Goal: Complete application form: Complete application form

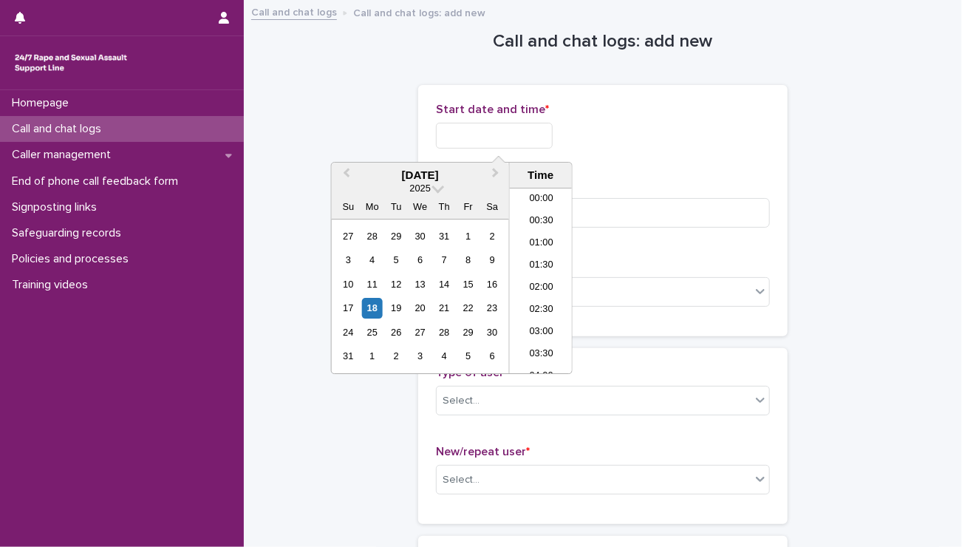
scroll to position [805, 0]
click at [483, 134] on input "text" at bounding box center [494, 136] width 117 height 26
click at [520, 301] on li "20:30" at bounding box center [541, 303] width 63 height 22
click at [525, 134] on input "**********" at bounding box center [494, 136] width 117 height 26
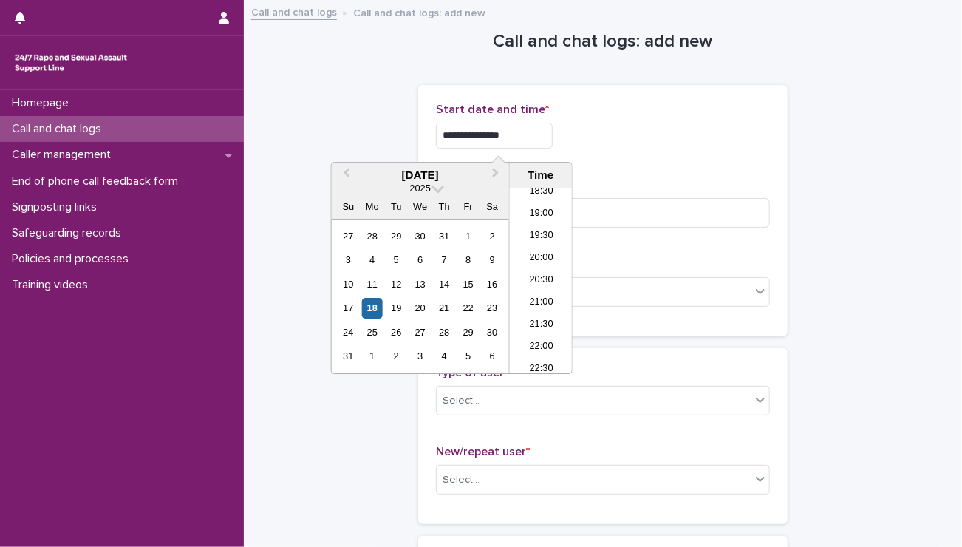
type input "**********"
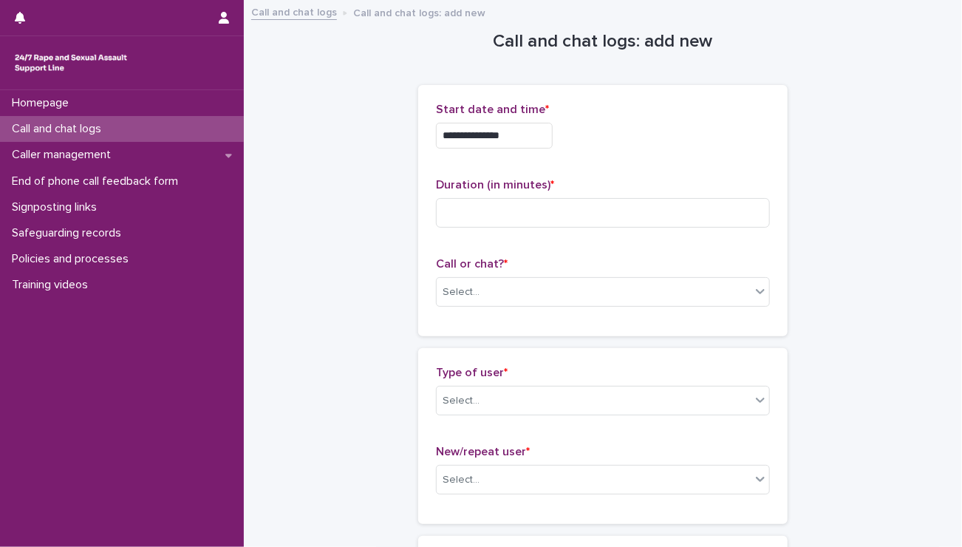
click at [632, 155] on div "**********" at bounding box center [603, 132] width 334 height 58
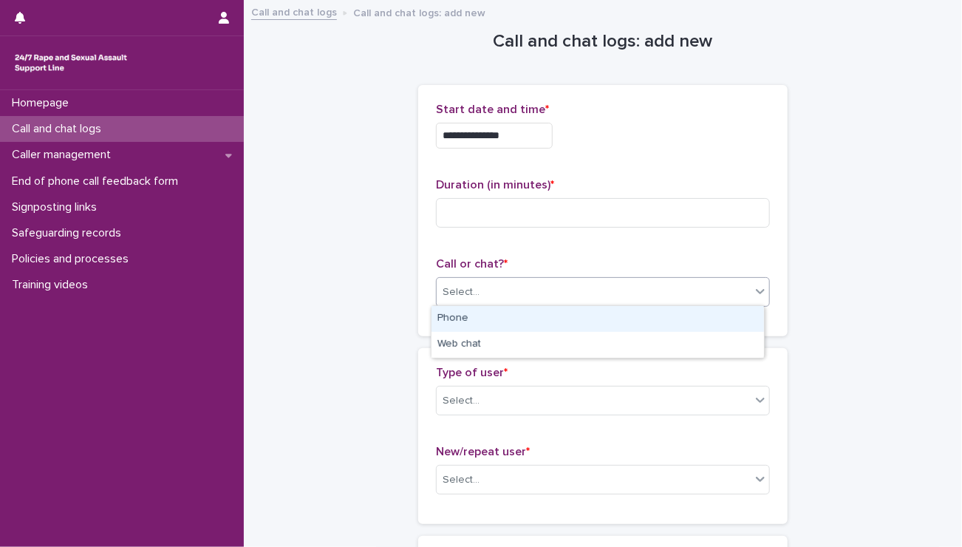
click at [516, 290] on div "Select..." at bounding box center [594, 292] width 314 height 24
click at [507, 321] on div "Phone" at bounding box center [597, 319] width 332 height 26
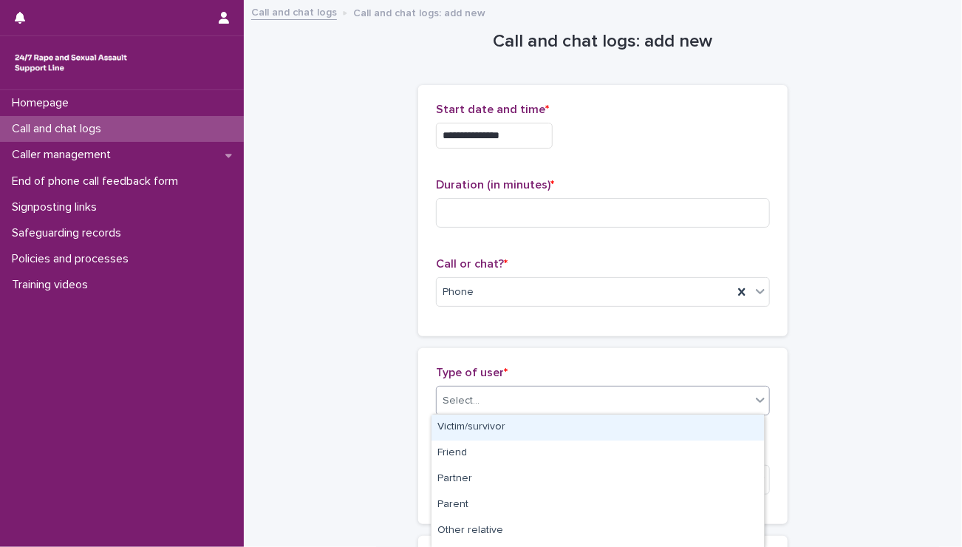
click at [485, 400] on div "Select..." at bounding box center [594, 401] width 314 height 24
click at [482, 425] on div "Victim/survivor" at bounding box center [597, 427] width 332 height 26
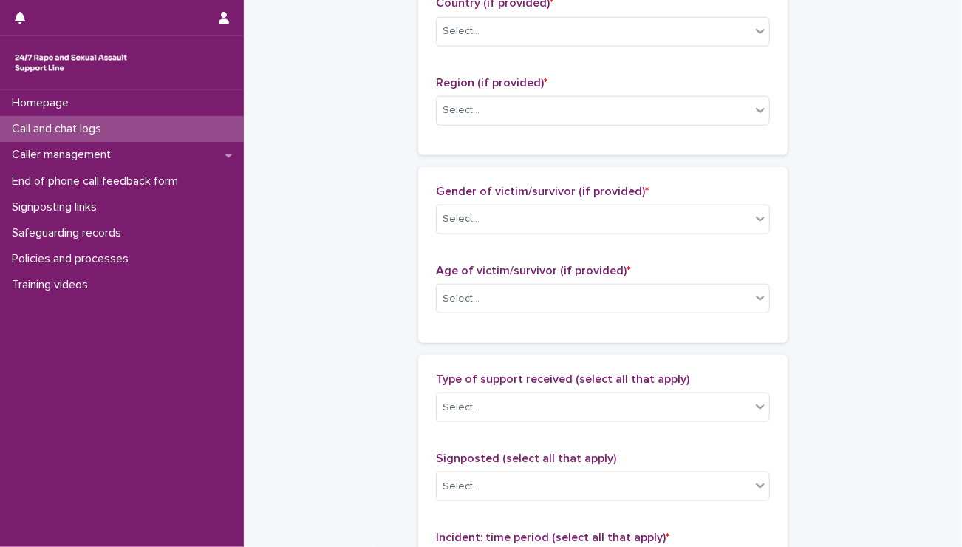
scroll to position [558, 0]
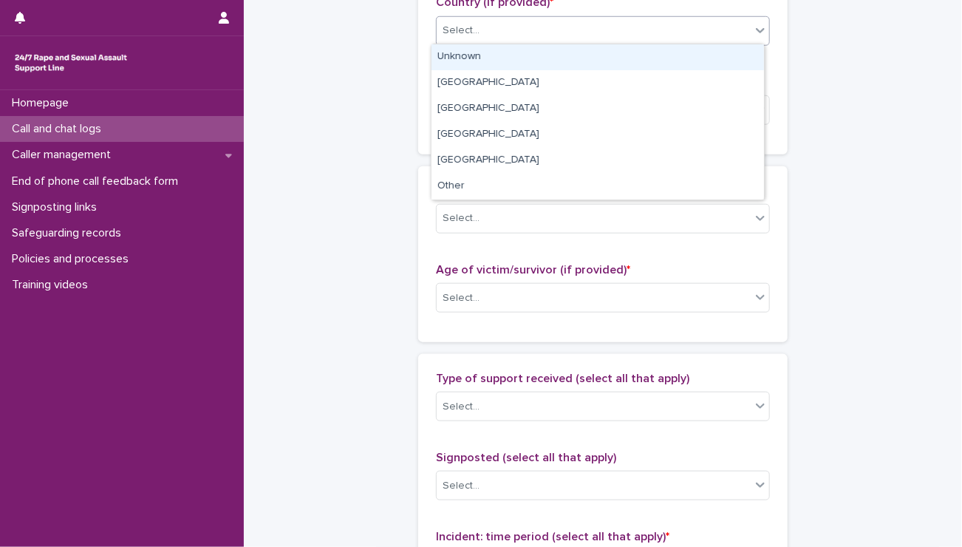
click at [469, 20] on div "Select..." at bounding box center [594, 30] width 314 height 24
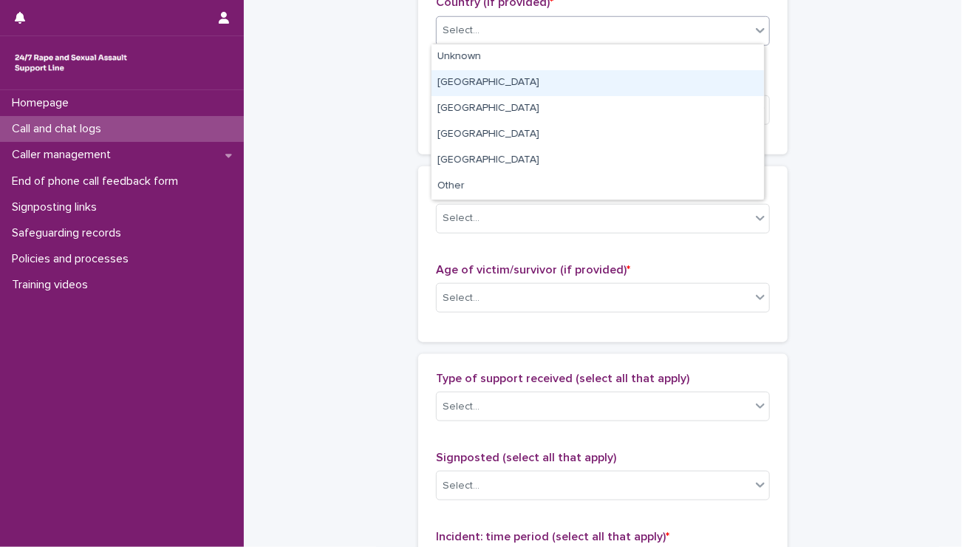
click at [468, 90] on div "[GEOGRAPHIC_DATA]" at bounding box center [597, 83] width 332 height 26
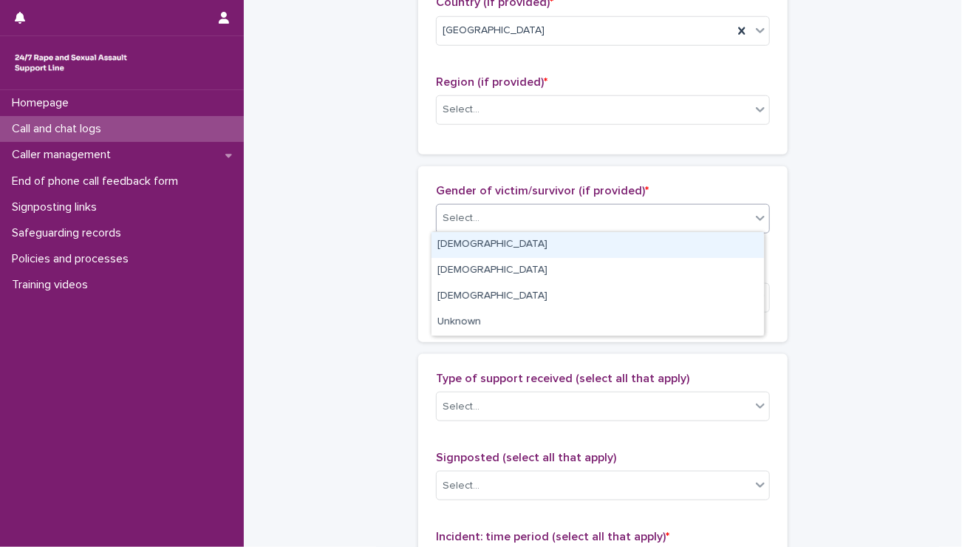
click at [487, 213] on div "Select..." at bounding box center [594, 218] width 314 height 24
click at [481, 248] on div "[DEMOGRAPHIC_DATA]" at bounding box center [597, 245] width 332 height 26
type input "*"
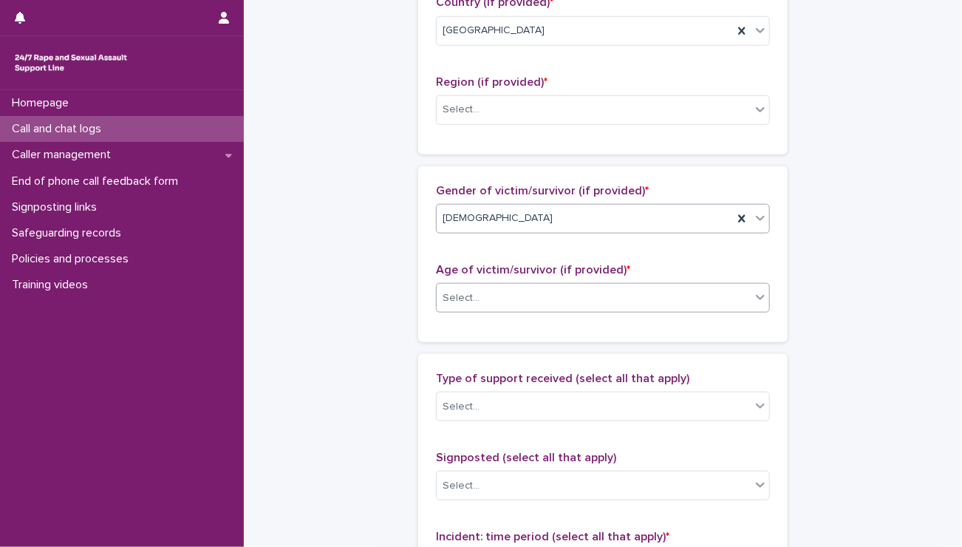
click at [484, 295] on div "Select..." at bounding box center [594, 298] width 314 height 24
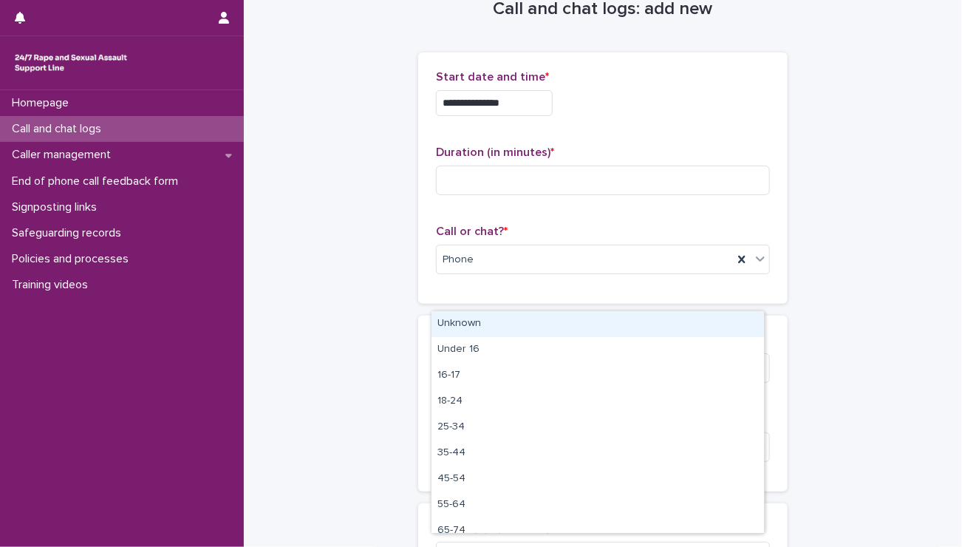
scroll to position [0, 0]
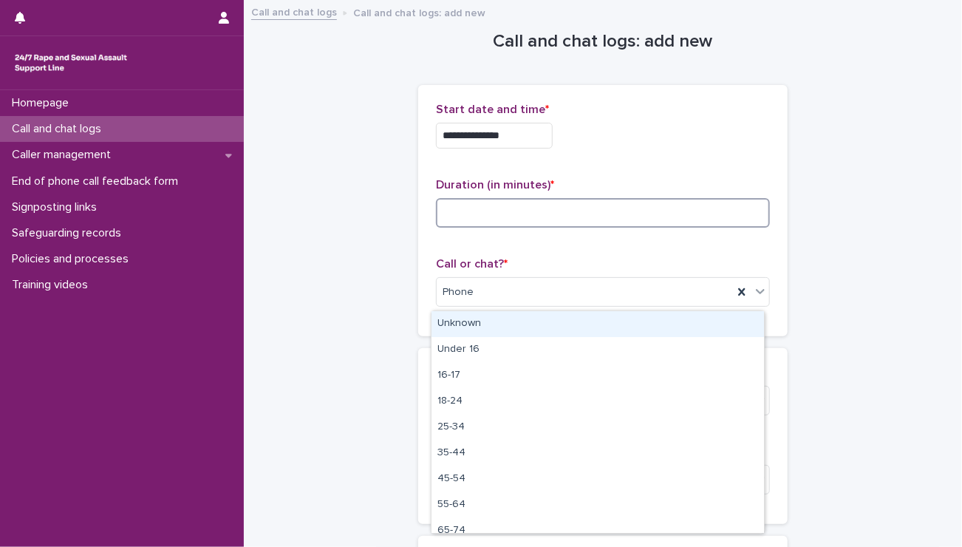
click at [510, 213] on input at bounding box center [603, 213] width 334 height 30
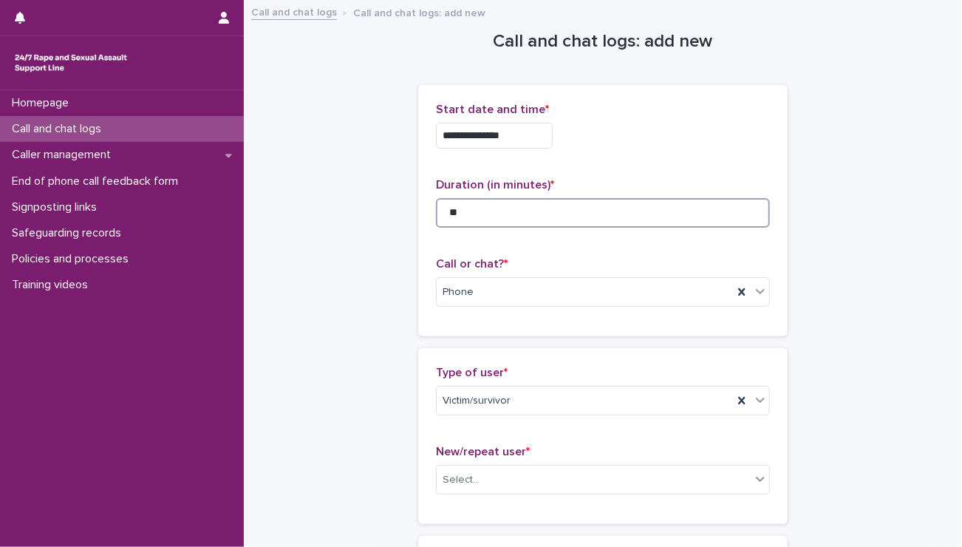
type input "**"
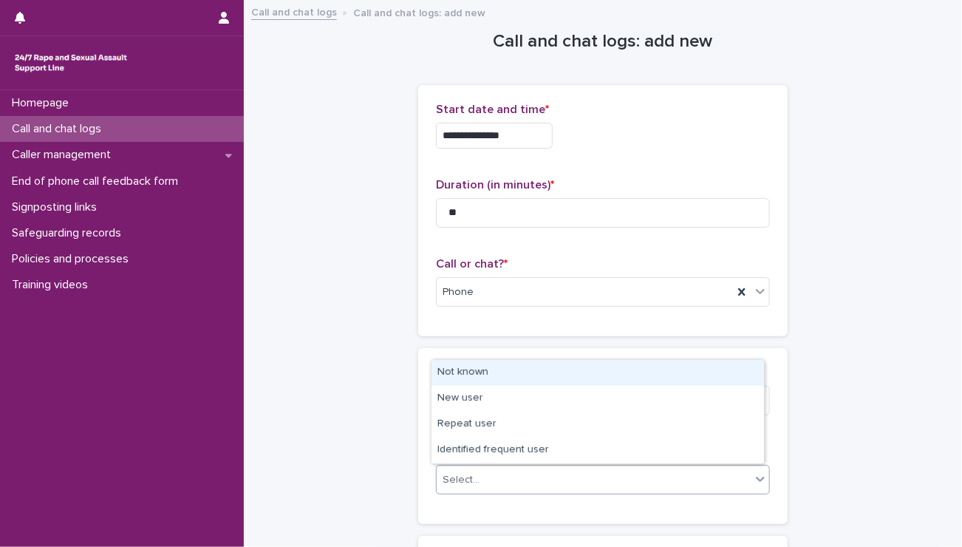
click at [477, 474] on div "Select..." at bounding box center [594, 480] width 314 height 24
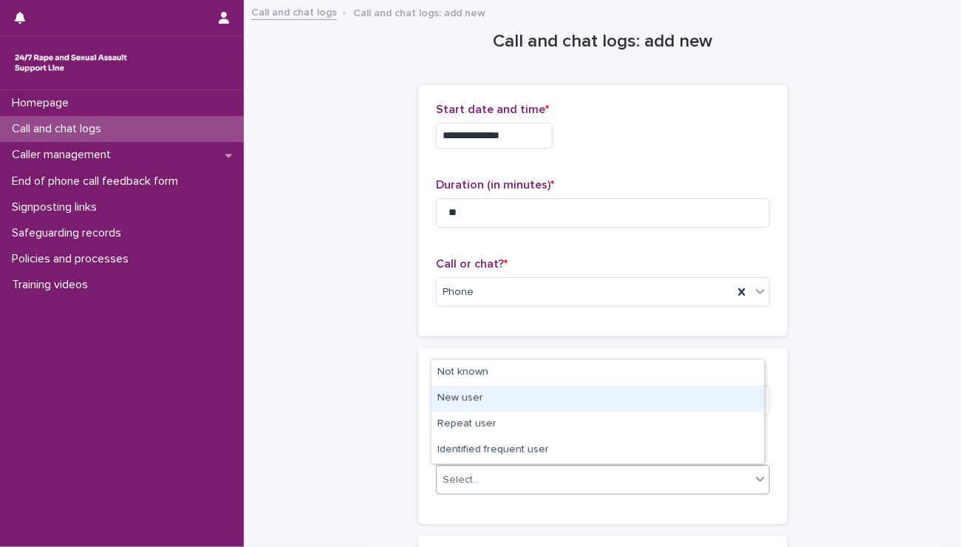
click at [481, 400] on div "New user" at bounding box center [597, 399] width 332 height 26
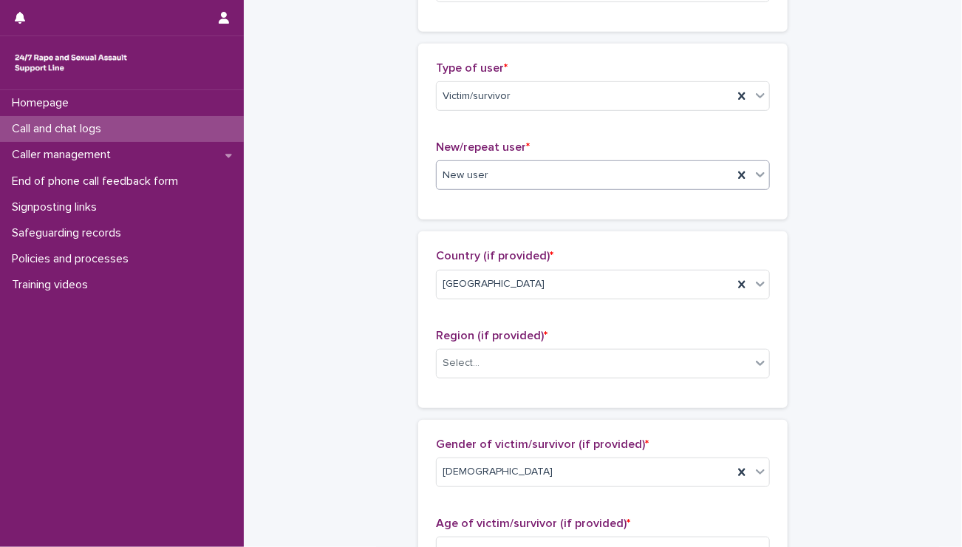
scroll to position [306, 0]
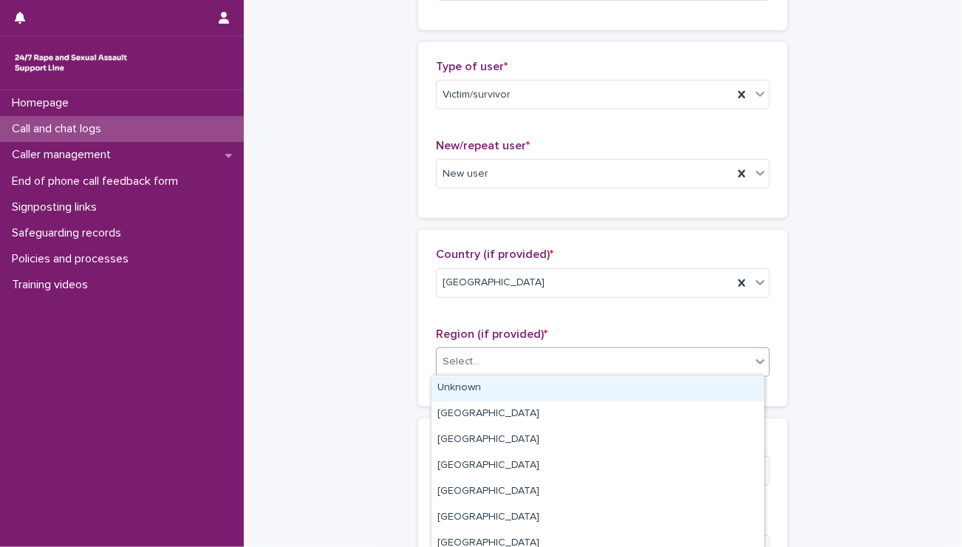
click at [502, 366] on div "Select..." at bounding box center [594, 361] width 314 height 24
click at [479, 386] on div "Unknown" at bounding box center [597, 388] width 332 height 26
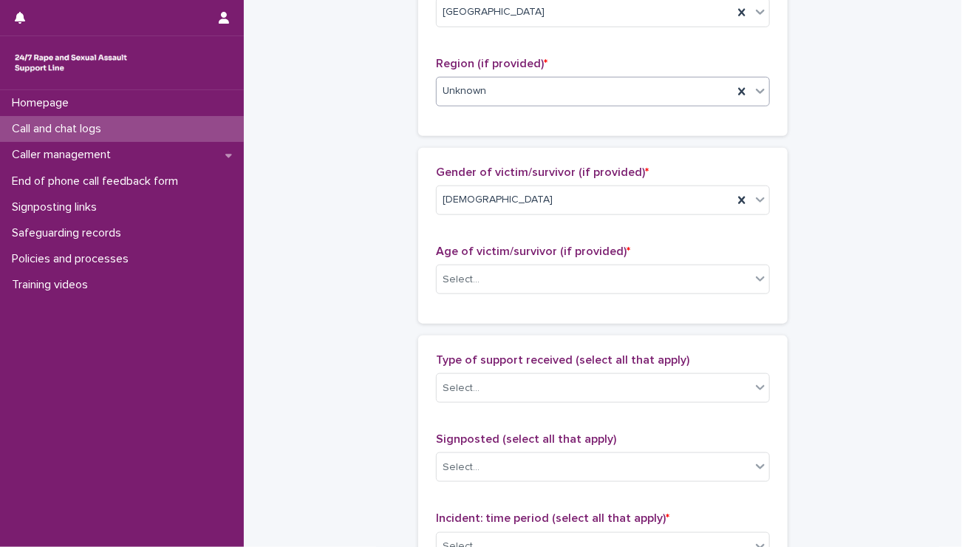
scroll to position [586, 0]
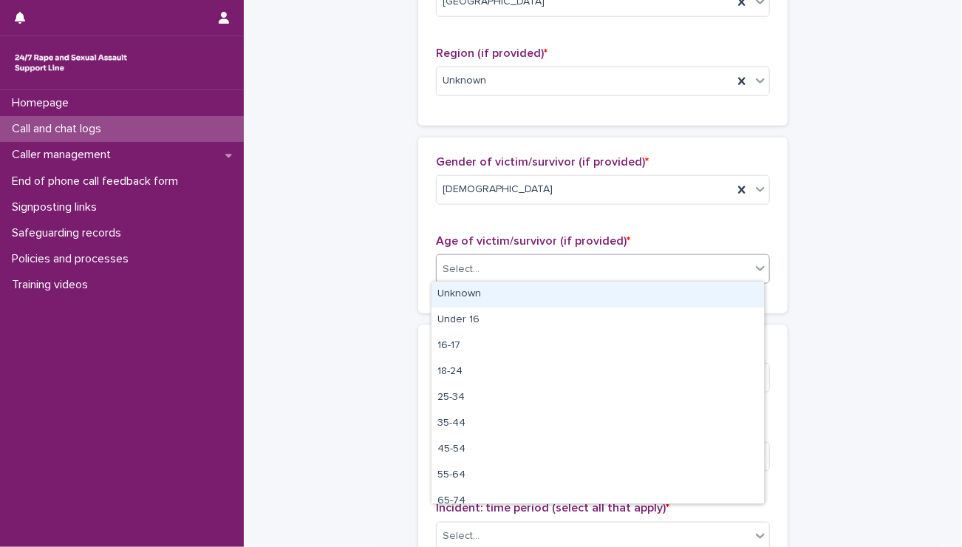
click at [467, 262] on div "Select..." at bounding box center [460, 269] width 37 height 16
click at [470, 293] on div "Unknown" at bounding box center [597, 294] width 332 height 26
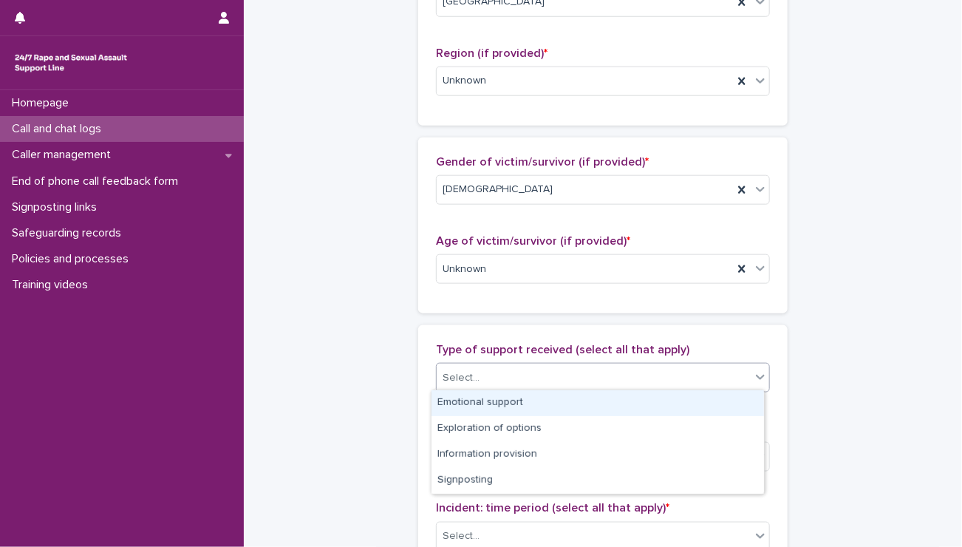
click at [499, 366] on div "Select..." at bounding box center [594, 378] width 314 height 24
click at [483, 406] on div "Emotional support" at bounding box center [597, 403] width 332 height 26
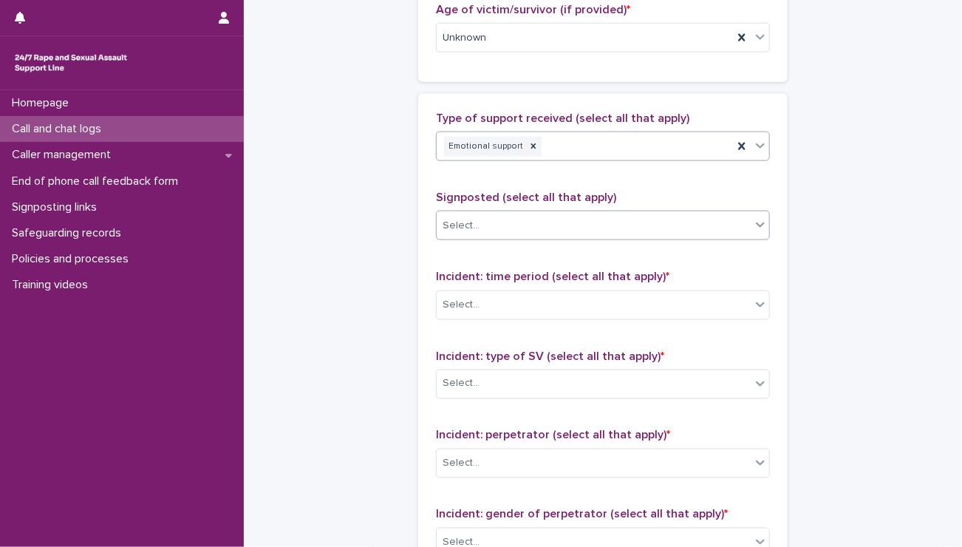
scroll to position [821, 0]
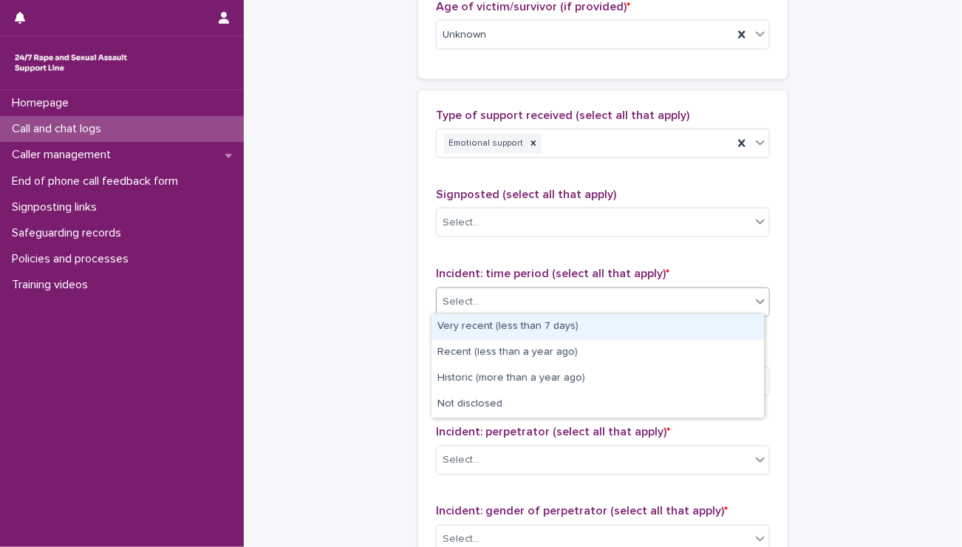
drag, startPoint x: 514, startPoint y: 289, endPoint x: 502, endPoint y: 326, distance: 39.5
click at [502, 326] on body "**********" at bounding box center [481, 273] width 962 height 547
click at [502, 326] on div "Very recent (less than 7 days)" at bounding box center [597, 327] width 332 height 26
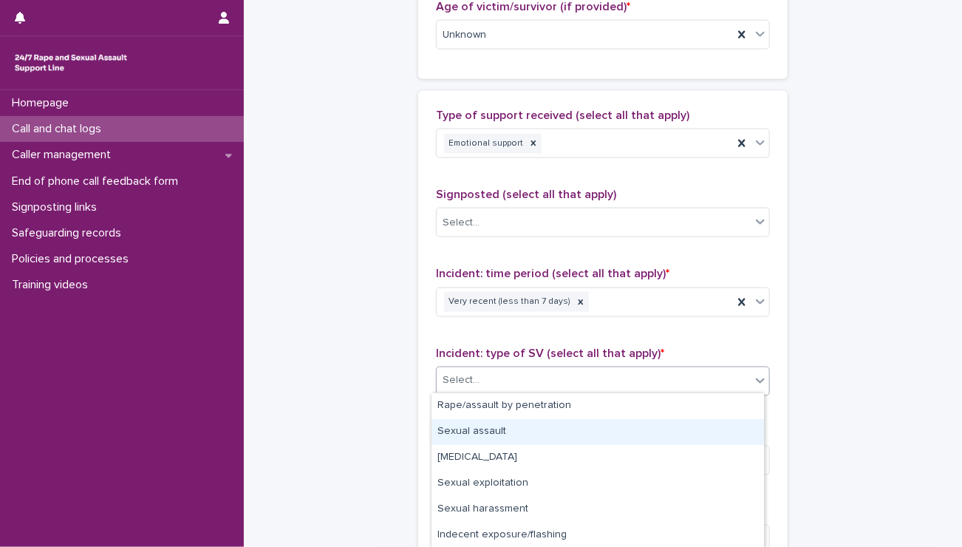
drag, startPoint x: 502, startPoint y: 380, endPoint x: 490, endPoint y: 429, distance: 50.9
click at [490, 429] on body "**********" at bounding box center [481, 273] width 962 height 547
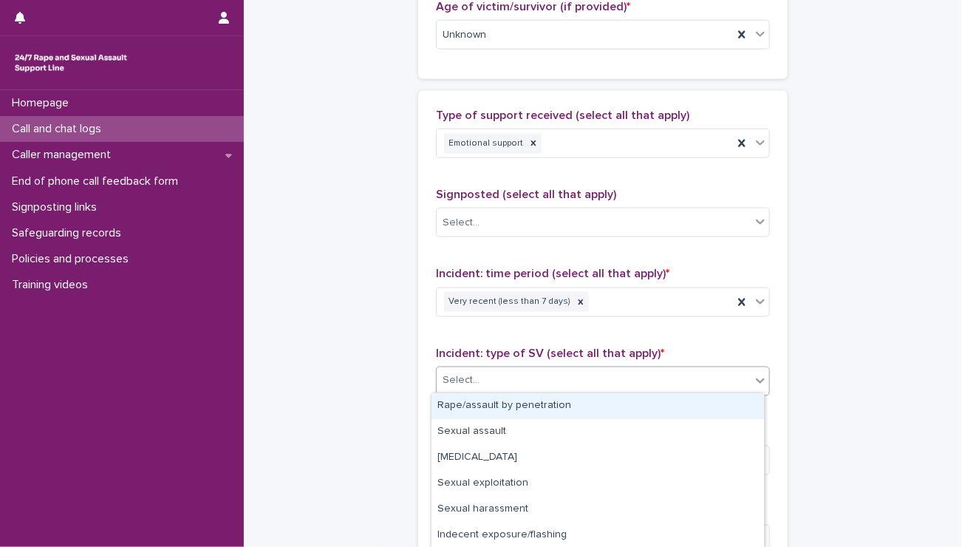
drag, startPoint x: 490, startPoint y: 429, endPoint x: 467, endPoint y: 409, distance: 30.9
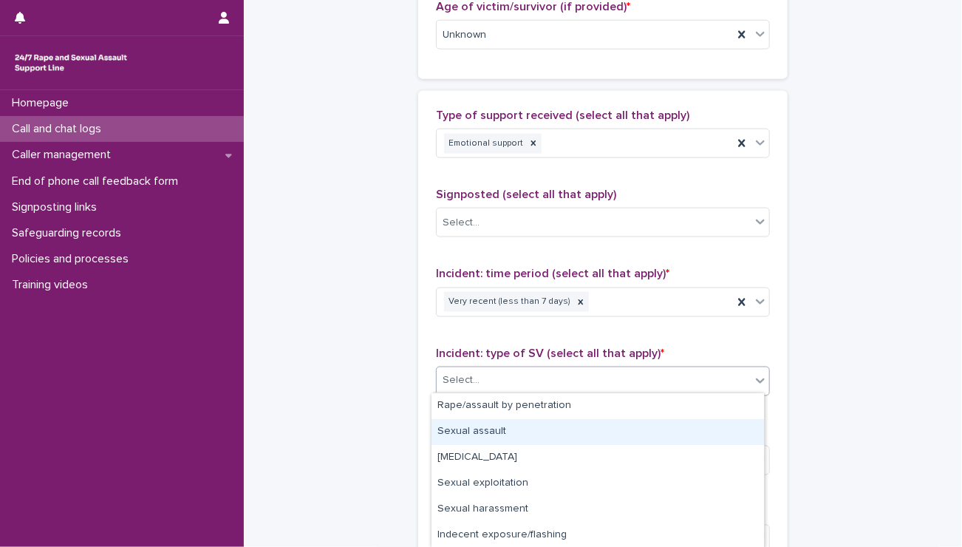
click at [473, 424] on div "Sexual assault" at bounding box center [597, 432] width 332 height 26
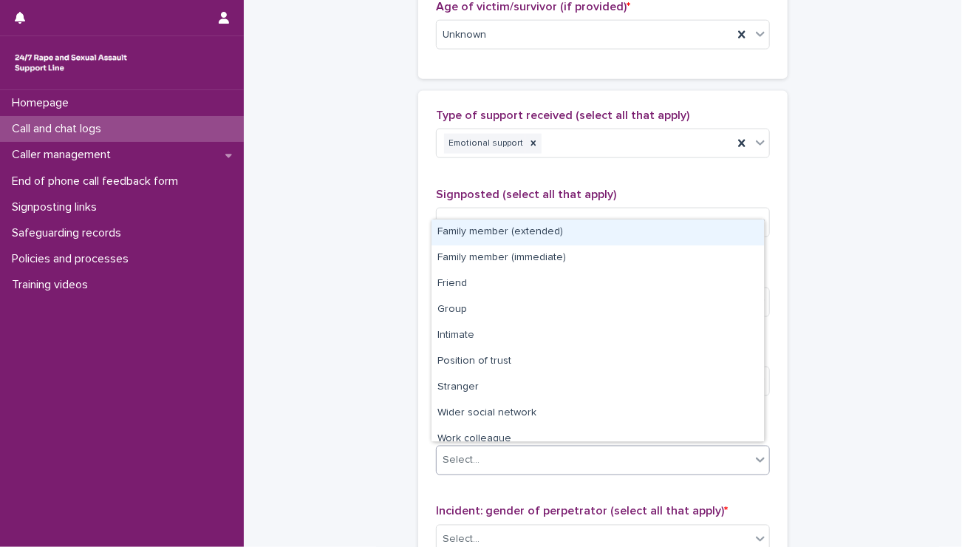
click at [560, 445] on div "Select..." at bounding box center [603, 460] width 334 height 30
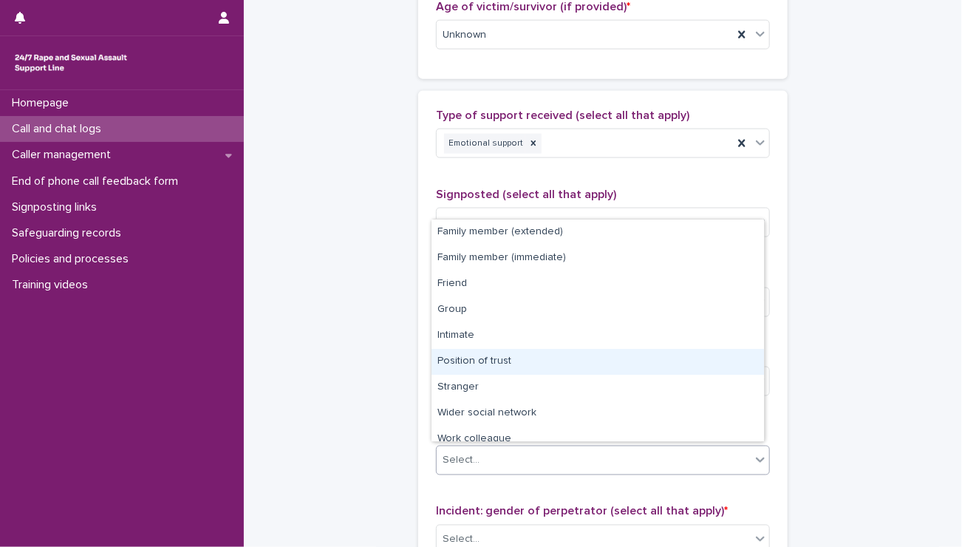
click at [494, 357] on div "Position of trust" at bounding box center [597, 362] width 332 height 26
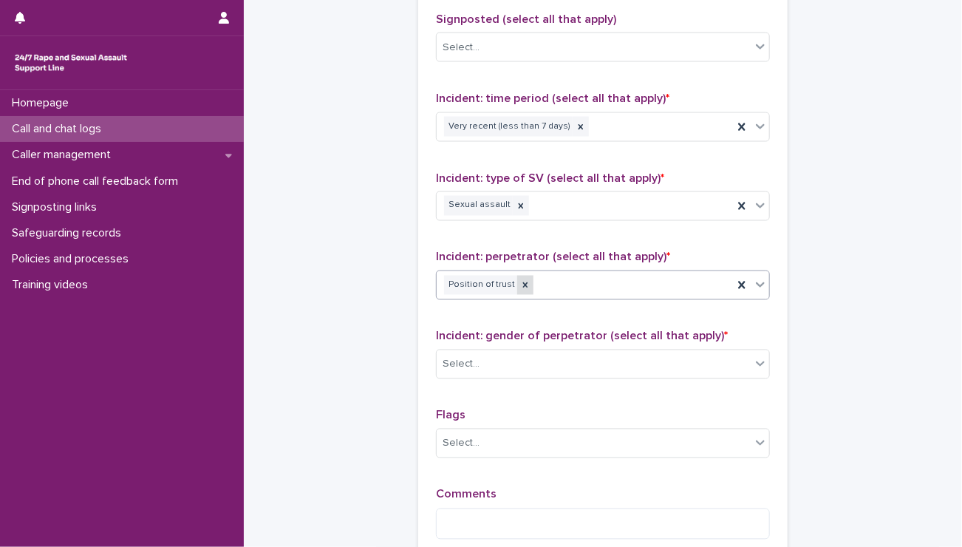
scroll to position [999, 0]
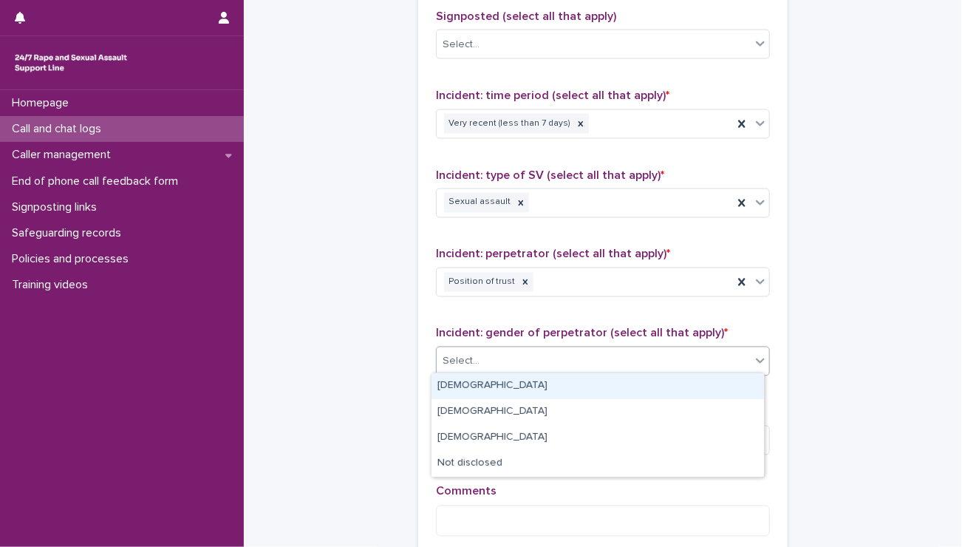
click at [517, 346] on div "Select..." at bounding box center [603, 361] width 334 height 30
click at [472, 383] on div "[DEMOGRAPHIC_DATA]" at bounding box center [597, 386] width 332 height 26
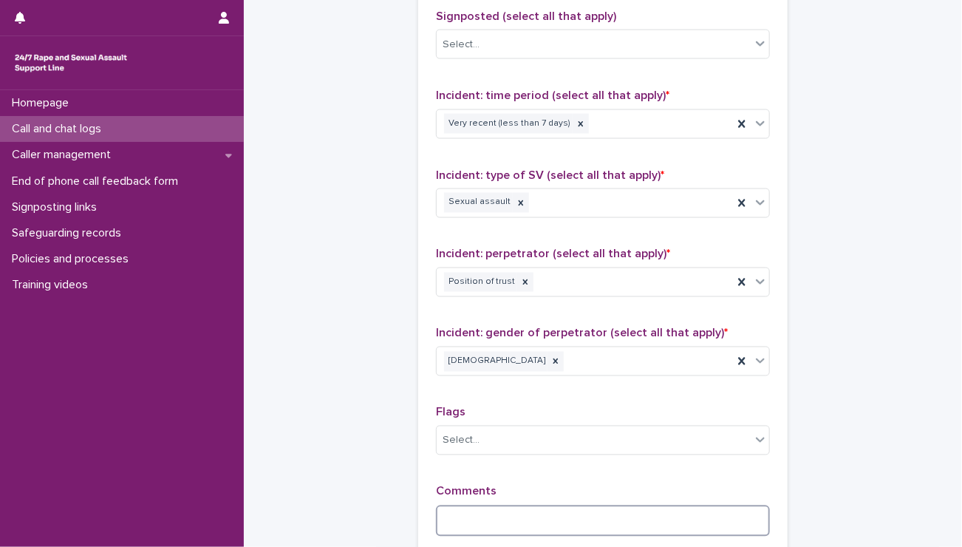
click at [493, 507] on textarea at bounding box center [603, 521] width 334 height 32
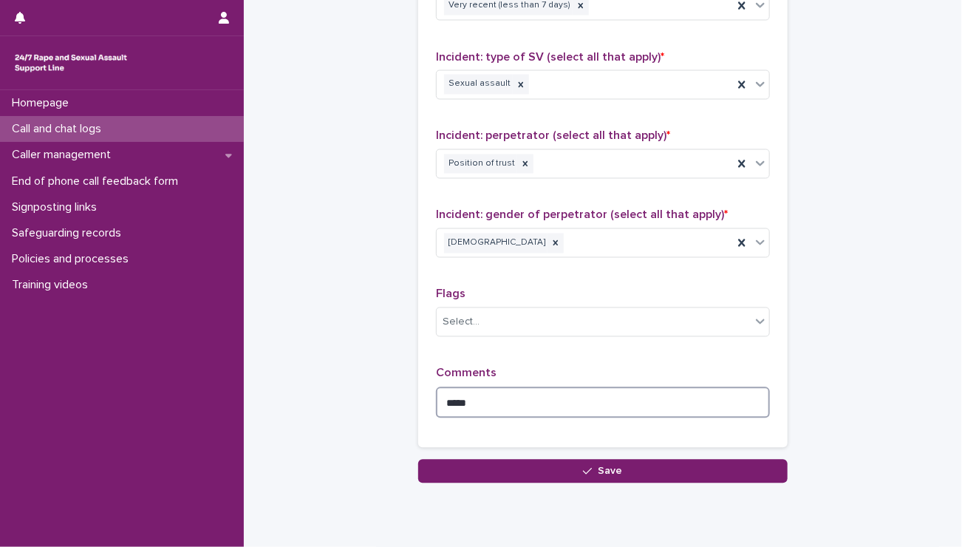
scroll to position [1119, 0]
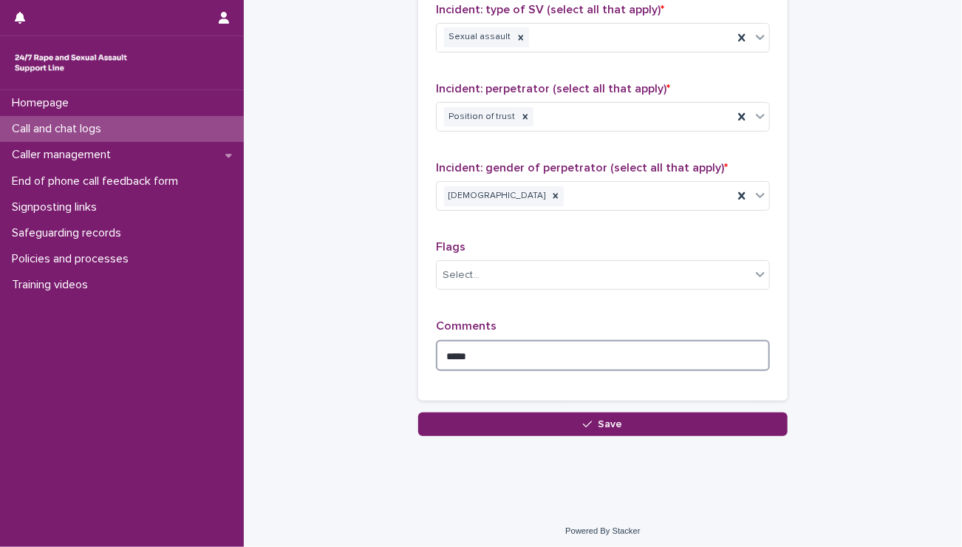
click at [538, 340] on textarea "****" at bounding box center [603, 356] width 334 height 32
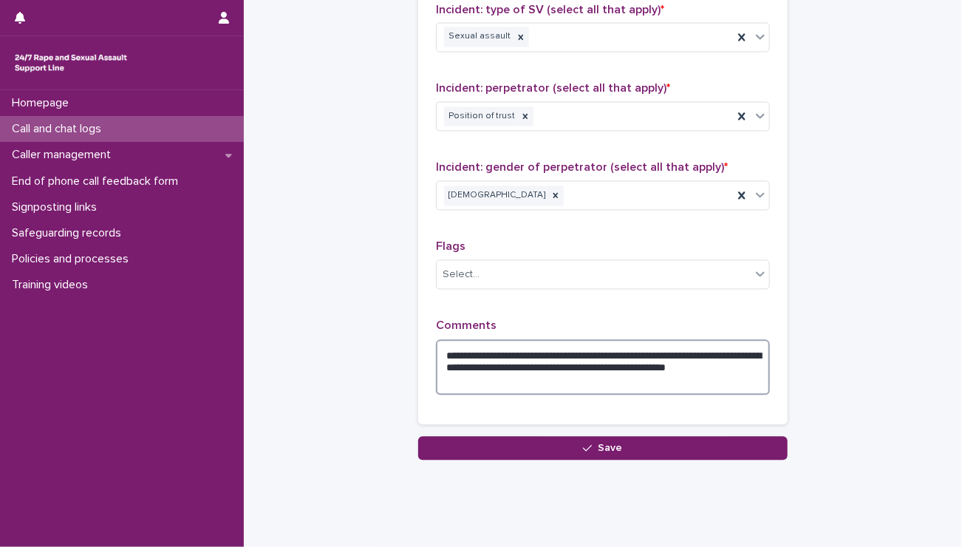
click at [449, 377] on textarea "**********" at bounding box center [603, 368] width 334 height 56
click at [708, 364] on textarea "**********" at bounding box center [603, 368] width 334 height 56
type textarea "**********"
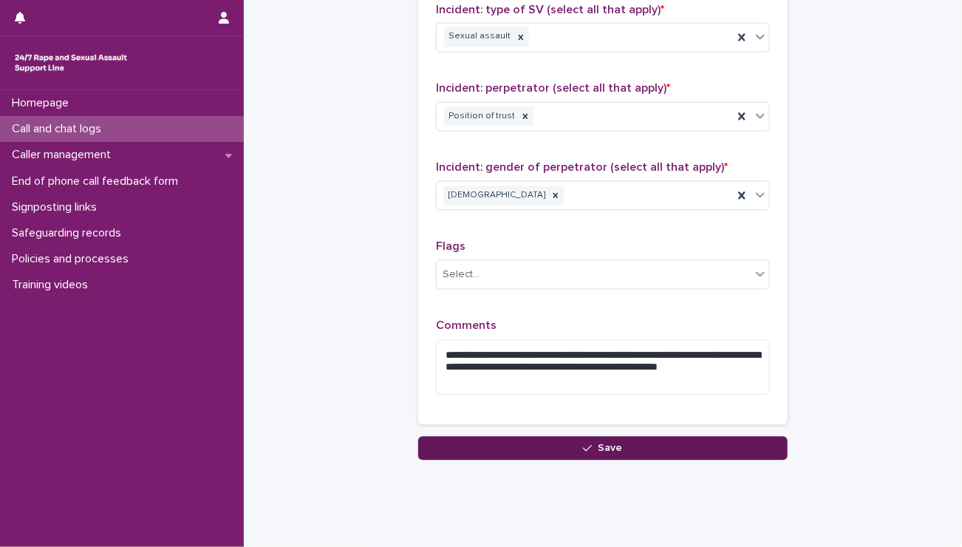
click at [639, 447] on button "Save" at bounding box center [602, 449] width 369 height 24
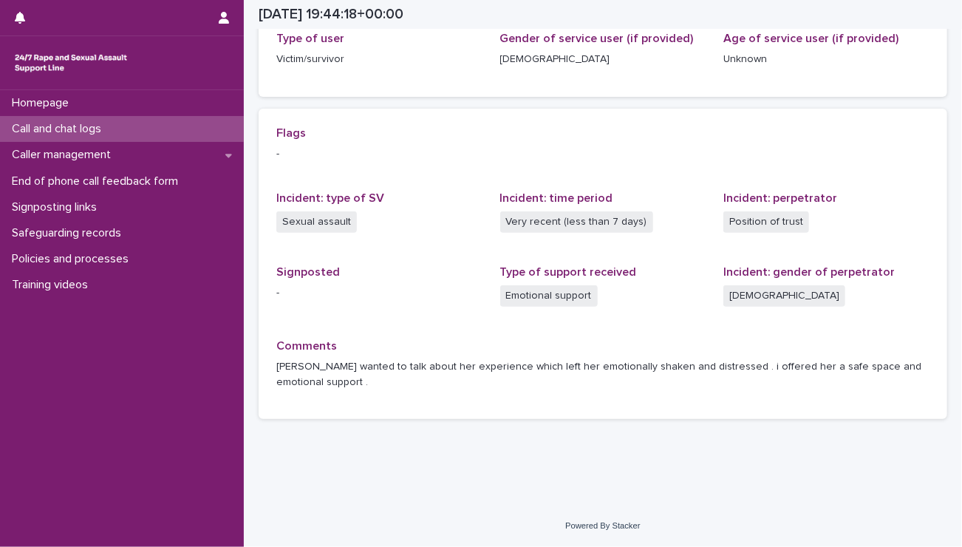
scroll to position [238, 0]
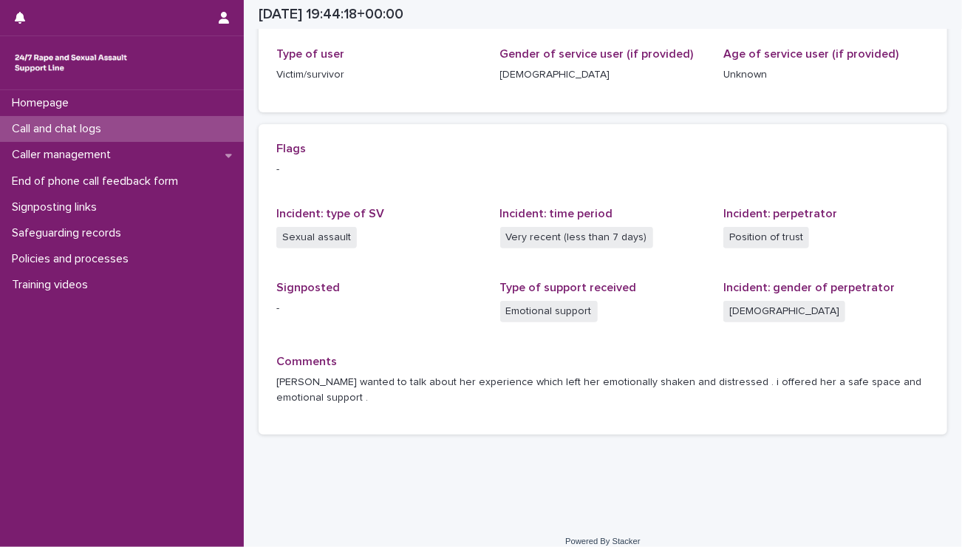
click at [639, 447] on div "Loading... Saving… Loading... Saving… [DATE] 19:44:18+00:00 [DATE] 20:44 Sorry,…" at bounding box center [602, 124] width 703 height 720
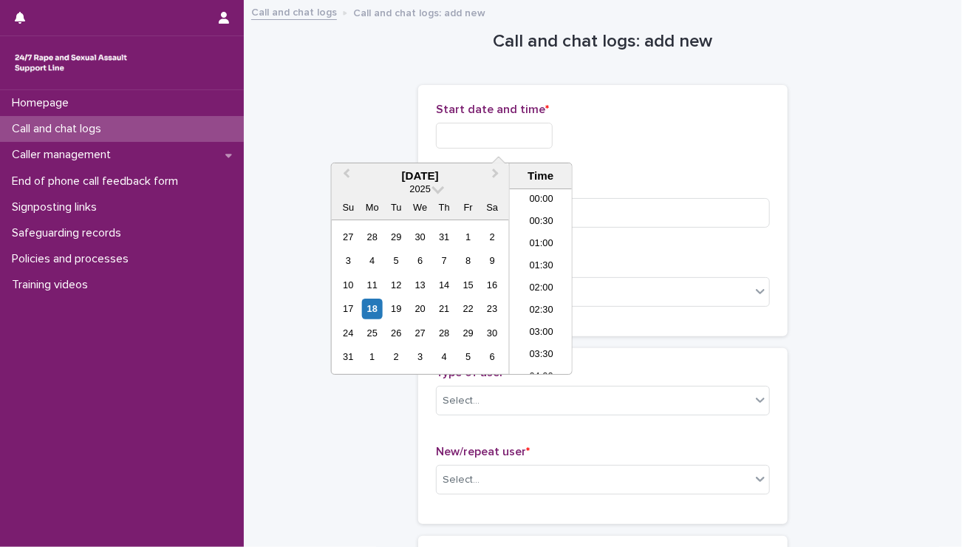
scroll to position [827, 0]
click at [510, 137] on input "text" at bounding box center [494, 136] width 117 height 26
click at [536, 252] on li "20:00" at bounding box center [541, 259] width 63 height 22
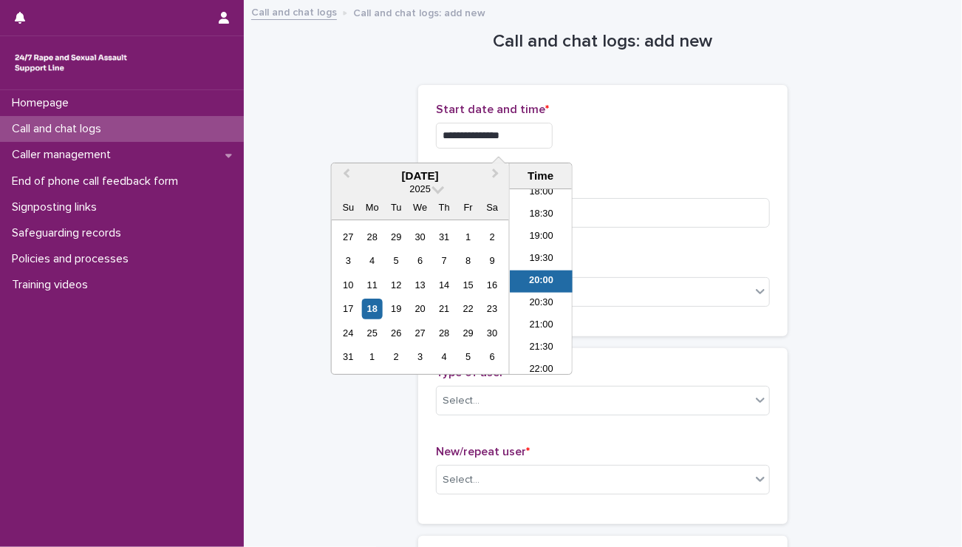
click at [516, 135] on input "**********" at bounding box center [494, 136] width 117 height 26
type input "**********"
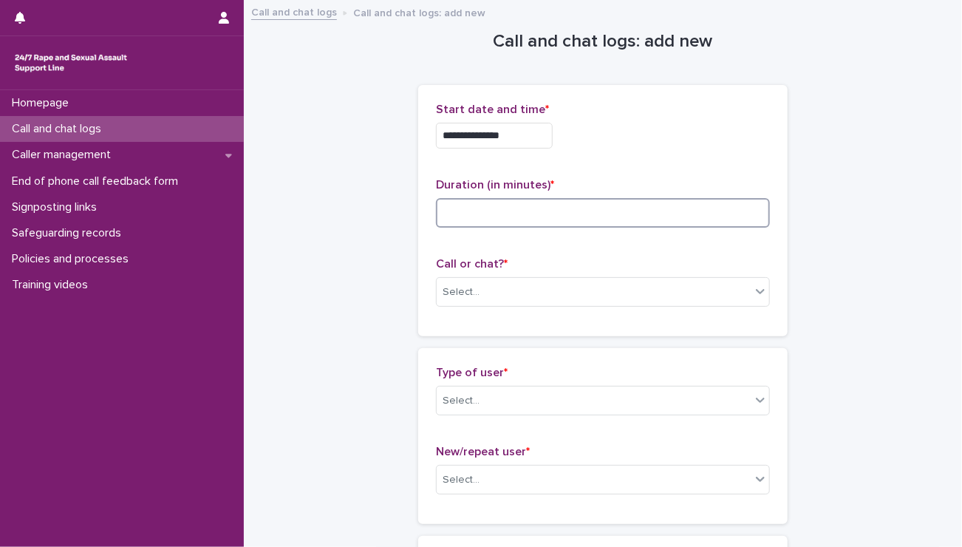
click at [606, 220] on input at bounding box center [603, 213] width 334 height 30
type input "*"
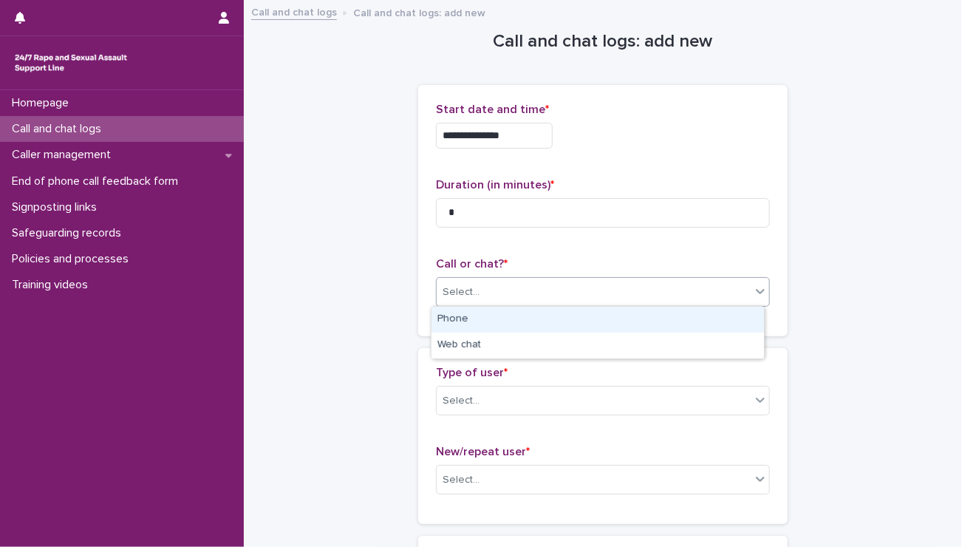
click at [566, 286] on div "Select..." at bounding box center [594, 292] width 314 height 24
click at [539, 322] on div "Phone" at bounding box center [597, 320] width 332 height 26
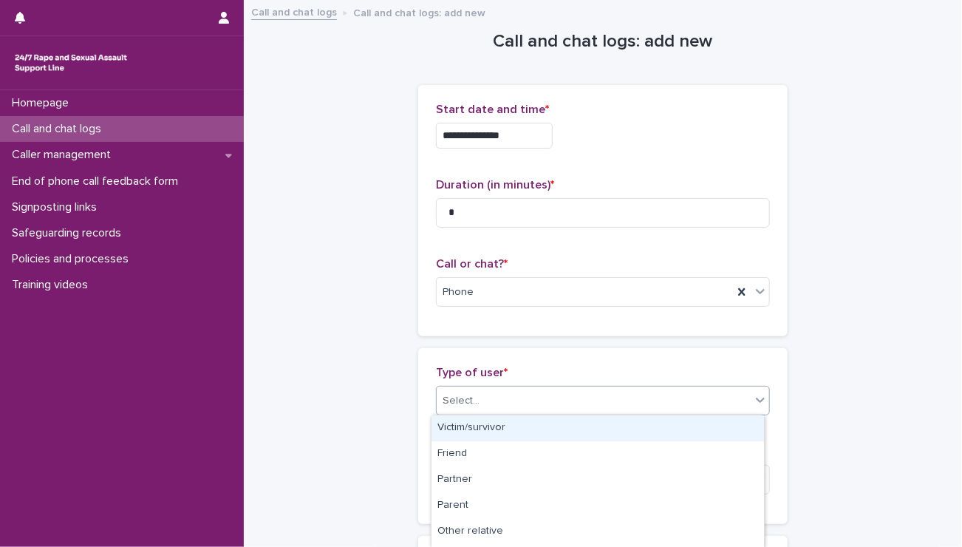
click at [482, 398] on div "Select..." at bounding box center [594, 401] width 314 height 24
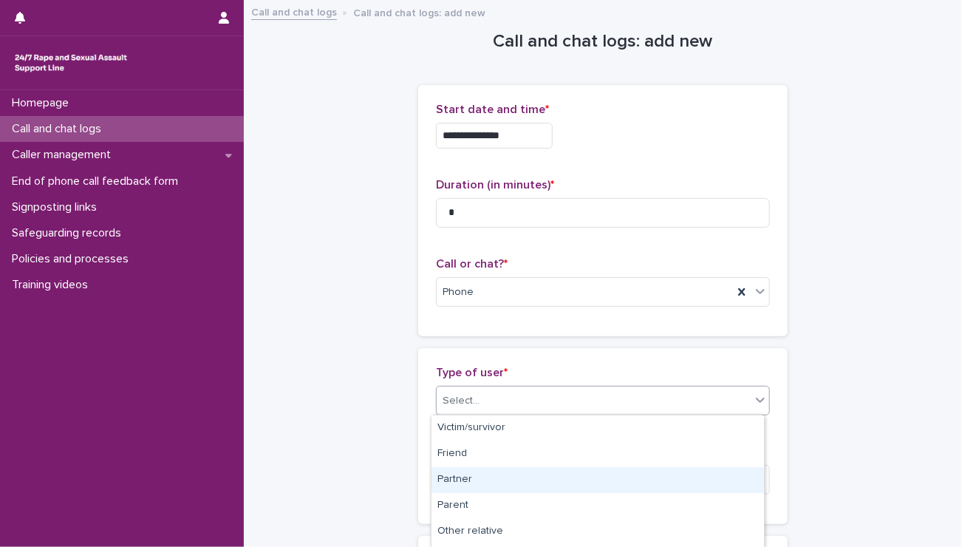
scroll to position [255, 0]
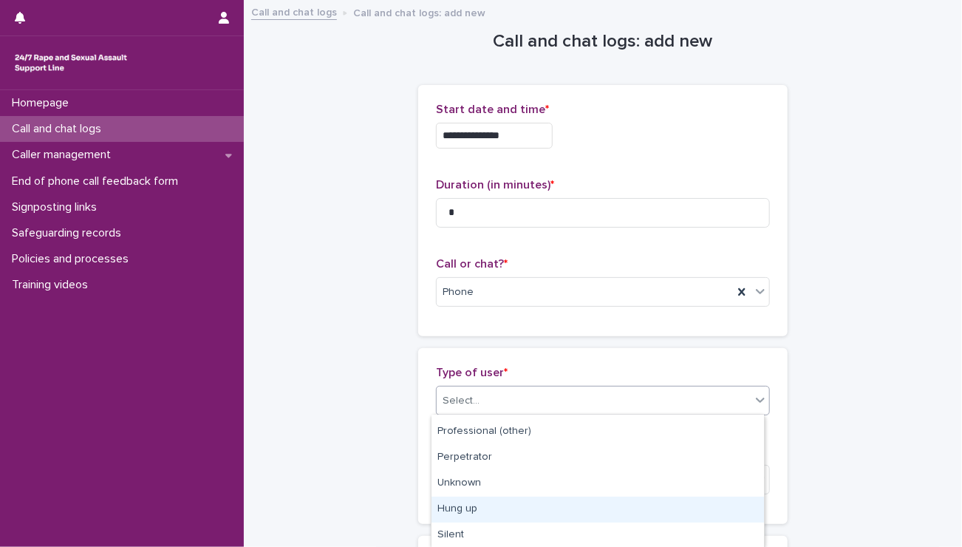
click at [459, 512] on div "Hung up" at bounding box center [597, 509] width 332 height 26
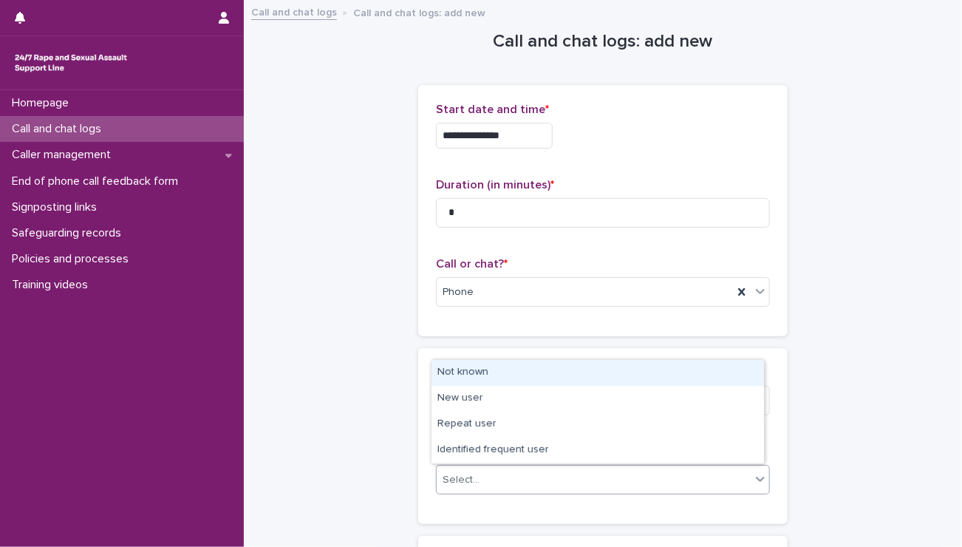
click at [470, 475] on div "Select..." at bounding box center [460, 480] width 37 height 16
click at [467, 369] on div "Not known" at bounding box center [597, 373] width 332 height 26
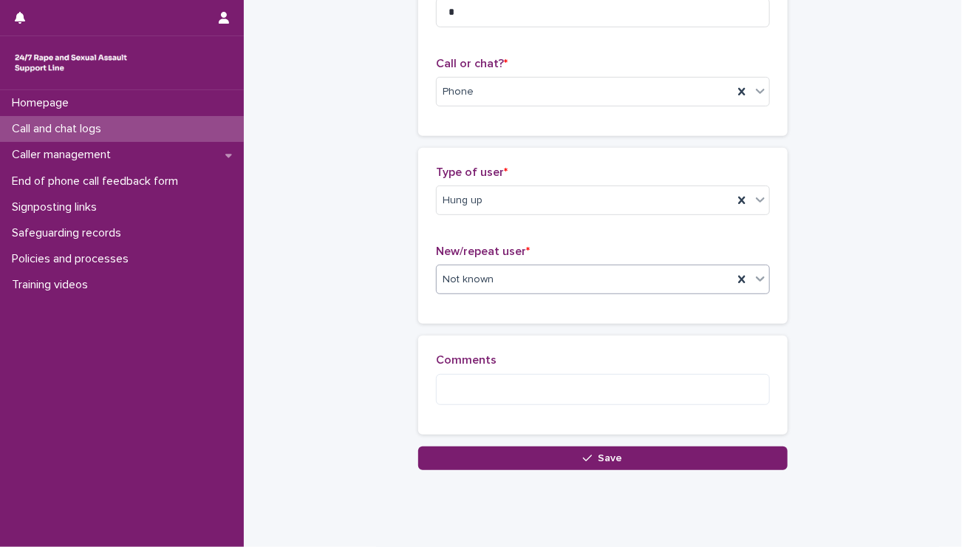
scroll to position [238, 0]
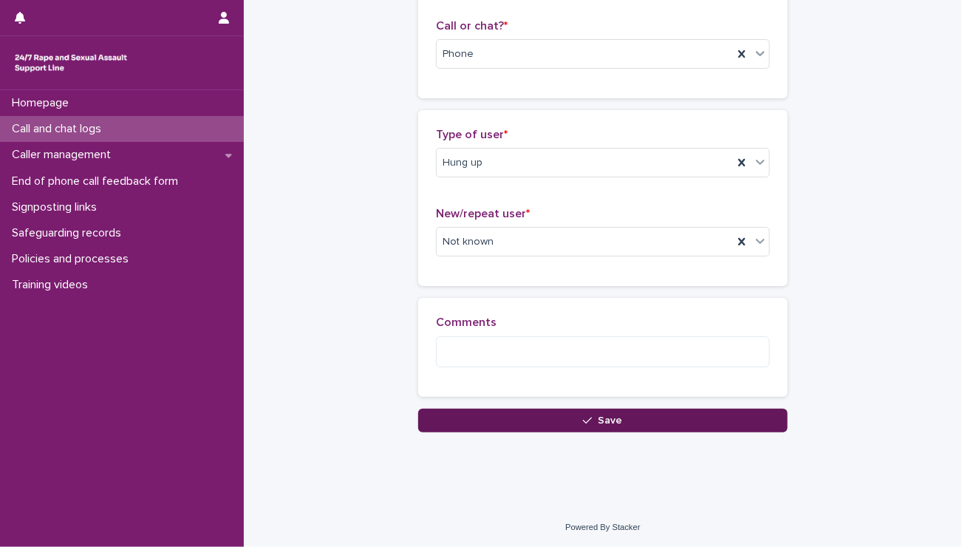
click at [510, 417] on button "Save" at bounding box center [602, 420] width 369 height 24
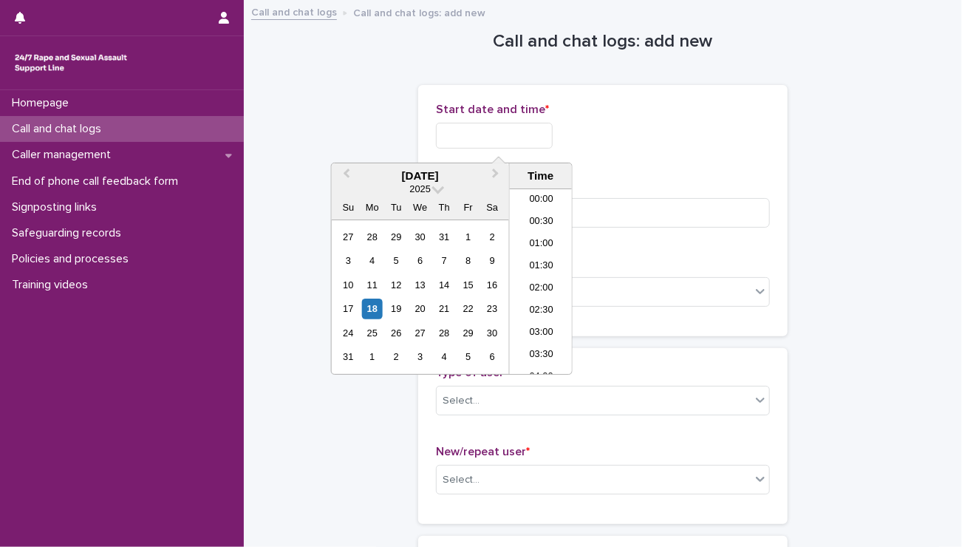
scroll to position [827, 0]
click at [440, 138] on input "text" at bounding box center [494, 136] width 117 height 26
click at [534, 280] on li "20:30" at bounding box center [541, 281] width 63 height 22
click at [518, 129] on input "**********" at bounding box center [494, 136] width 117 height 26
type input "**********"
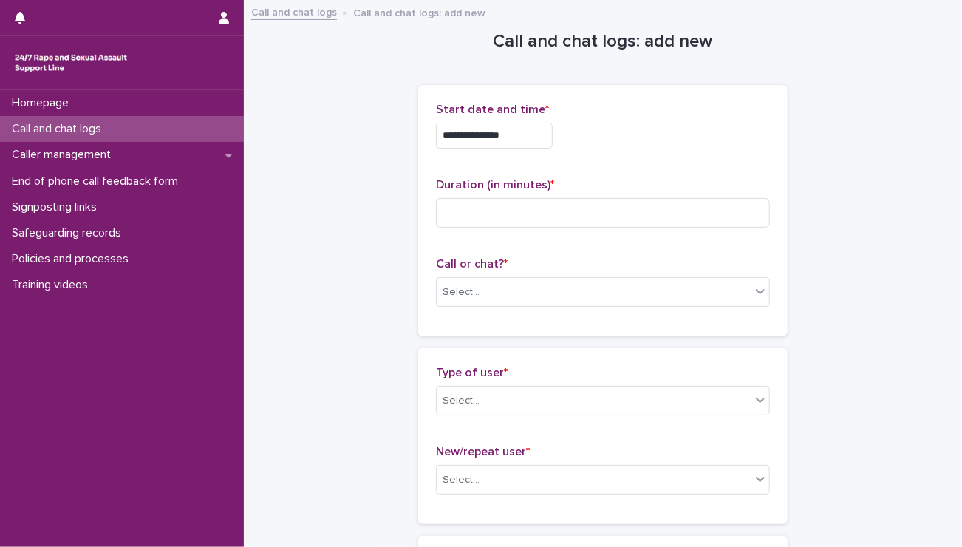
click at [671, 141] on div "**********" at bounding box center [603, 136] width 334 height 26
click at [501, 219] on input at bounding box center [603, 213] width 334 height 30
type input "*"
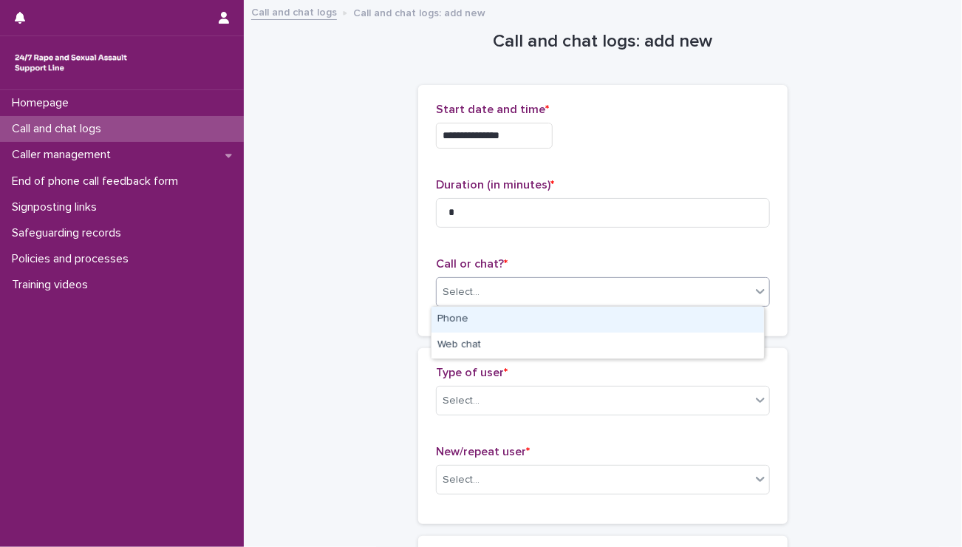
click at [451, 289] on div "Select..." at bounding box center [460, 292] width 37 height 16
click at [453, 315] on div "Phone" at bounding box center [597, 320] width 332 height 26
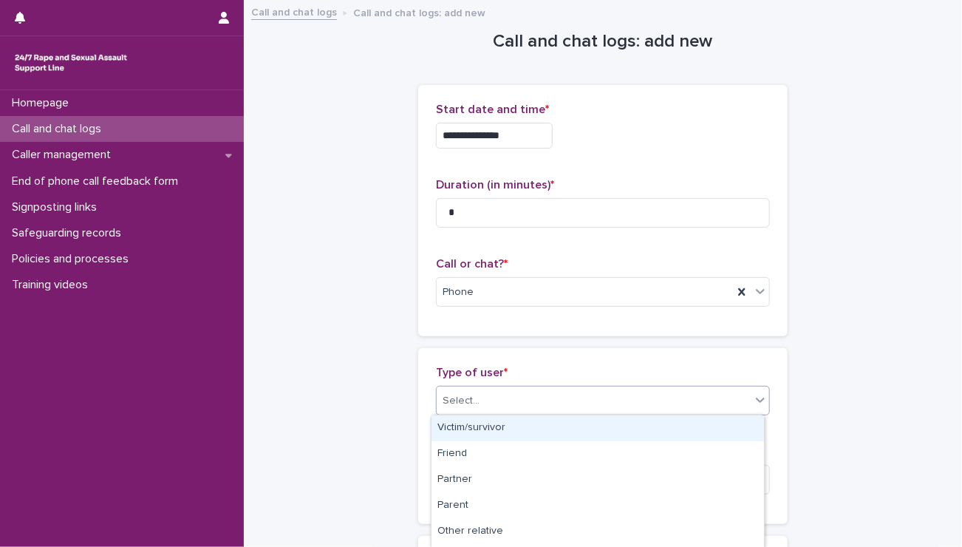
click at [491, 400] on div "Select..." at bounding box center [594, 401] width 314 height 24
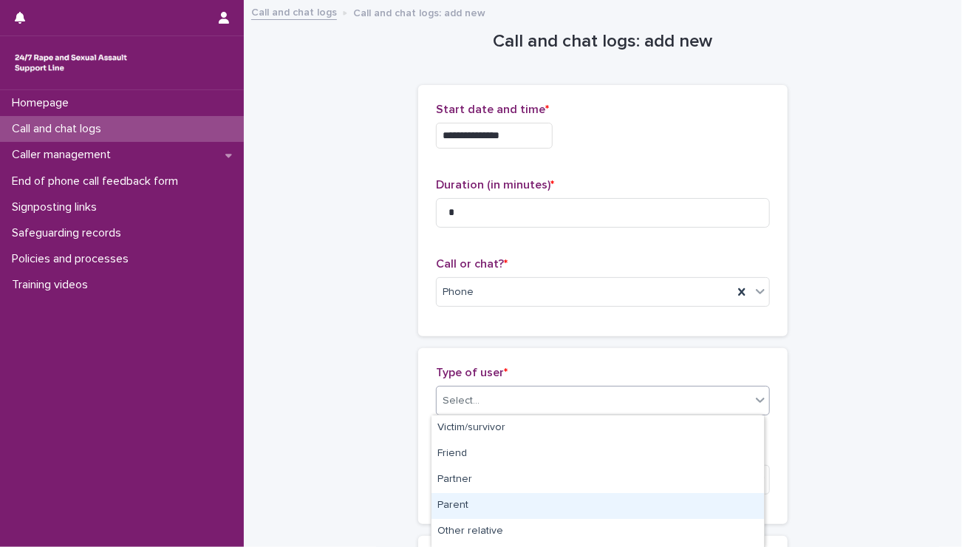
scroll to position [255, 0]
click at [502, 510] on div "Hung up" at bounding box center [597, 509] width 332 height 26
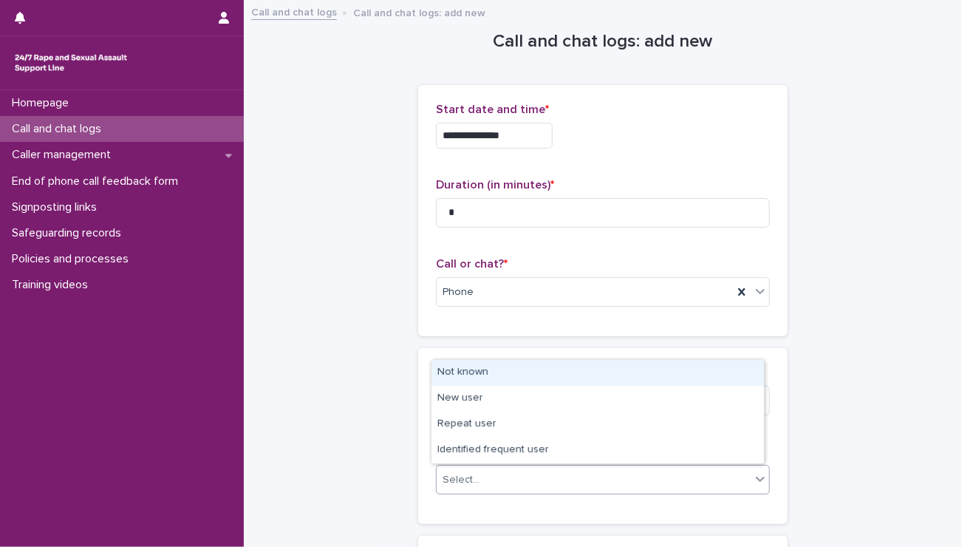
click at [504, 479] on div "Select..." at bounding box center [594, 480] width 314 height 24
click at [487, 373] on div "Not known" at bounding box center [597, 373] width 332 height 26
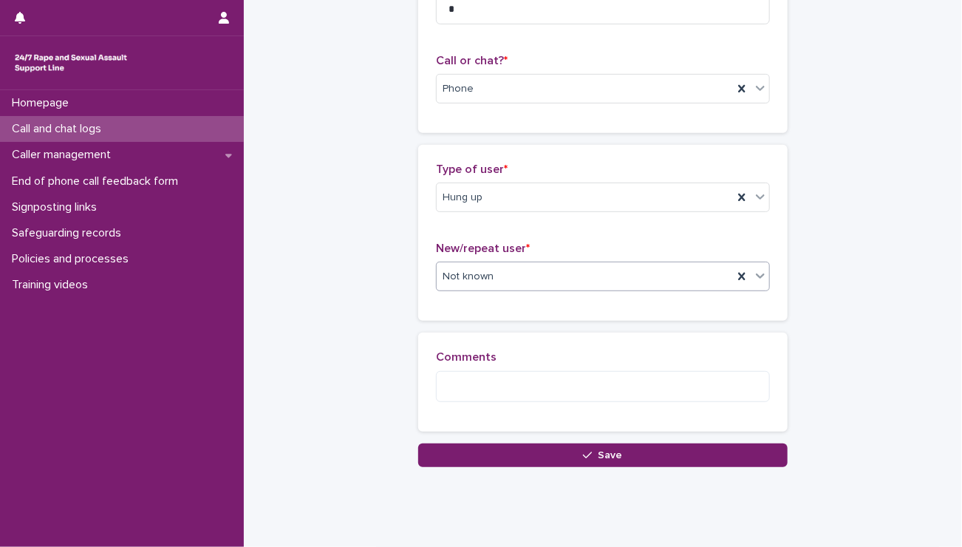
scroll to position [238, 0]
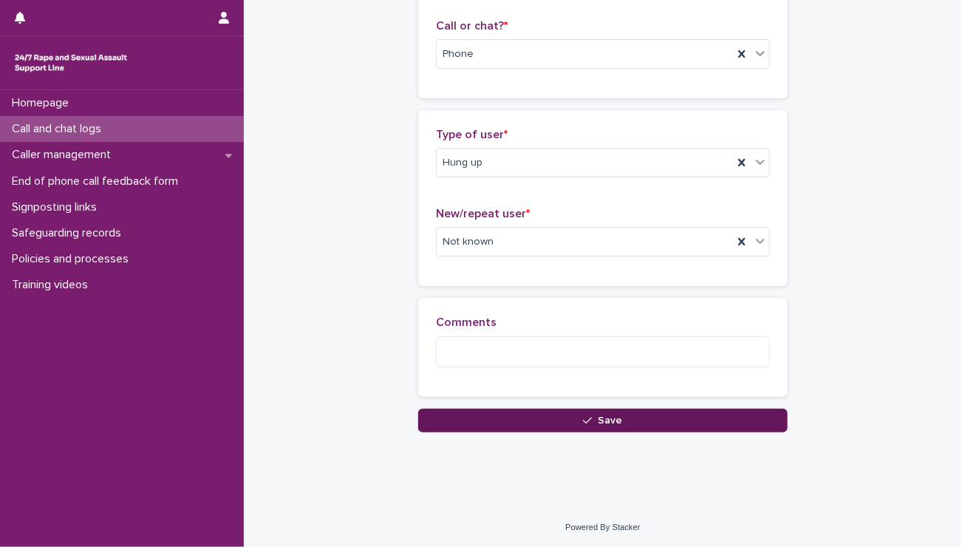
click at [499, 419] on button "Save" at bounding box center [602, 420] width 369 height 24
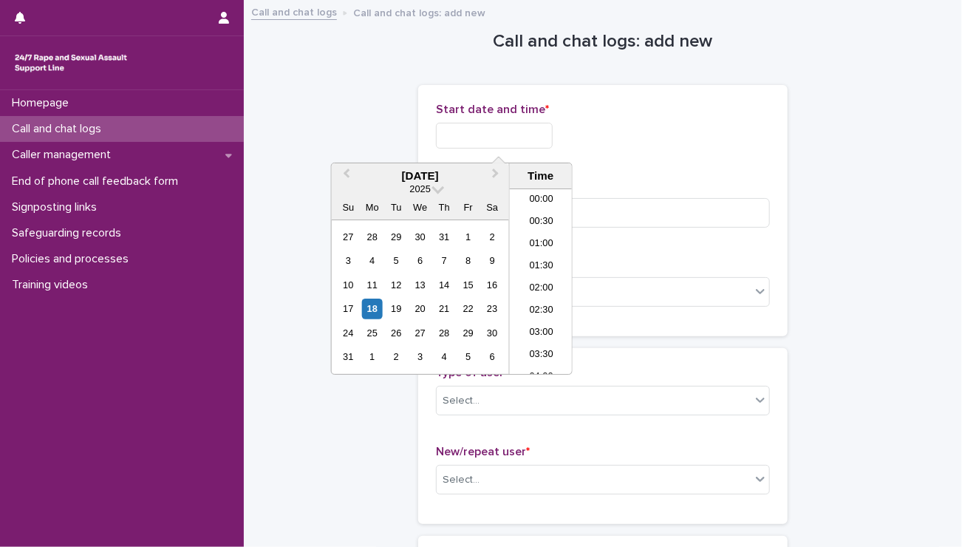
click at [470, 137] on input "text" at bounding box center [494, 136] width 117 height 26
click at [529, 276] on li "20:30" at bounding box center [541, 281] width 63 height 22
click at [522, 143] on input "**********" at bounding box center [494, 136] width 117 height 26
type input "**********"
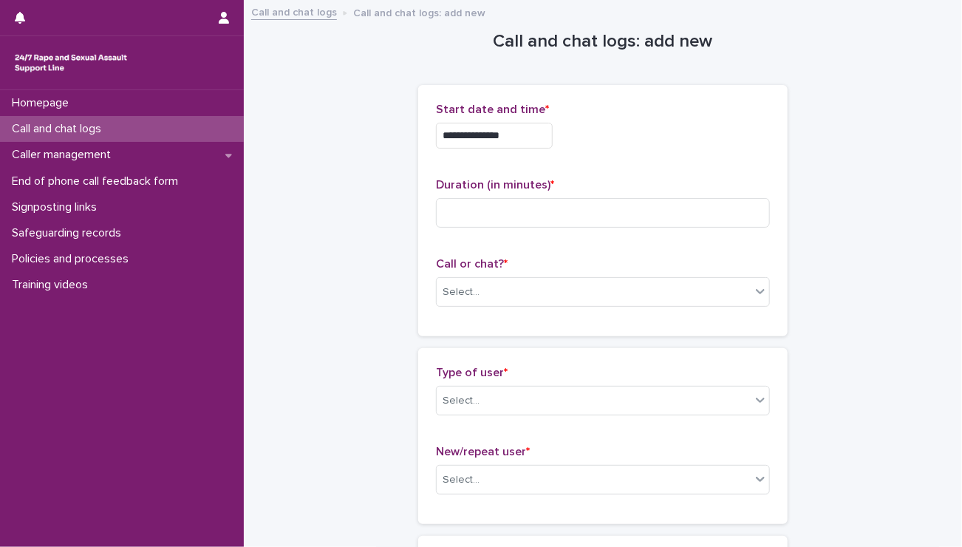
click at [506, 211] on input at bounding box center [603, 213] width 334 height 30
drag, startPoint x: 506, startPoint y: 211, endPoint x: -51, endPoint y: -50, distance: 615.3
click at [0, 0] on html "**********" at bounding box center [481, 273] width 962 height 547
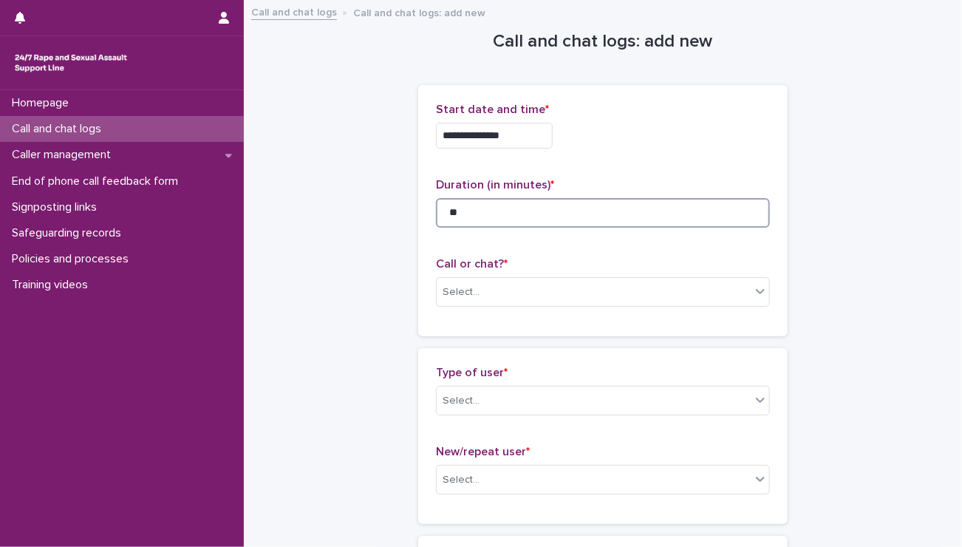
type input "**"
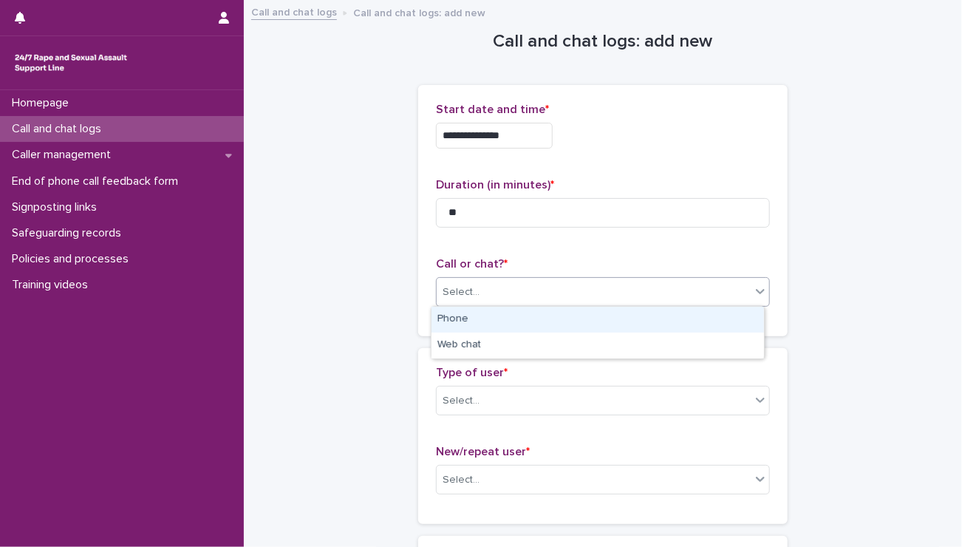
click at [484, 278] on div "Select..." at bounding box center [603, 292] width 334 height 30
click at [469, 316] on div "Phone" at bounding box center [597, 320] width 332 height 26
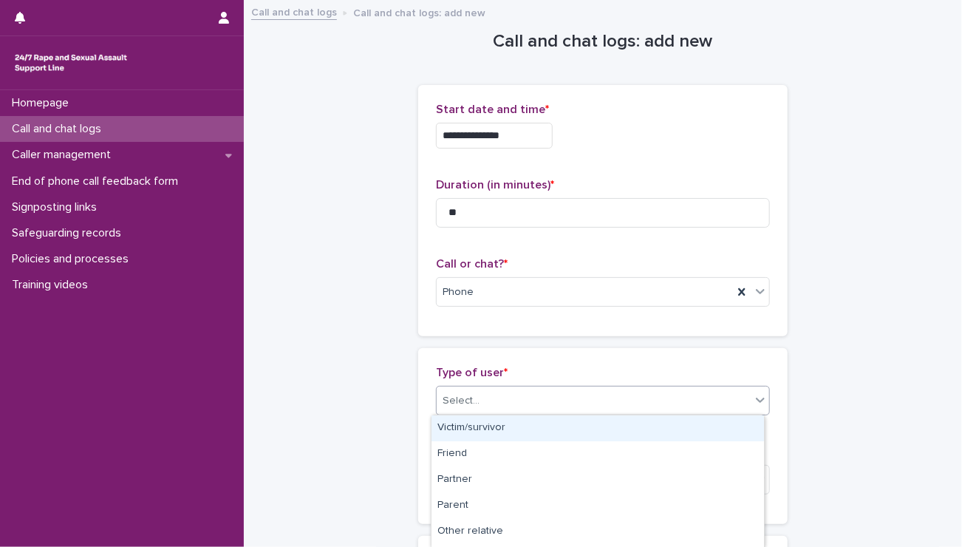
click at [473, 395] on div "Select..." at bounding box center [594, 401] width 314 height 24
click at [479, 425] on div "Victim/survivor" at bounding box center [597, 428] width 332 height 26
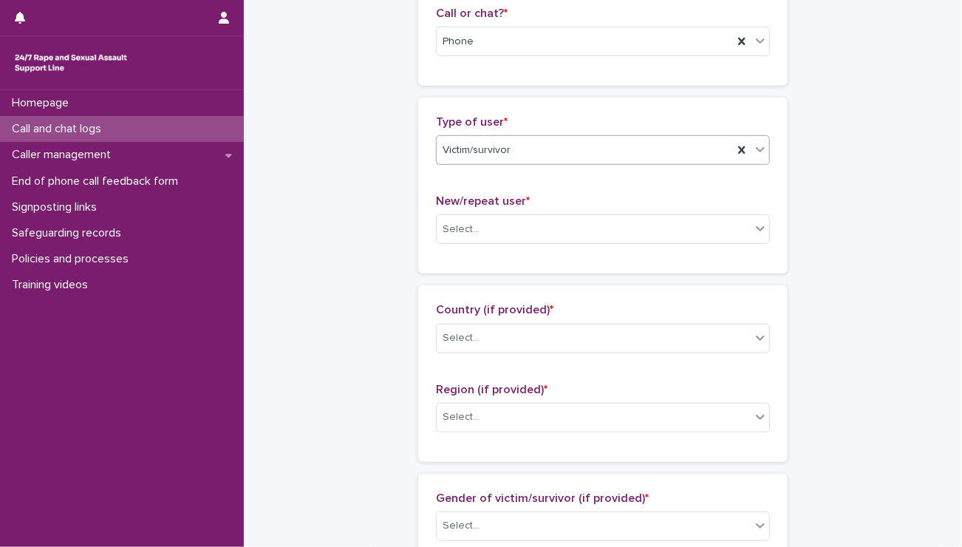
scroll to position [254, 0]
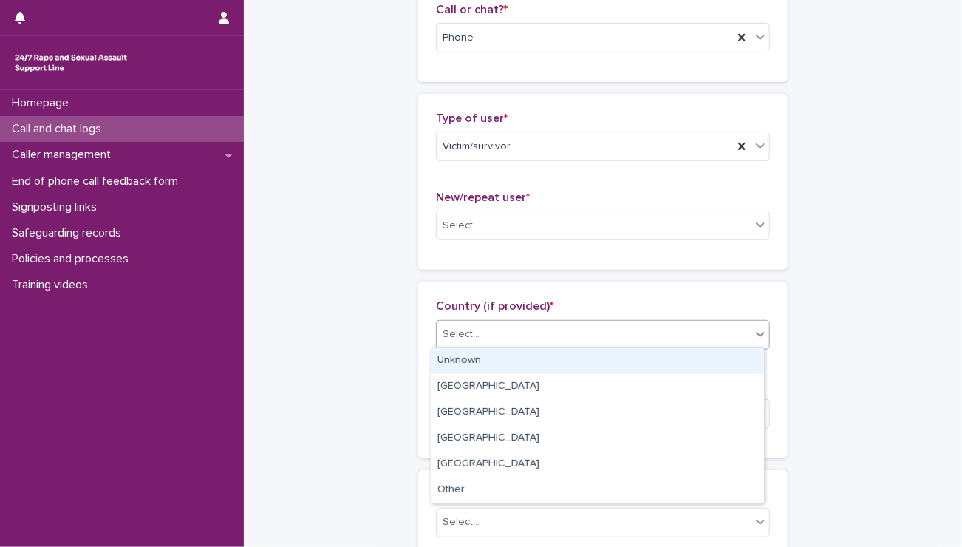
click at [476, 338] on div "Select..." at bounding box center [594, 334] width 314 height 24
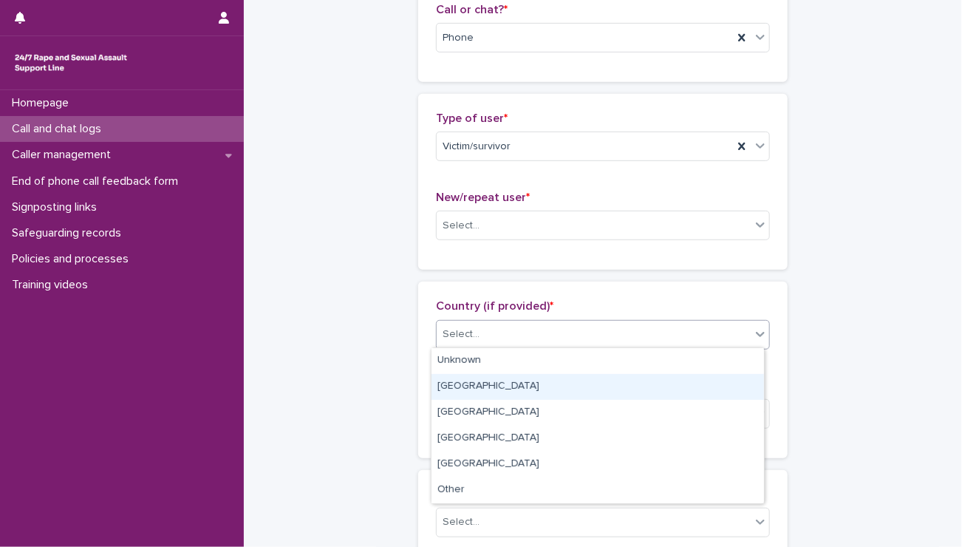
click at [485, 380] on div "[GEOGRAPHIC_DATA]" at bounding box center [597, 387] width 332 height 26
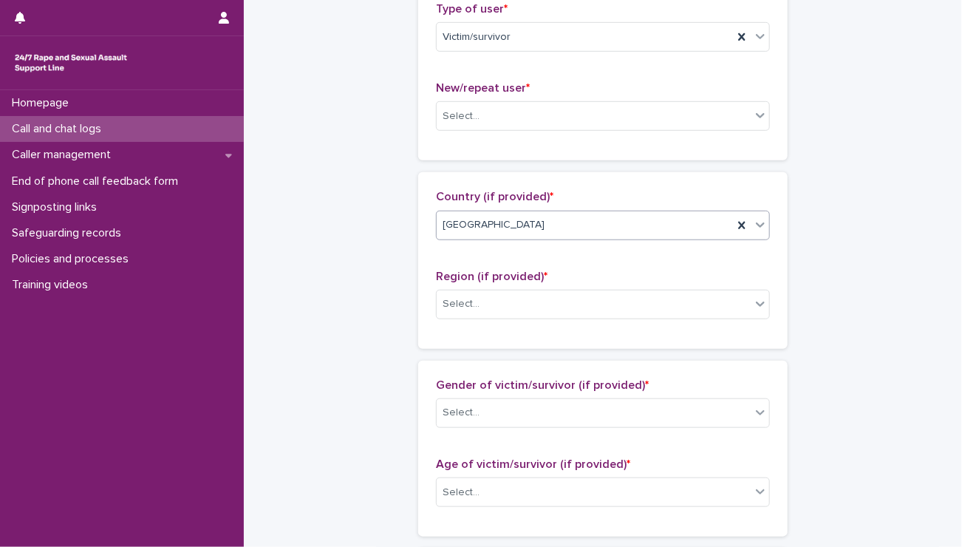
scroll to position [366, 0]
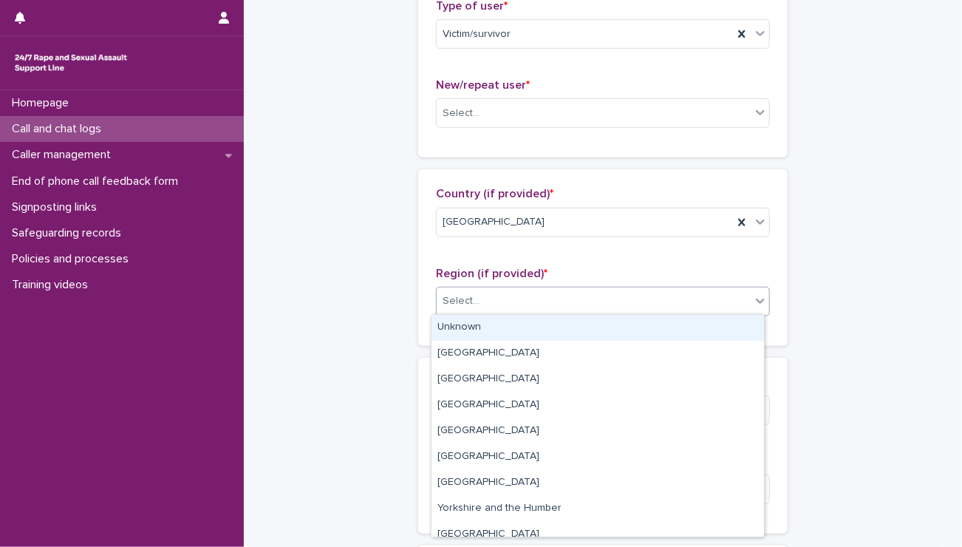
click at [456, 304] on div "Select..." at bounding box center [460, 301] width 37 height 16
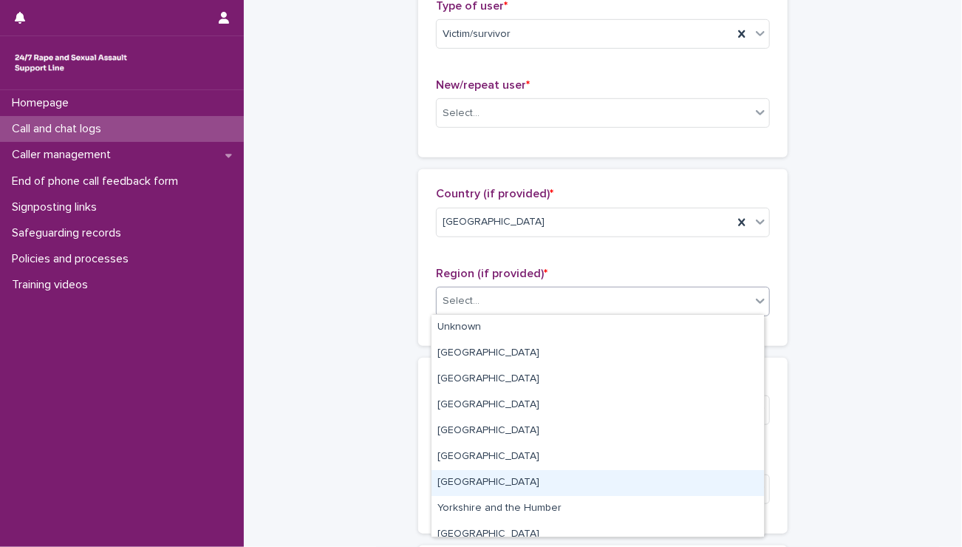
click at [464, 472] on div "[GEOGRAPHIC_DATA]" at bounding box center [597, 483] width 332 height 26
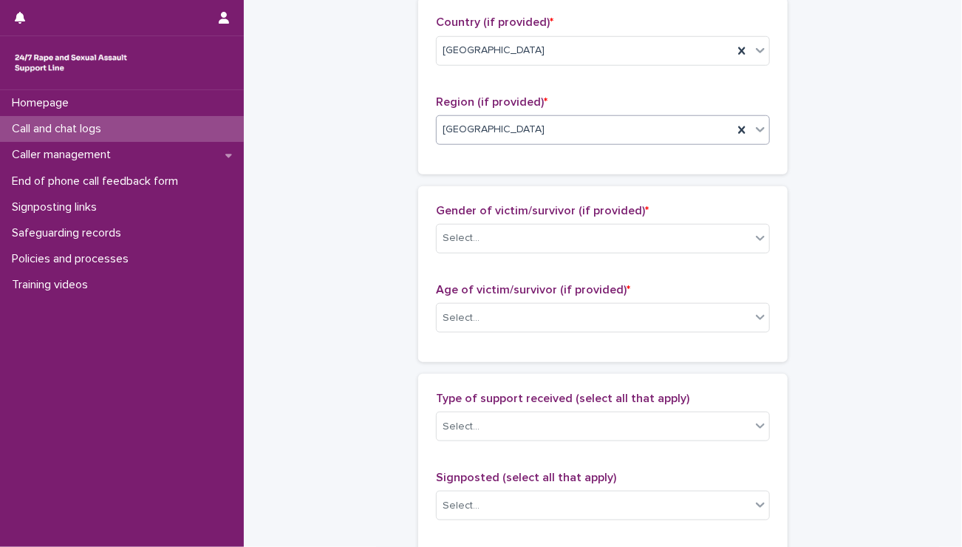
scroll to position [544, 0]
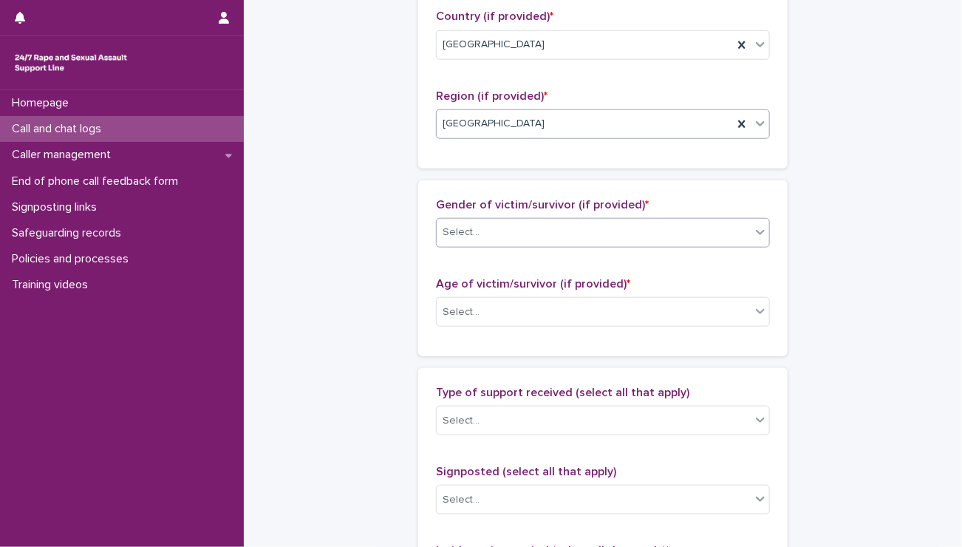
click at [470, 222] on div "Select..." at bounding box center [594, 232] width 314 height 24
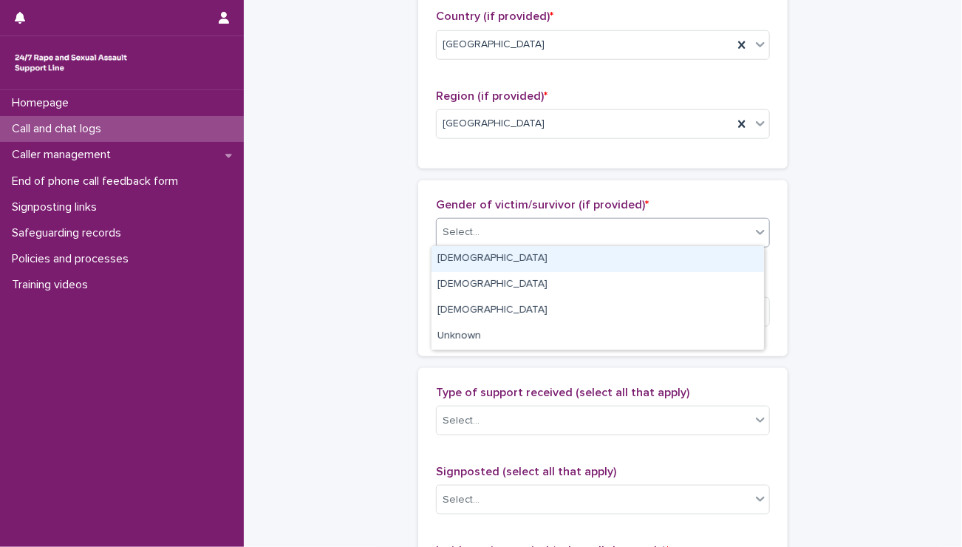
click at [470, 261] on div "[DEMOGRAPHIC_DATA]" at bounding box center [597, 259] width 332 height 26
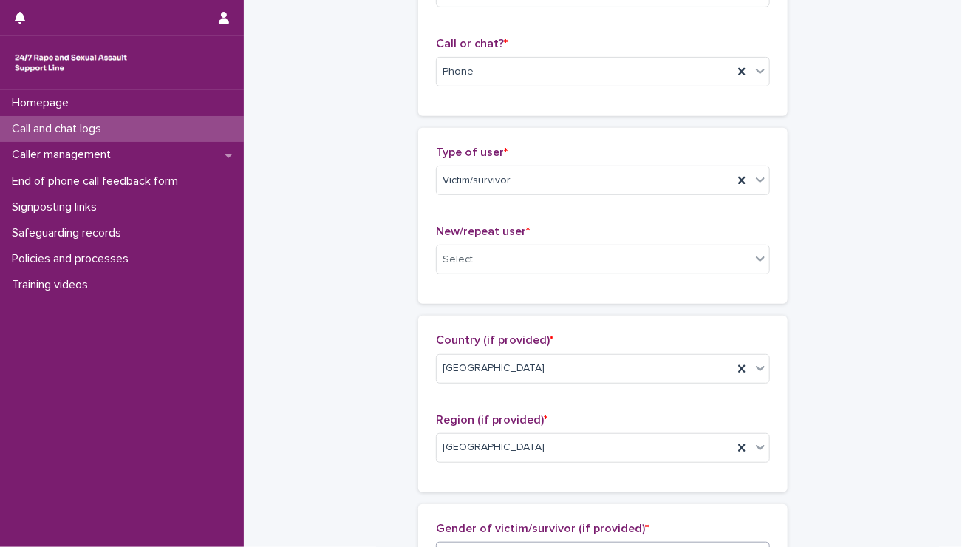
scroll to position [219, 0]
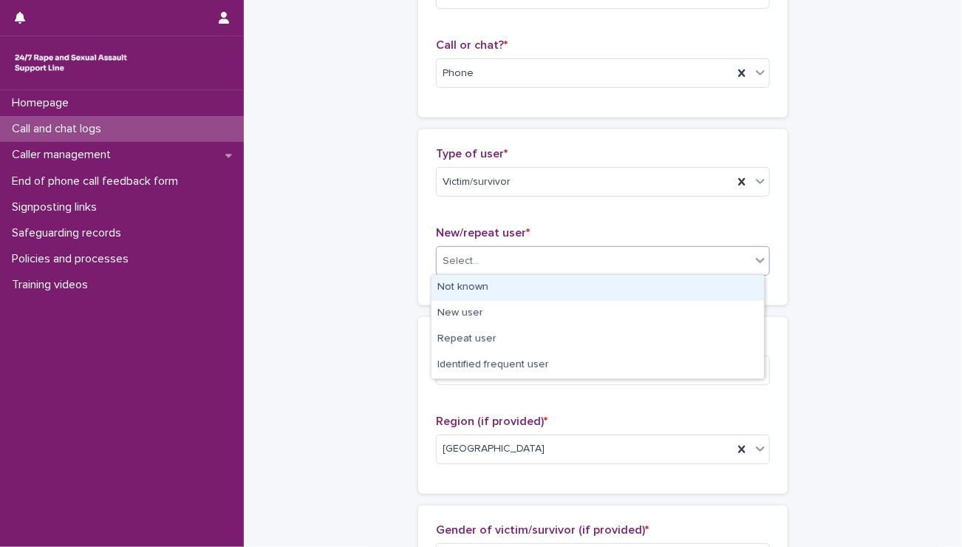
click at [470, 261] on div "Select..." at bounding box center [460, 261] width 37 height 16
click at [468, 282] on div "Not known" at bounding box center [597, 288] width 332 height 26
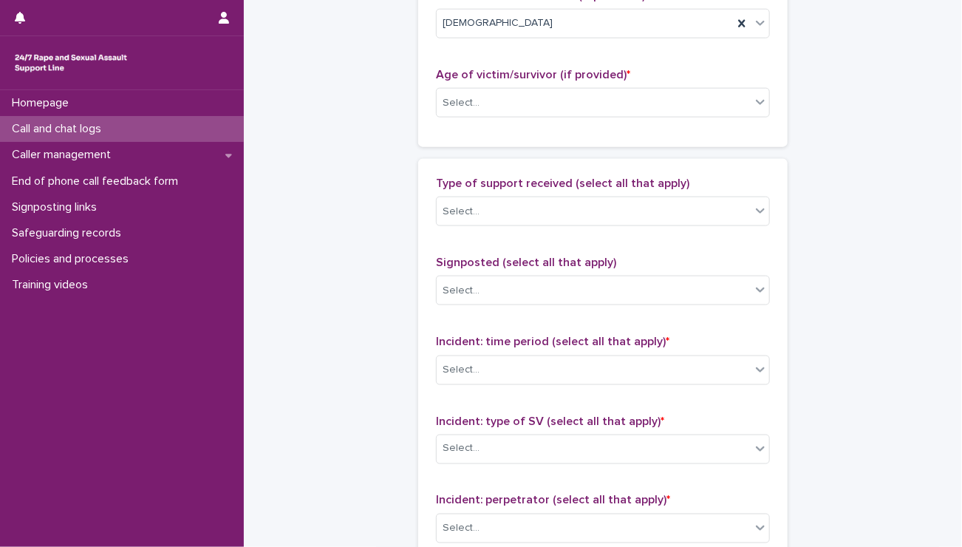
scroll to position [753, 0]
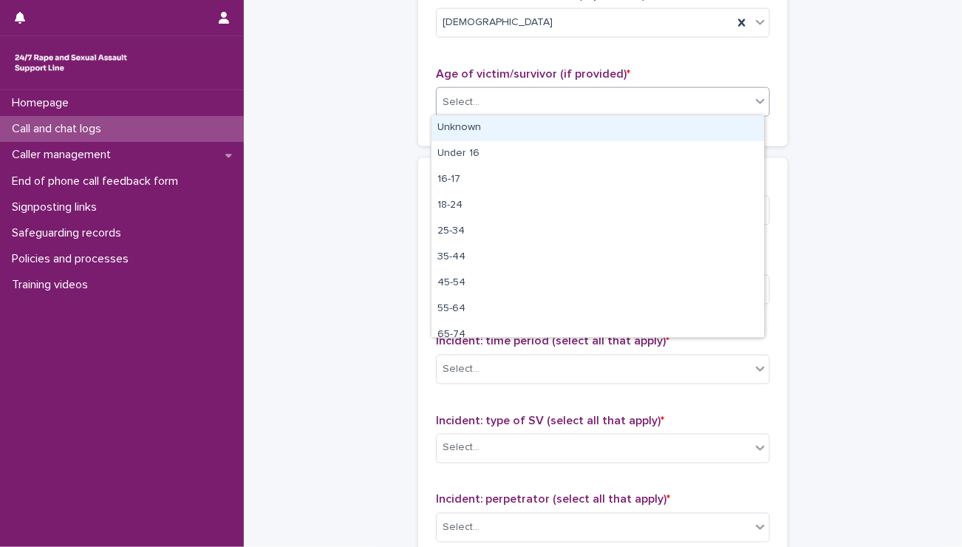
click at [464, 95] on div "Select..." at bounding box center [460, 103] width 37 height 16
click at [464, 123] on div "Unknown" at bounding box center [597, 128] width 332 height 26
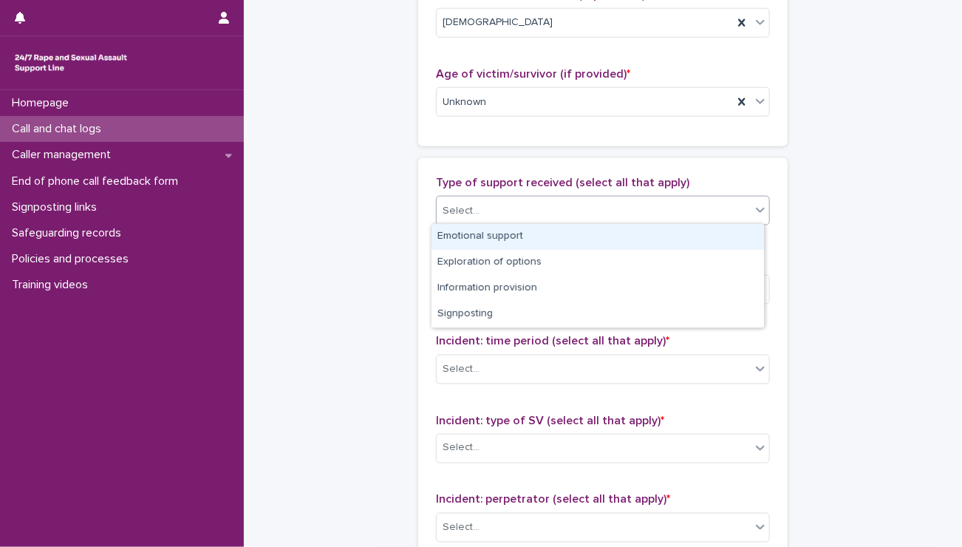
click at [472, 212] on div "Select..." at bounding box center [460, 211] width 37 height 16
click at [469, 238] on div "Emotional support" at bounding box center [597, 237] width 332 height 26
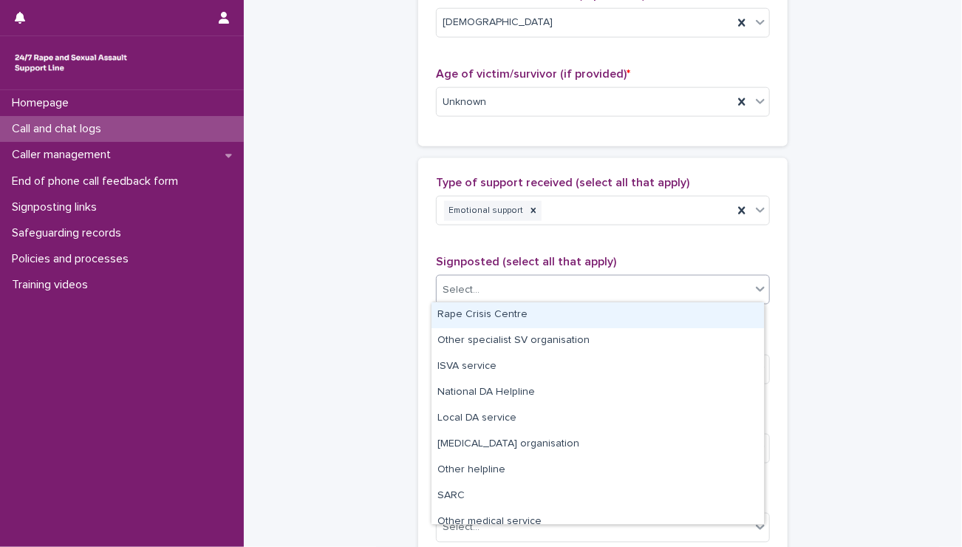
click at [479, 298] on div "Select..." at bounding box center [594, 290] width 314 height 24
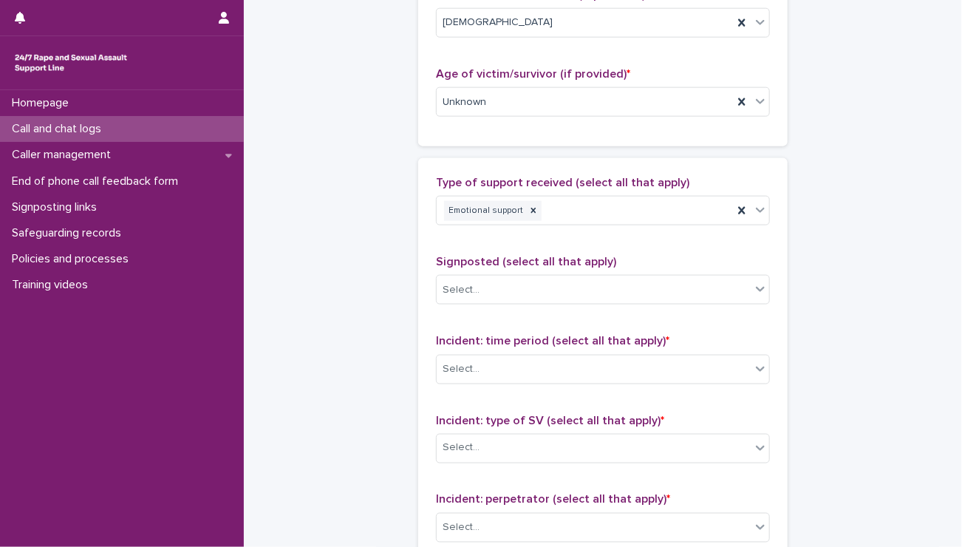
click at [455, 241] on div "Type of support received (select all that apply) Emotional support Signposted (…" at bounding box center [603, 484] width 334 height 617
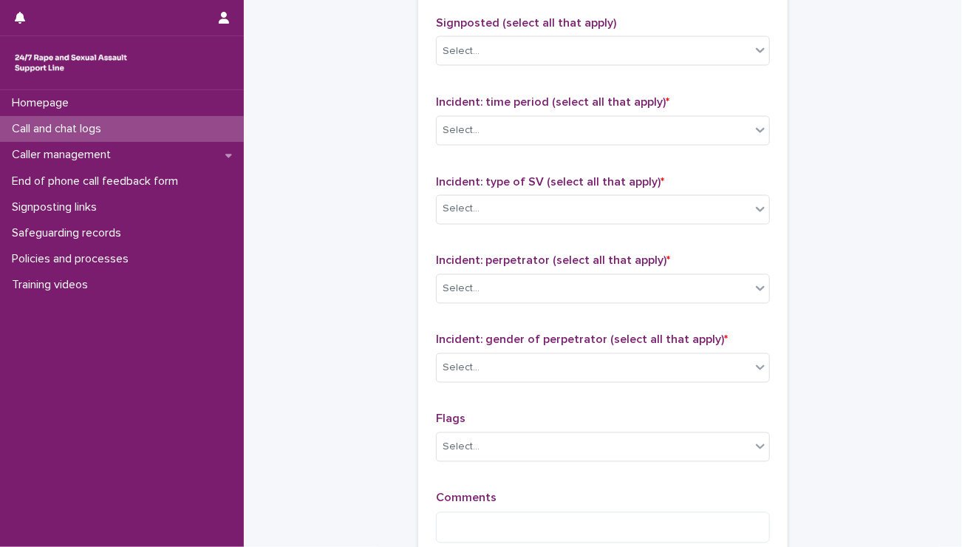
scroll to position [993, 0]
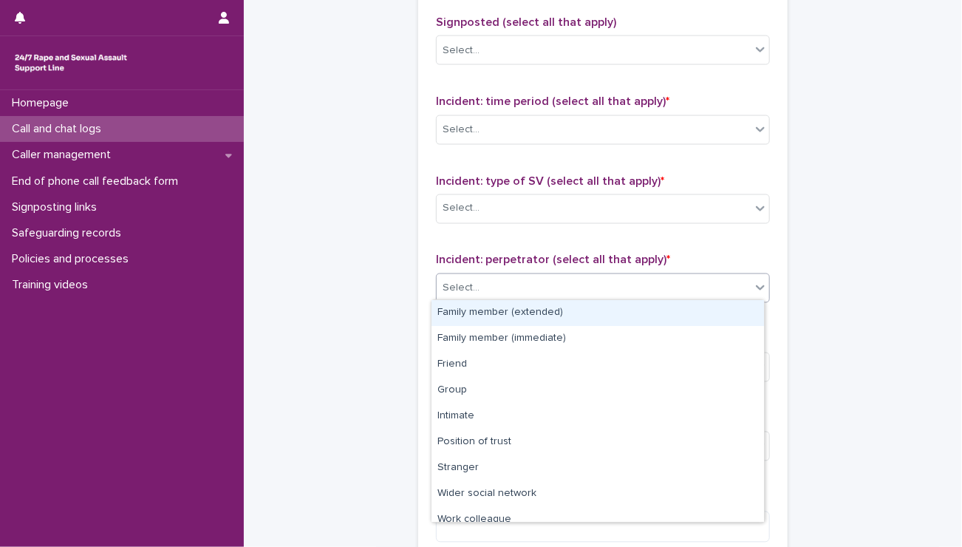
click at [466, 273] on div "Select..." at bounding box center [603, 288] width 334 height 30
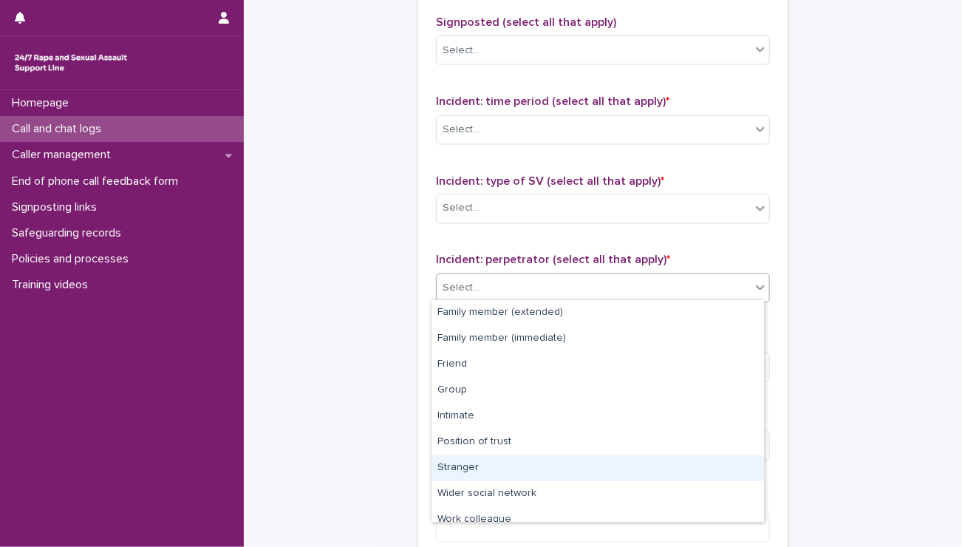
click at [476, 464] on div "Stranger" at bounding box center [597, 468] width 332 height 26
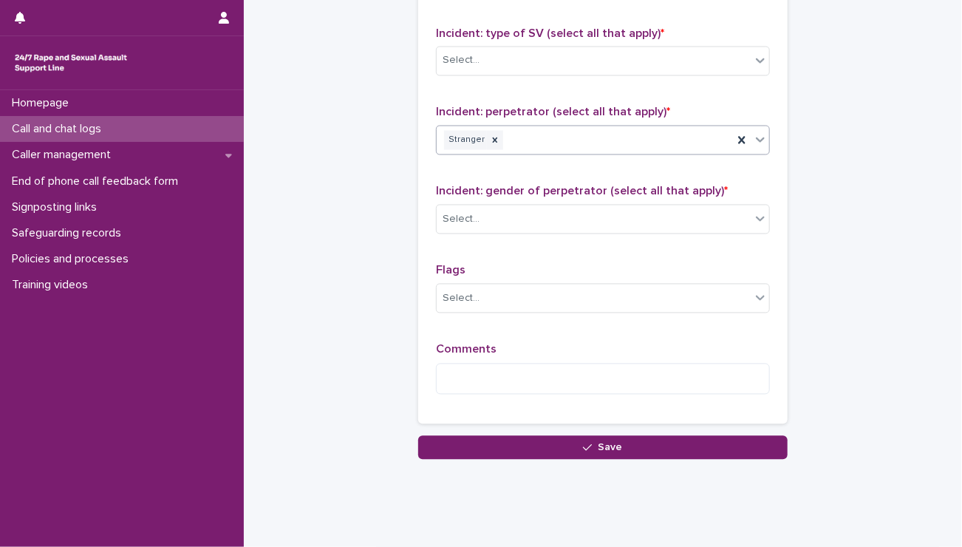
scroll to position [1164, 0]
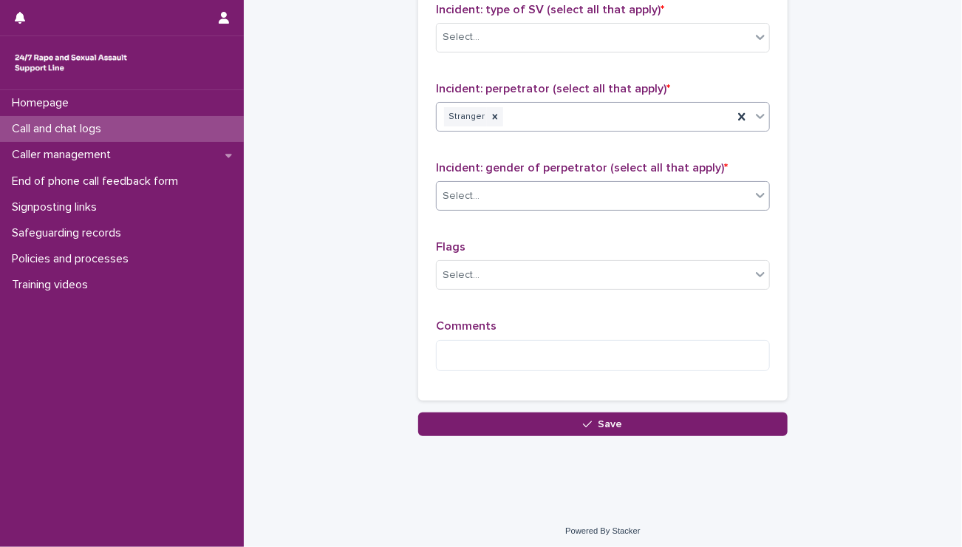
click at [460, 188] on div "Select..." at bounding box center [460, 196] width 37 height 16
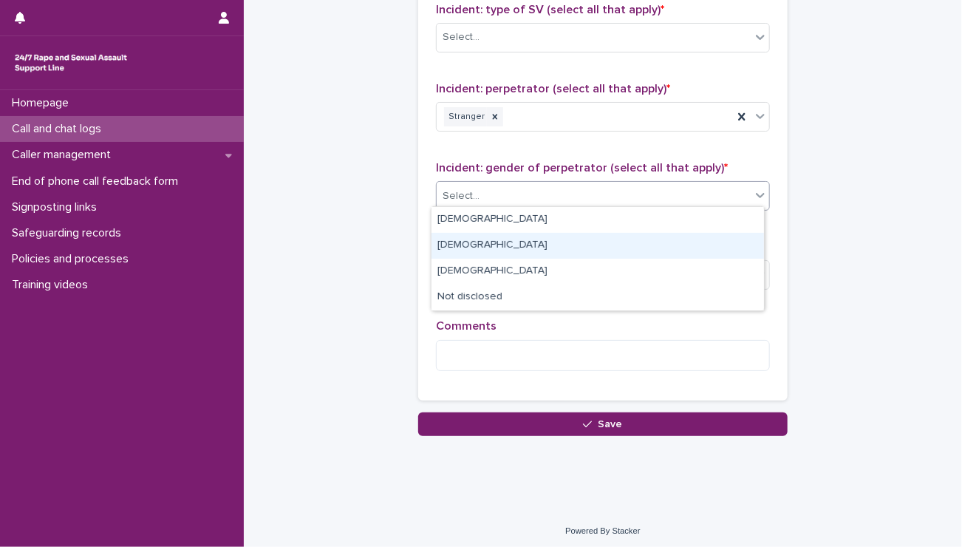
click at [456, 247] on div "[DEMOGRAPHIC_DATA]" at bounding box center [597, 246] width 332 height 26
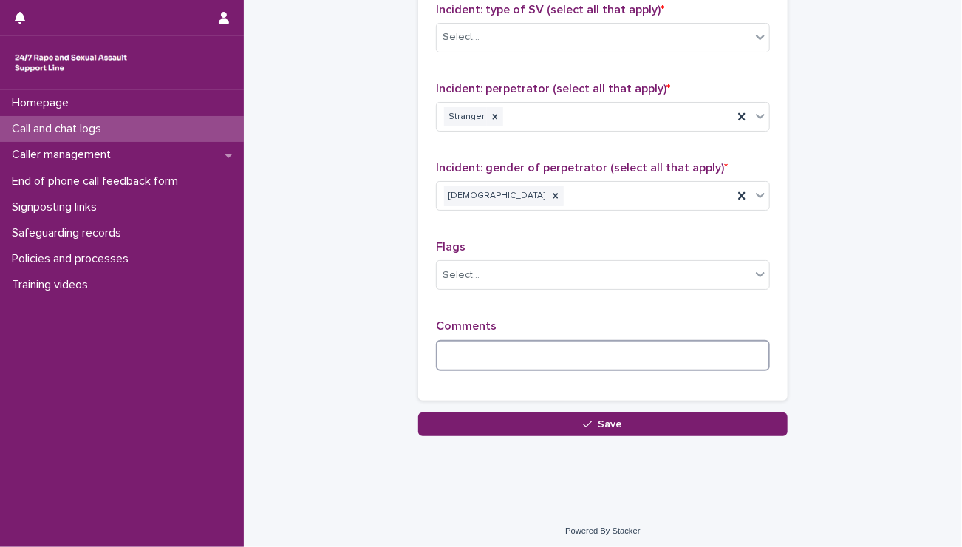
click at [455, 341] on textarea at bounding box center [603, 356] width 334 height 32
click at [442, 377] on div "Type of support received (select all that apply) Emotional support Signposted (…" at bounding box center [602, 73] width 369 height 653
click at [463, 357] on textarea at bounding box center [603, 356] width 334 height 32
click at [600, 348] on textarea "**********" at bounding box center [603, 356] width 334 height 32
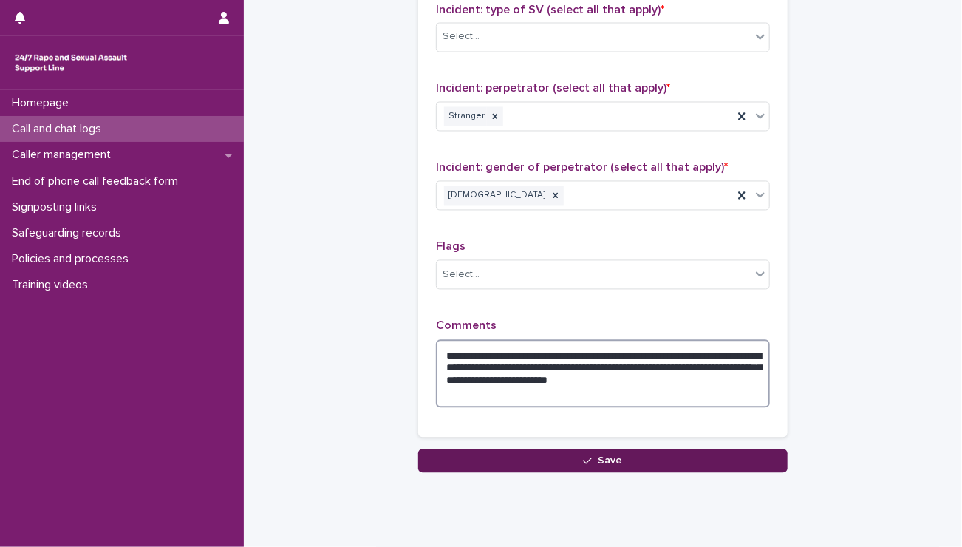
type textarea "**********"
click at [598, 456] on span "Save" at bounding box center [610, 461] width 24 height 10
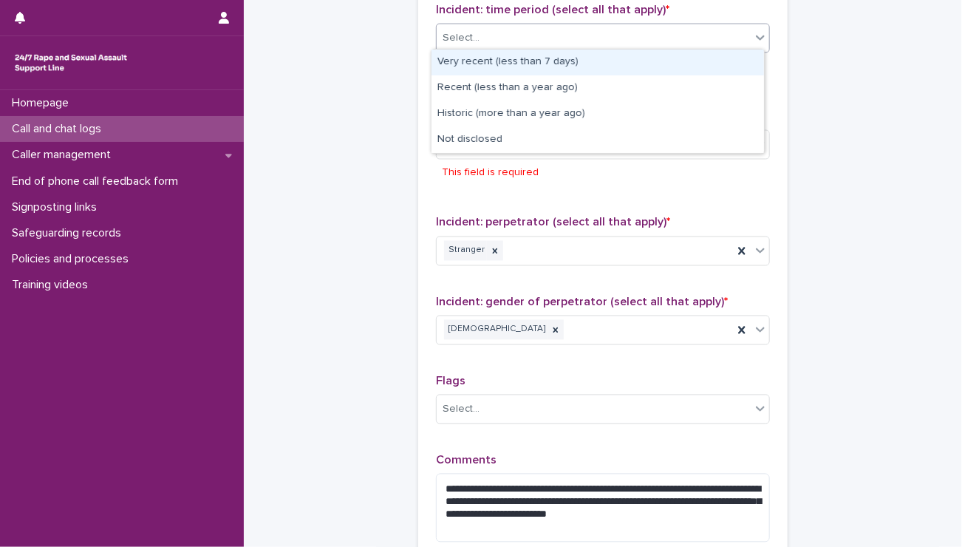
click at [578, 26] on div "Select..." at bounding box center [594, 38] width 314 height 24
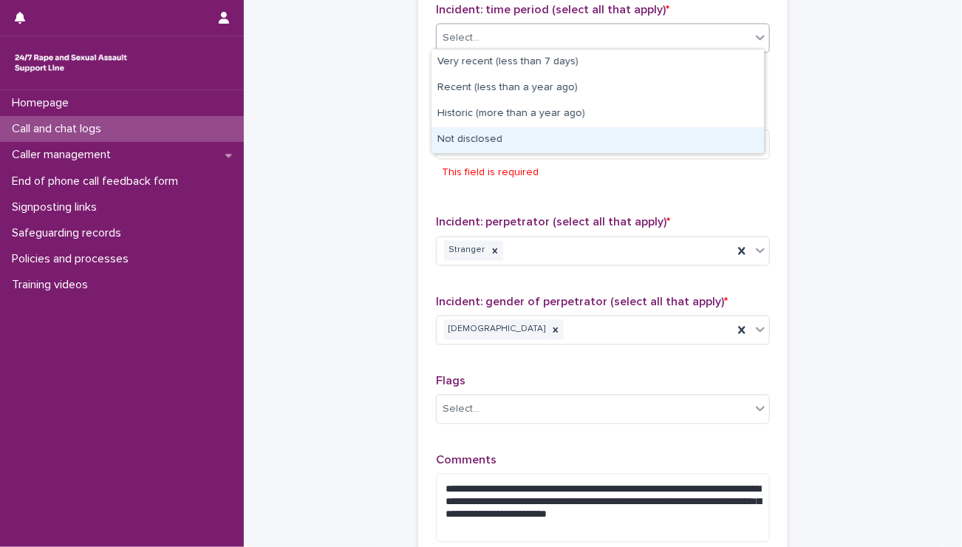
click at [510, 135] on div "Not disclosed" at bounding box center [597, 140] width 332 height 26
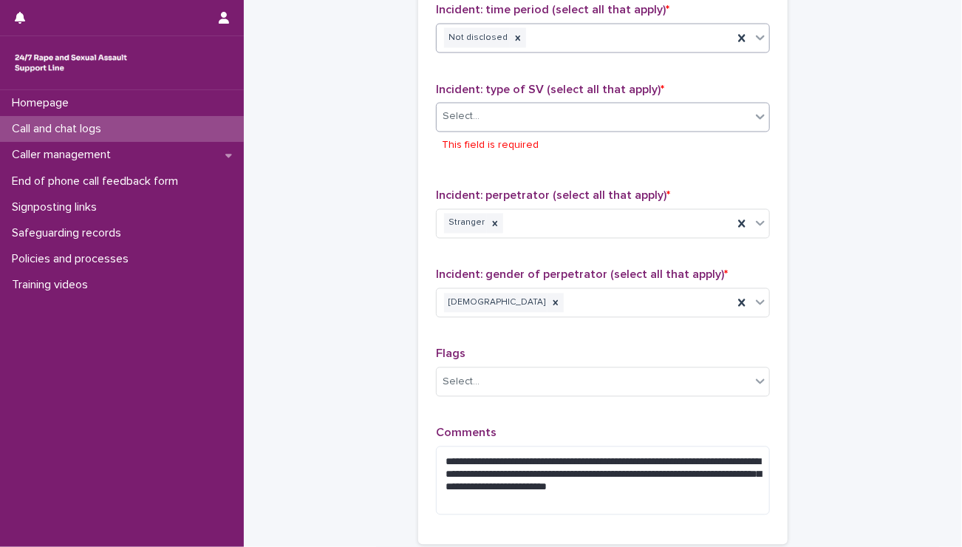
click at [517, 114] on div "Select..." at bounding box center [594, 117] width 314 height 24
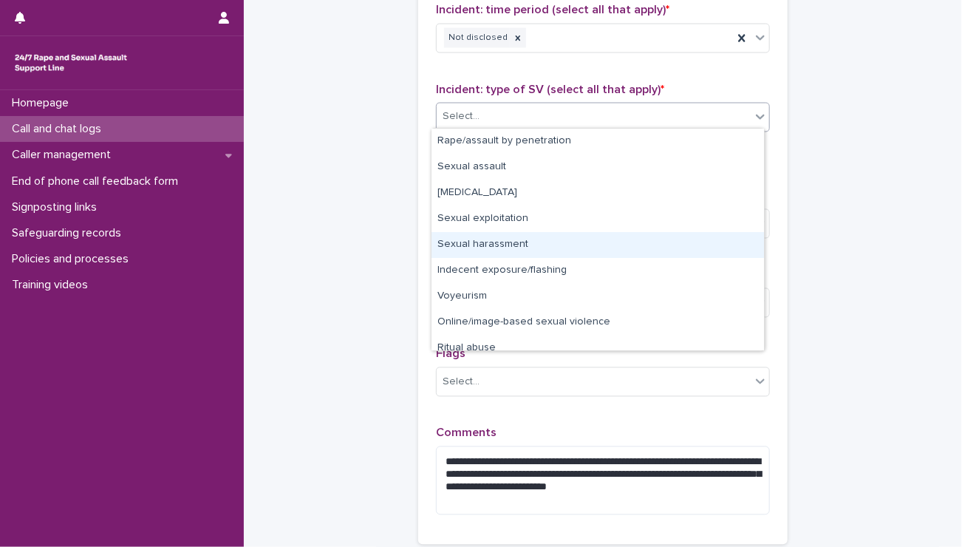
click at [482, 245] on div "Sexual harassment" at bounding box center [597, 245] width 332 height 26
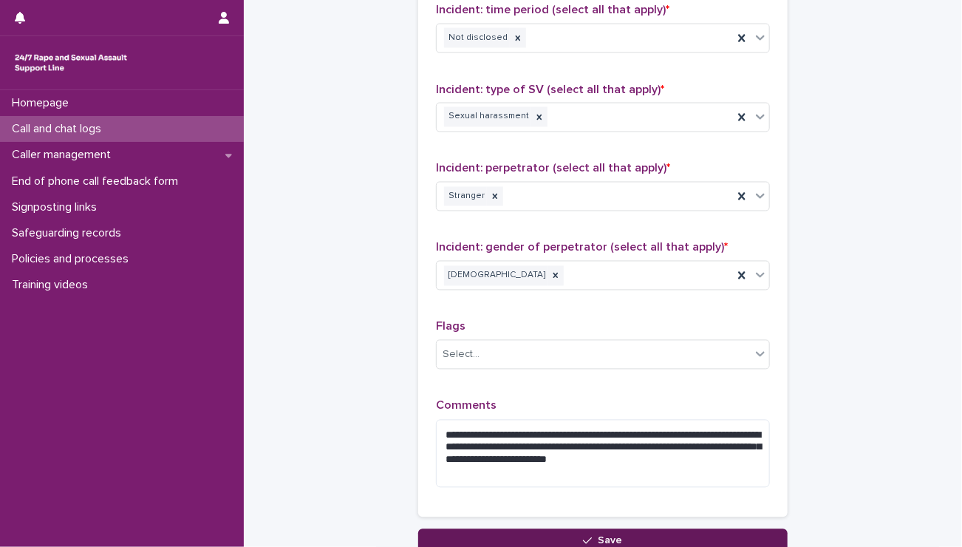
click at [570, 535] on button "Save" at bounding box center [602, 541] width 369 height 24
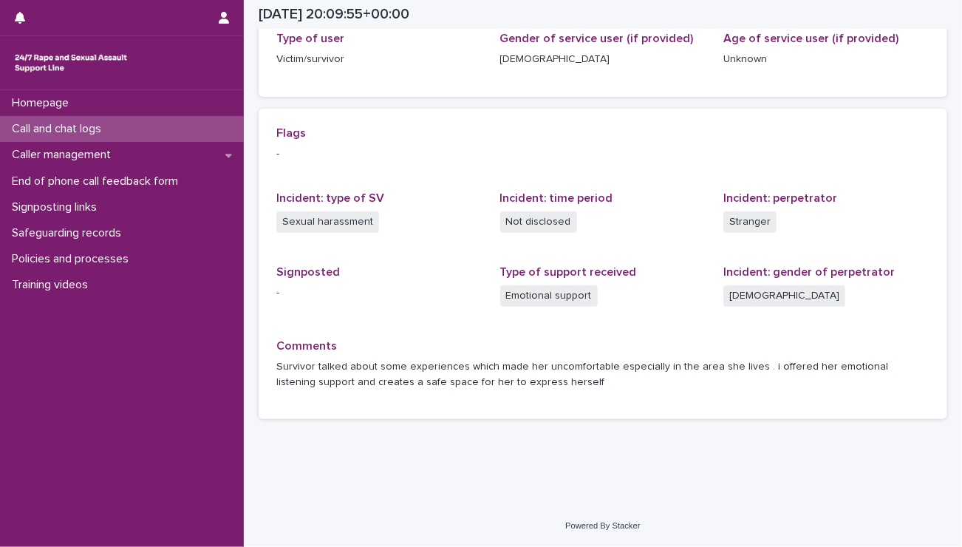
scroll to position [253, 0]
click at [570, 535] on div "Homepage Call and chat logs Caller management End of phone call feedback form S…" at bounding box center [603, 147] width 718 height 800
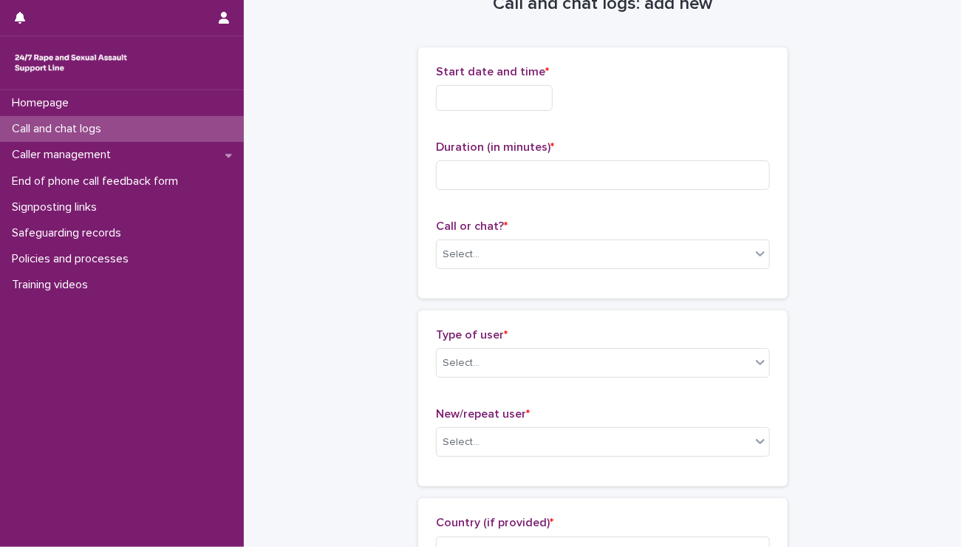
scroll to position [27, 0]
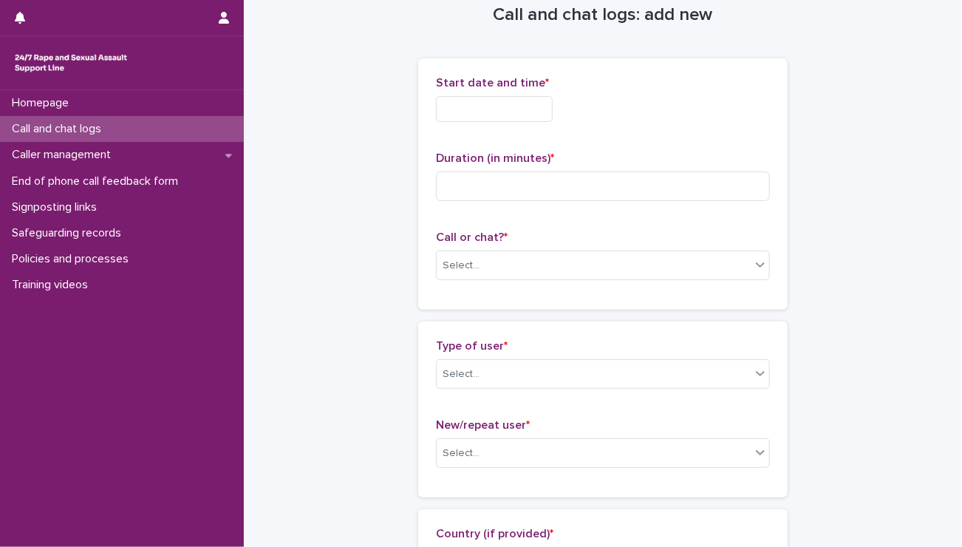
click at [486, 100] on input "text" at bounding box center [494, 109] width 117 height 26
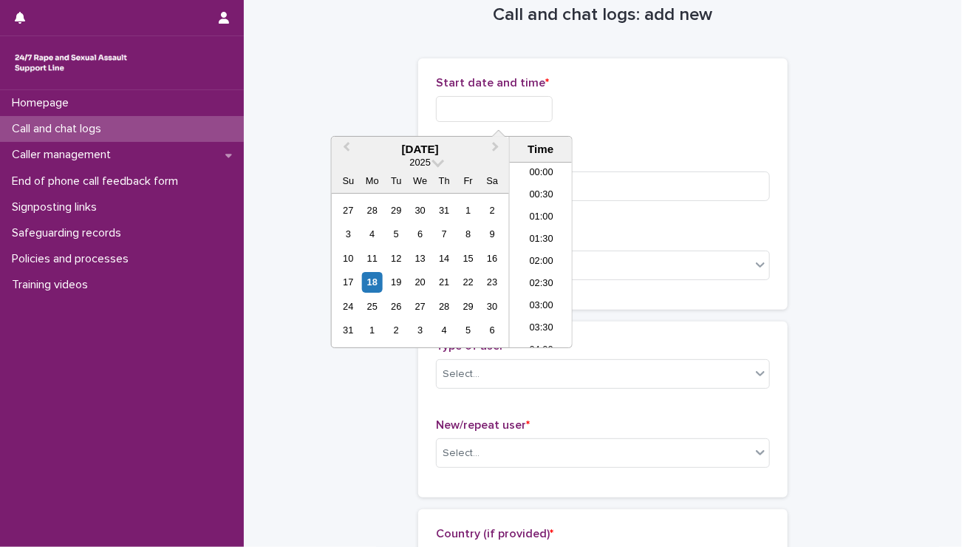
scroll to position [849, 0]
click at [544, 254] on li "21:00" at bounding box center [541, 255] width 63 height 22
click at [513, 100] on input "**********" at bounding box center [494, 109] width 117 height 26
type input "**********"
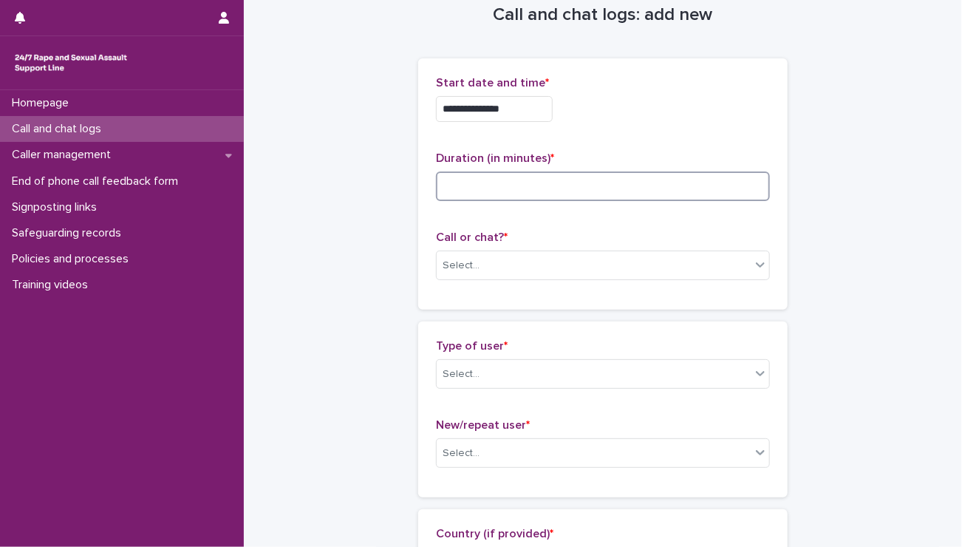
click at [616, 191] on input at bounding box center [603, 186] width 334 height 30
type input "*"
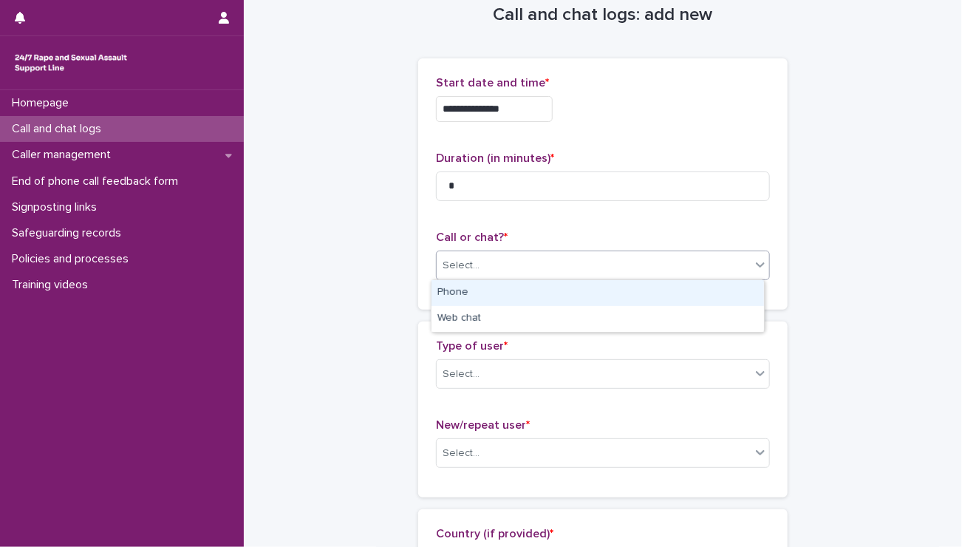
click at [570, 250] on div "Select..." at bounding box center [603, 265] width 334 height 30
click at [569, 295] on div "Phone" at bounding box center [597, 293] width 332 height 26
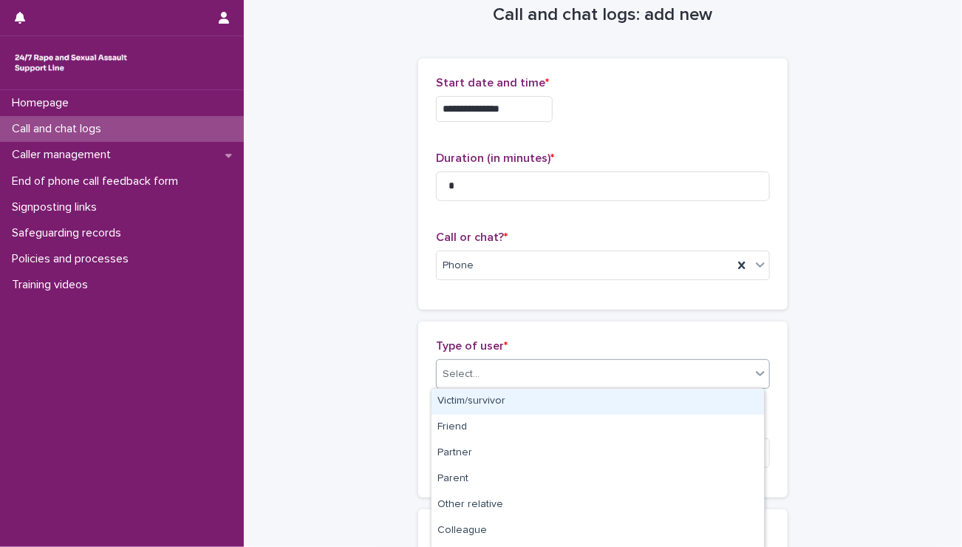
click at [611, 380] on div "Select..." at bounding box center [594, 374] width 314 height 24
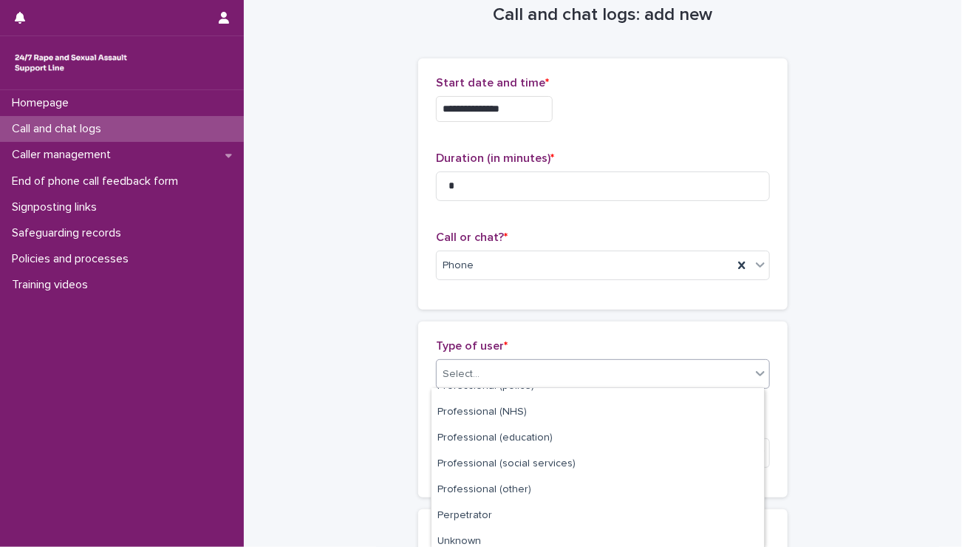
scroll to position [228, 0]
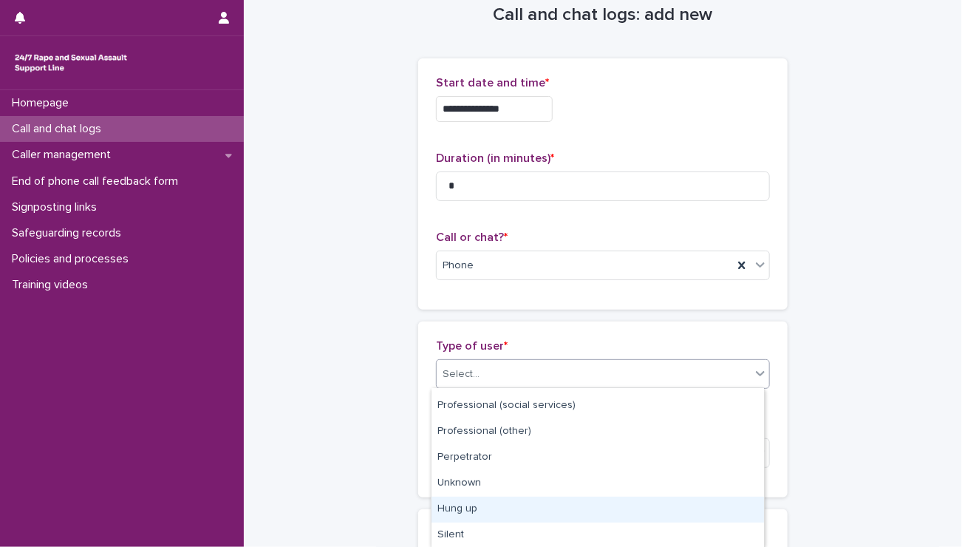
click at [638, 500] on div "Hung up" at bounding box center [597, 509] width 332 height 26
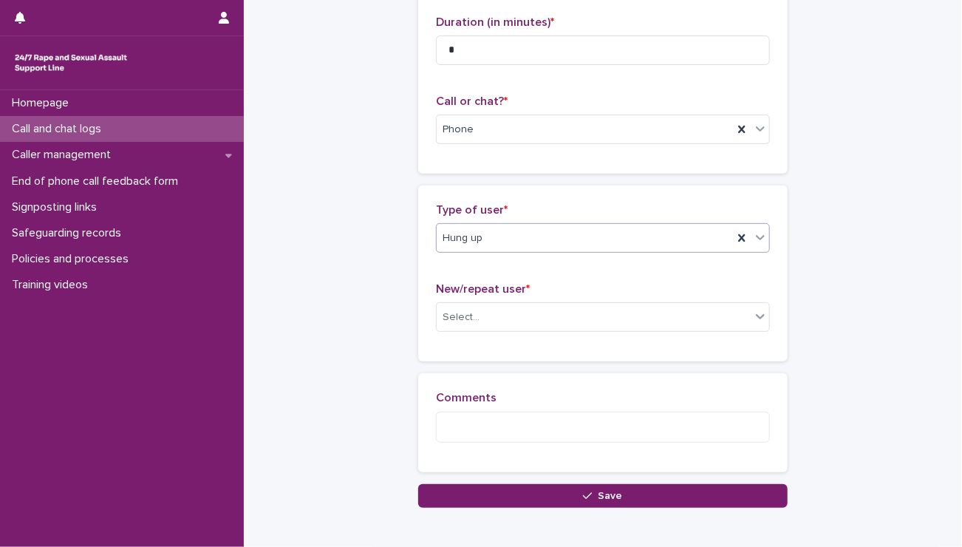
scroll to position [162, 0]
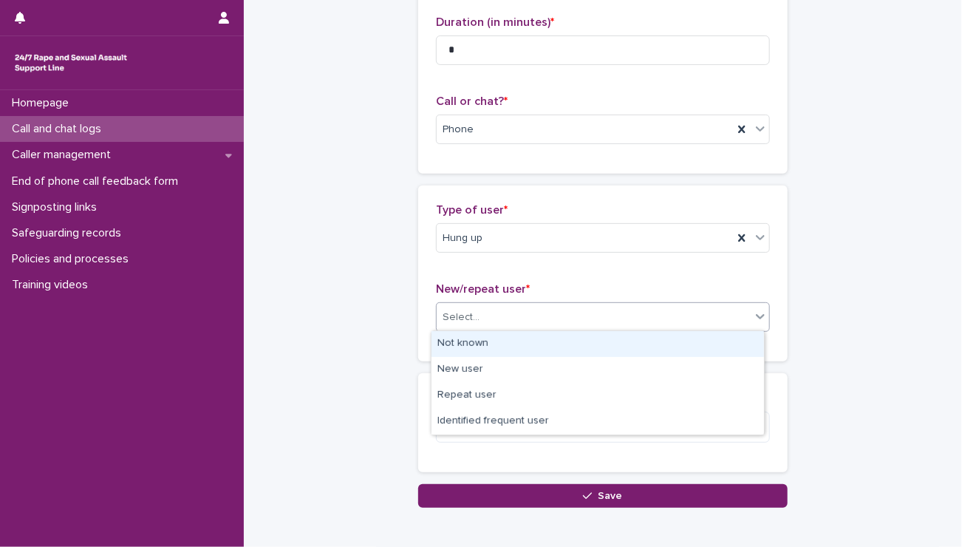
click at [536, 329] on div "Select..." at bounding box center [603, 317] width 334 height 30
click at [537, 343] on div "Not known" at bounding box center [597, 344] width 332 height 26
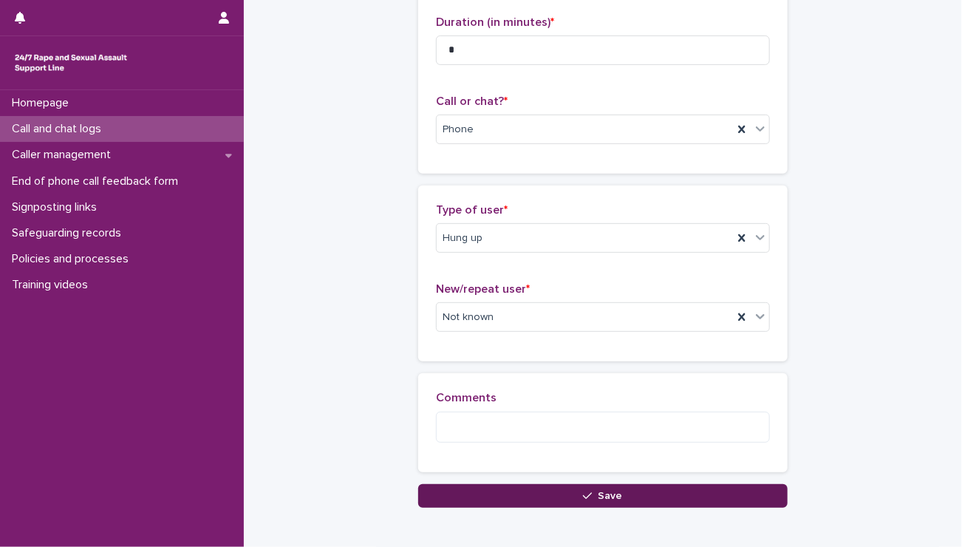
click at [465, 494] on button "Save" at bounding box center [602, 496] width 369 height 24
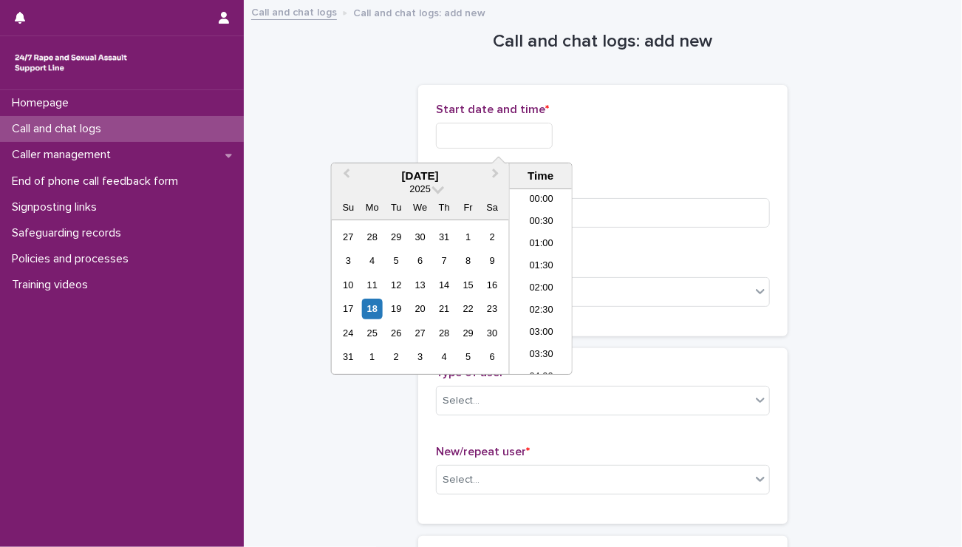
click at [548, 127] on input "text" at bounding box center [494, 136] width 117 height 26
click at [540, 277] on li "21:00" at bounding box center [541, 281] width 63 height 22
click at [526, 132] on input "**********" at bounding box center [494, 136] width 117 height 26
type input "**********"
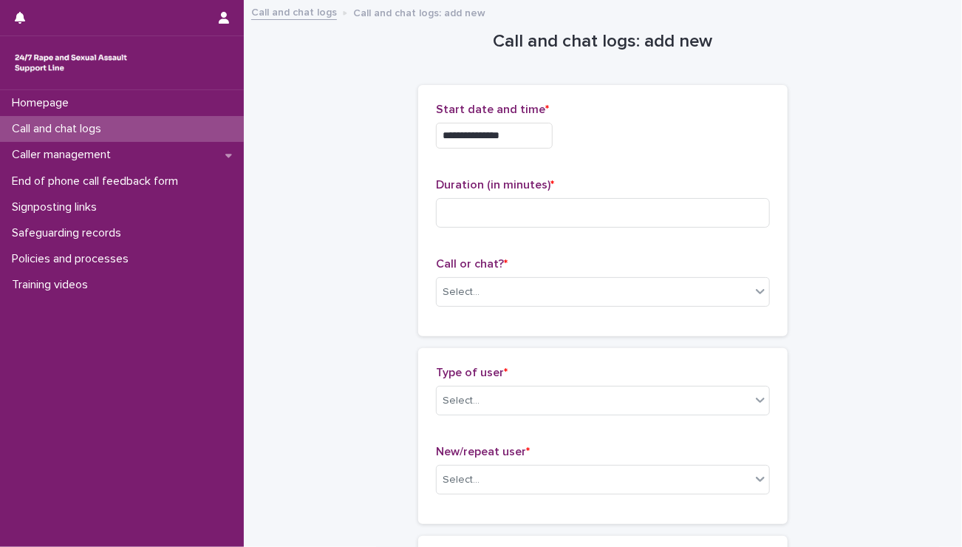
click at [621, 151] on div "**********" at bounding box center [603, 132] width 334 height 58
click at [615, 215] on input at bounding box center [603, 213] width 334 height 30
type input "*"
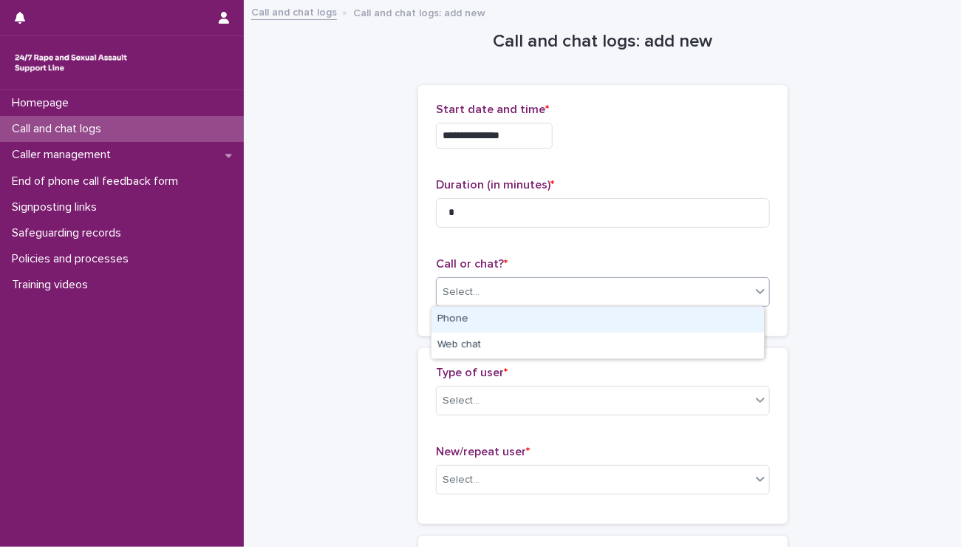
click at [620, 293] on div "Select..." at bounding box center [594, 292] width 314 height 24
click at [629, 324] on div "Phone" at bounding box center [597, 320] width 332 height 26
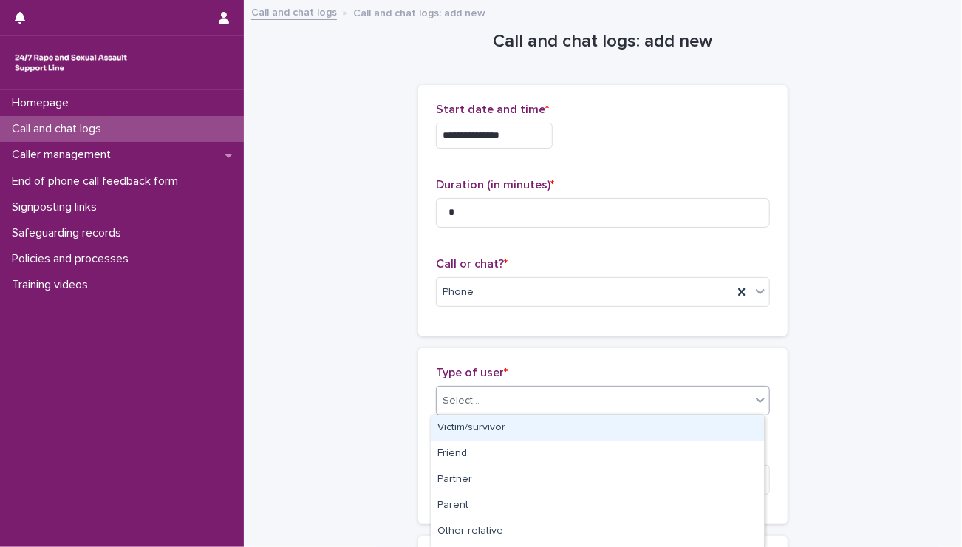
click at [637, 399] on div "Select..." at bounding box center [594, 401] width 314 height 24
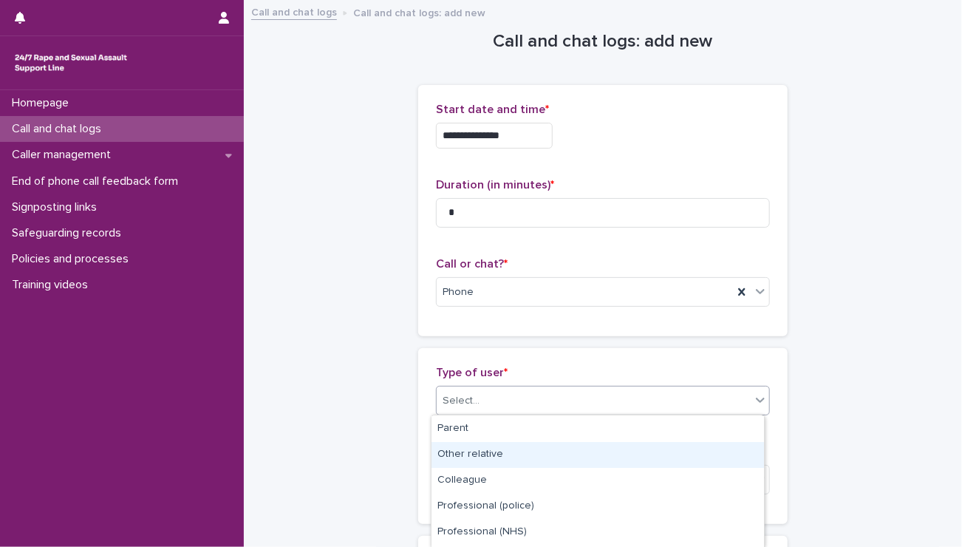
scroll to position [255, 0]
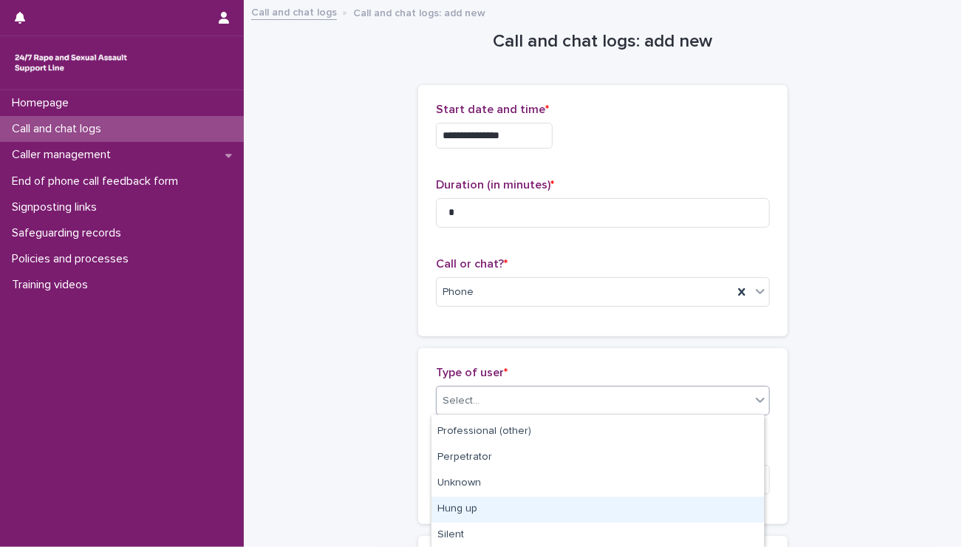
click at [632, 497] on div "Hung up" at bounding box center [597, 509] width 332 height 26
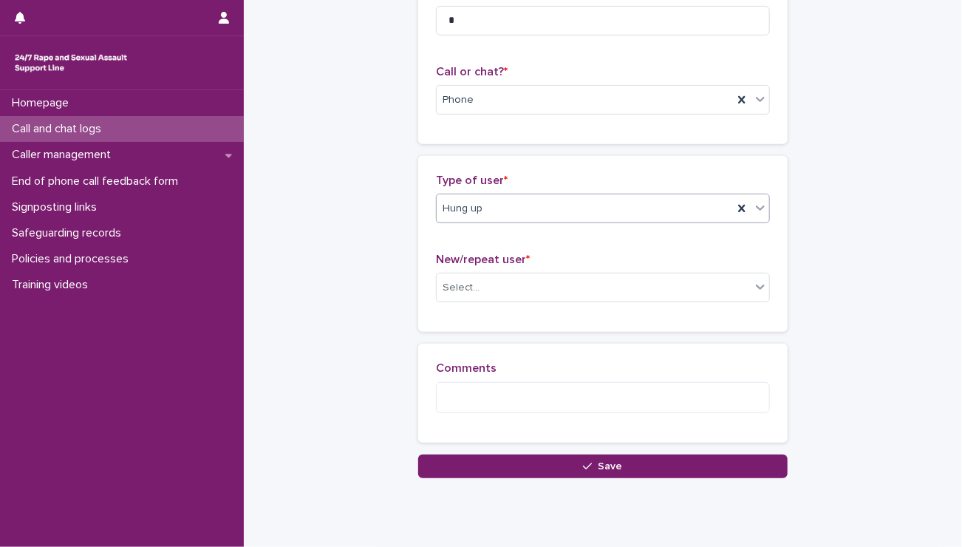
scroll to position [238, 0]
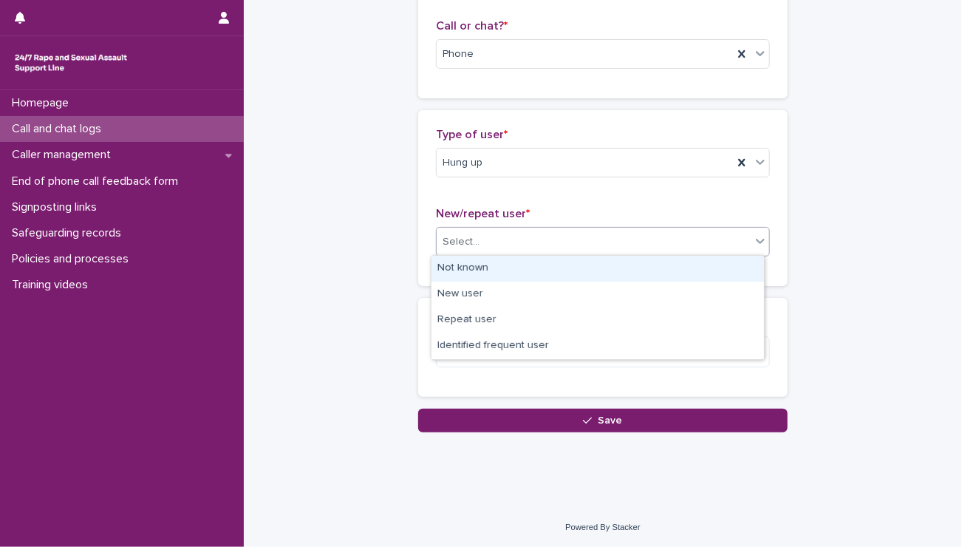
click at [516, 239] on div "Select..." at bounding box center [594, 242] width 314 height 24
click at [517, 276] on div "Not known" at bounding box center [597, 269] width 332 height 26
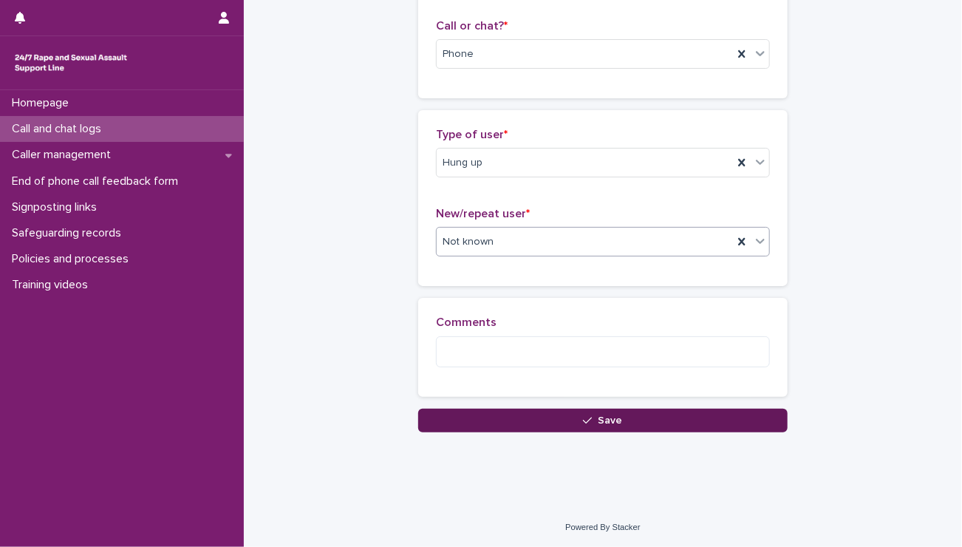
click at [555, 424] on button "Save" at bounding box center [602, 420] width 369 height 24
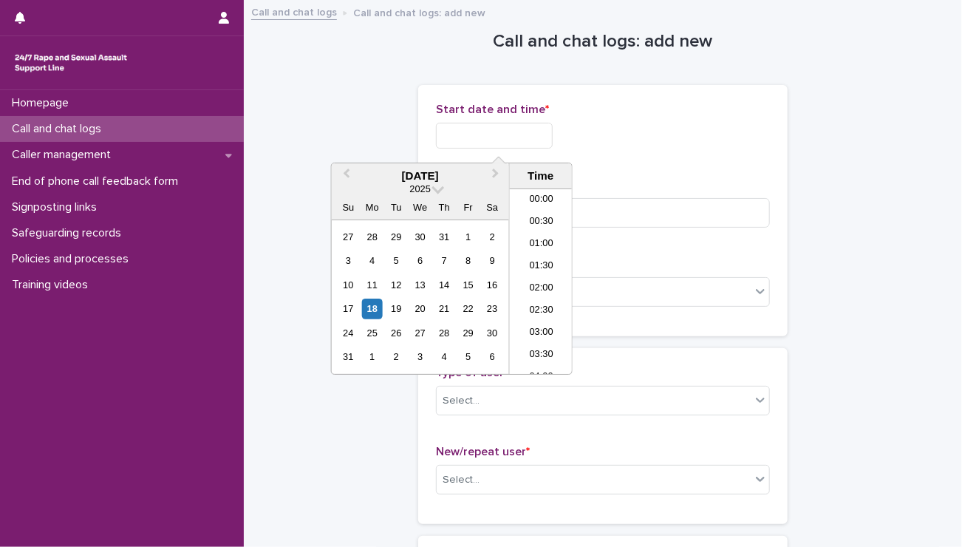
click at [448, 146] on input "text" at bounding box center [494, 136] width 117 height 26
click at [526, 276] on li "21:30" at bounding box center [541, 281] width 63 height 22
click at [535, 137] on input "**********" at bounding box center [494, 136] width 117 height 26
type input "**********"
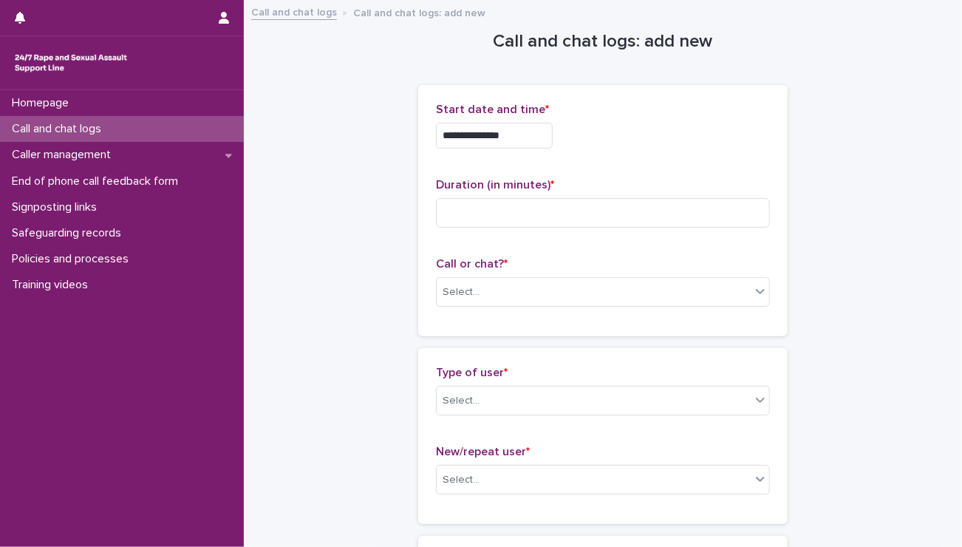
click at [703, 184] on p "Duration (in minutes) *" at bounding box center [603, 185] width 334 height 14
click at [633, 200] on input at bounding box center [603, 213] width 334 height 30
type input "*"
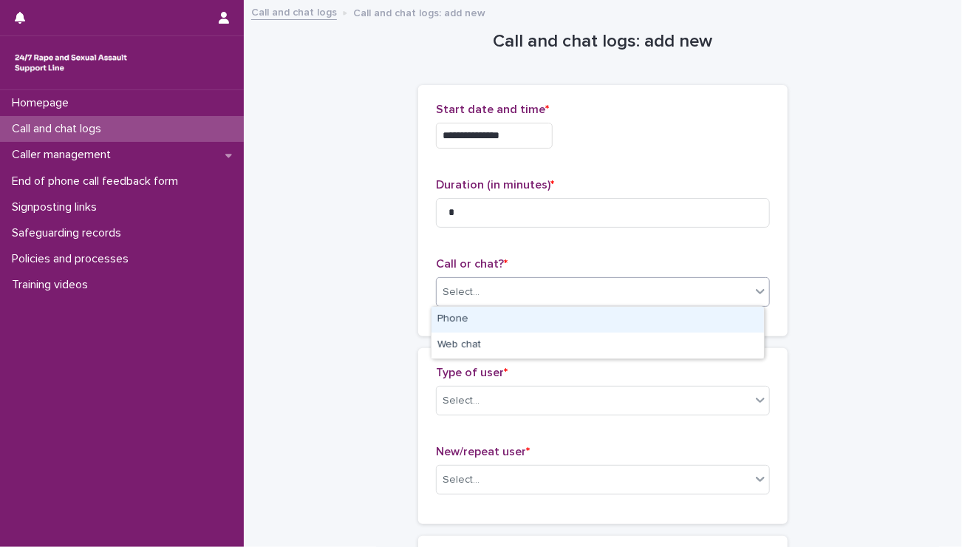
click at [568, 301] on div "Select..." at bounding box center [594, 292] width 314 height 24
click at [493, 318] on div "Phone" at bounding box center [597, 320] width 332 height 26
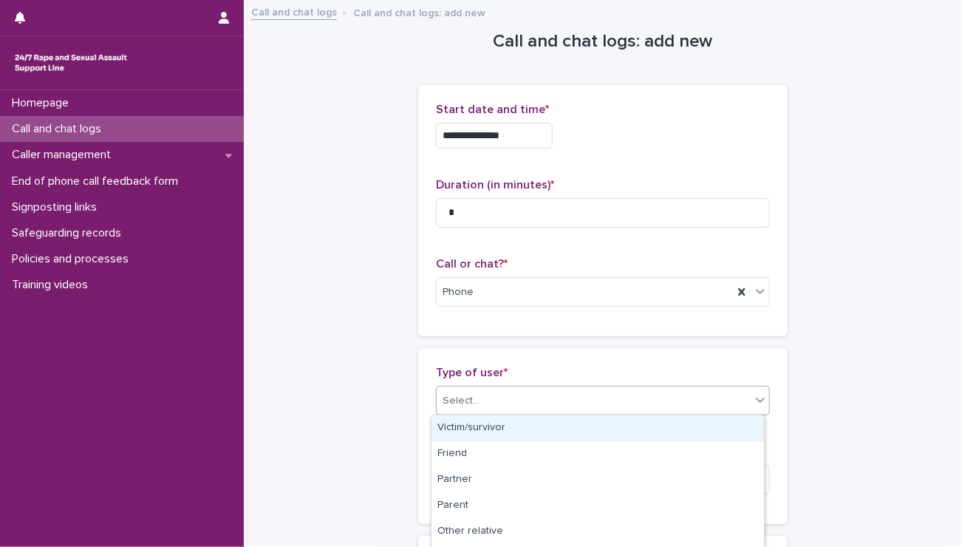
click at [479, 390] on div "Select..." at bounding box center [594, 401] width 314 height 24
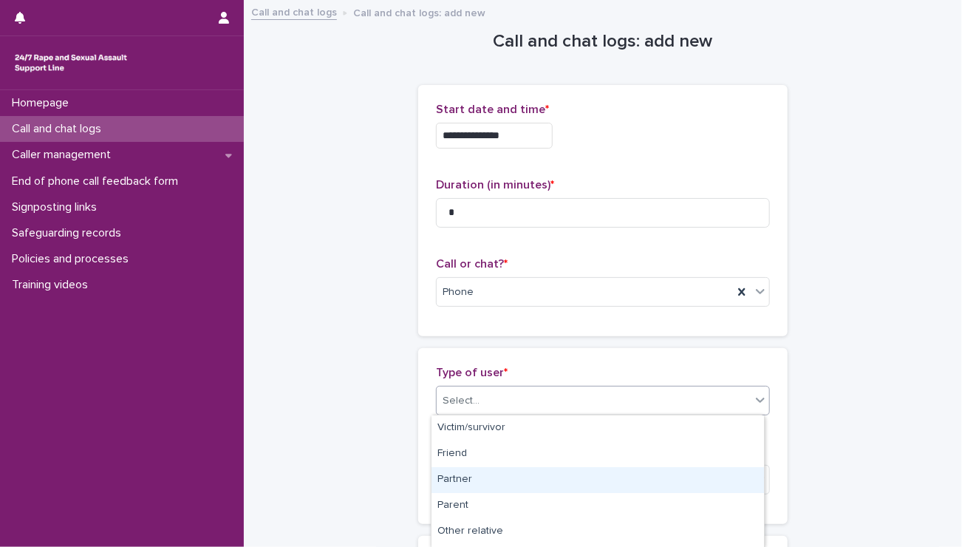
scroll to position [255, 0]
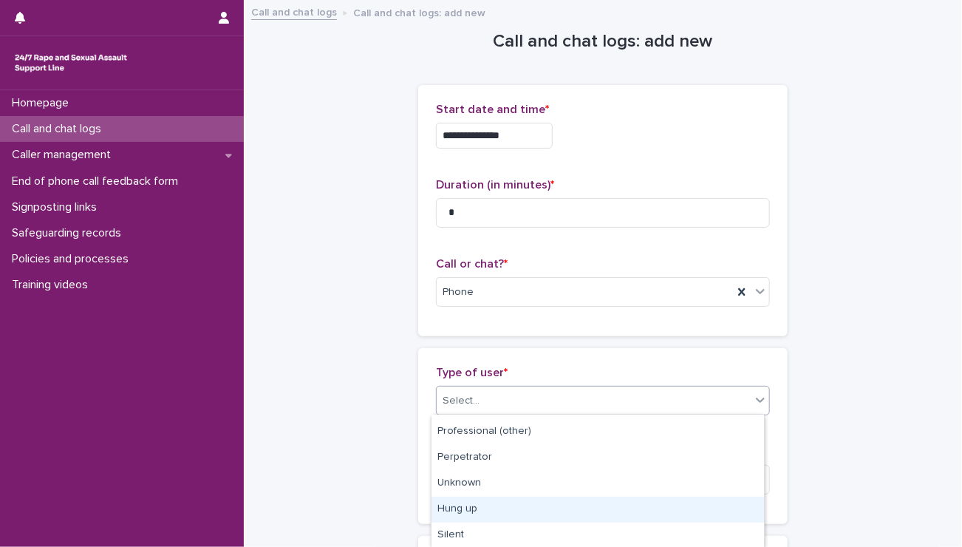
click at [497, 510] on div "Hung up" at bounding box center [597, 509] width 332 height 26
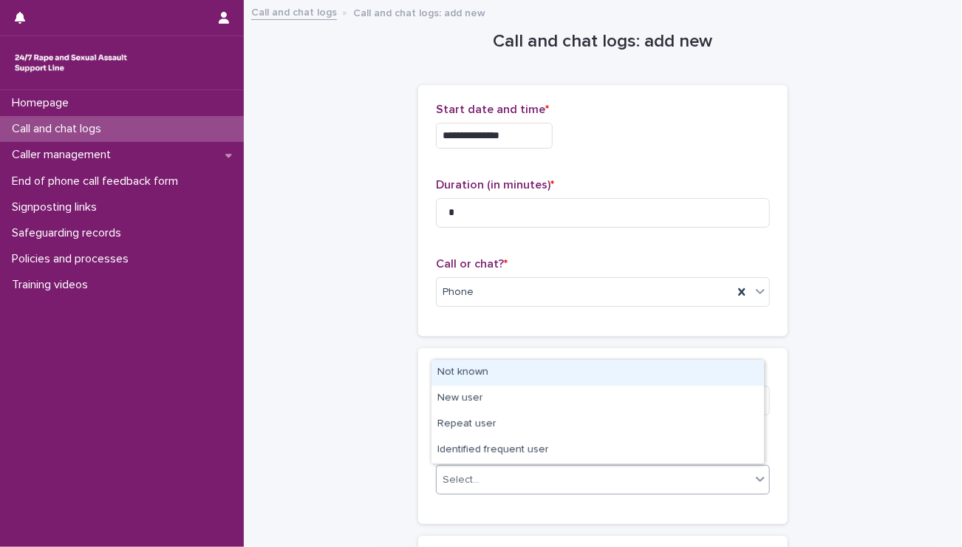
click at [499, 469] on div "Select..." at bounding box center [594, 480] width 314 height 24
drag, startPoint x: 498, startPoint y: 389, endPoint x: 494, endPoint y: 380, distance: 8.9
click at [494, 380] on div "Not known" at bounding box center [597, 373] width 332 height 26
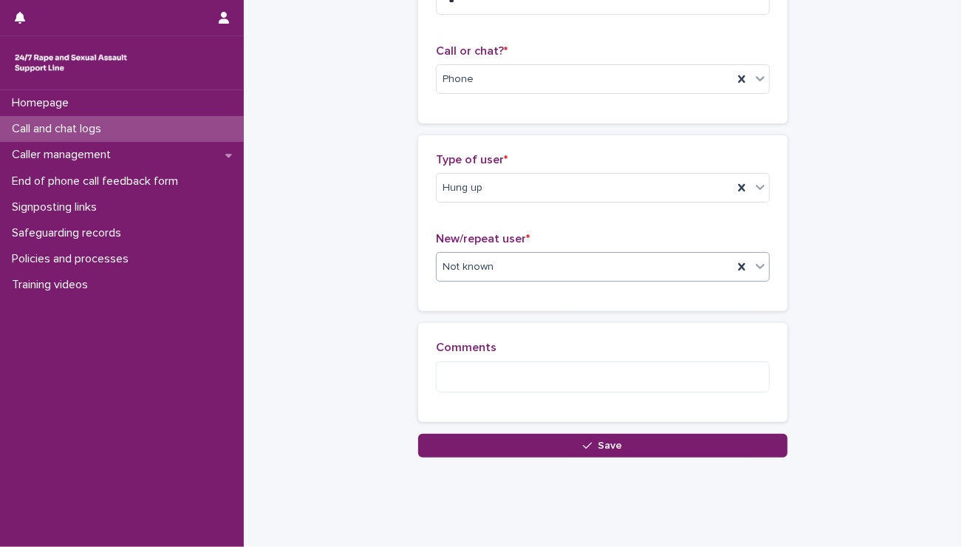
scroll to position [238, 0]
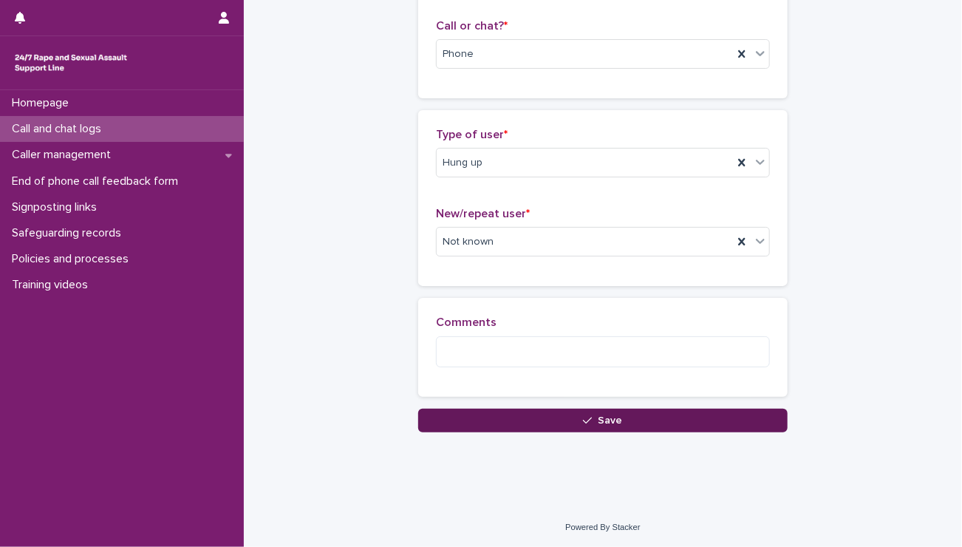
click at [510, 418] on button "Save" at bounding box center [602, 420] width 369 height 24
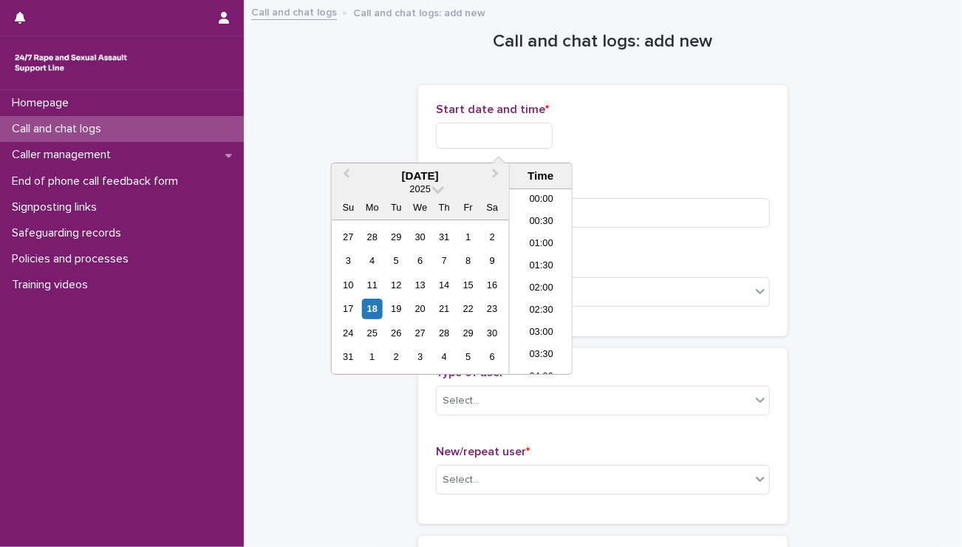
scroll to position [872, 0]
click at [492, 126] on input "text" at bounding box center [494, 136] width 117 height 26
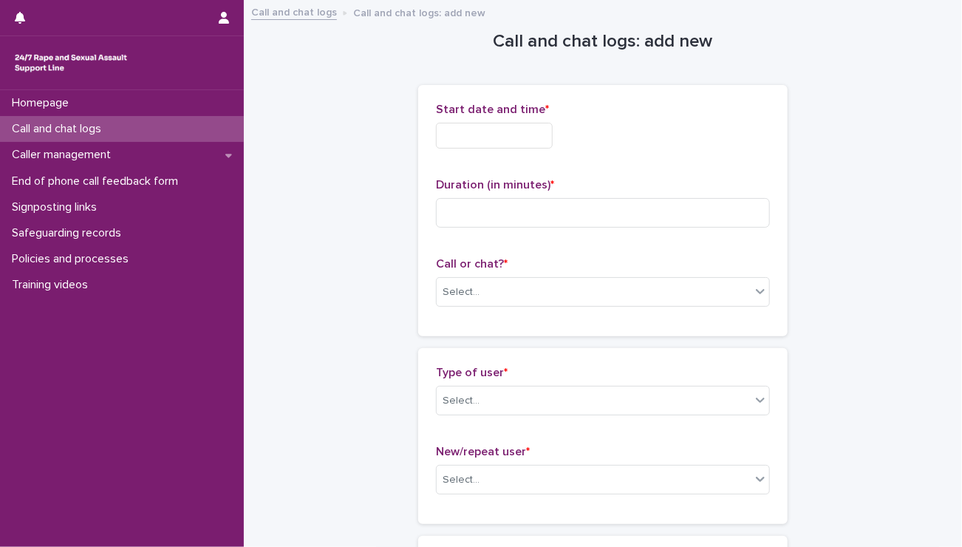
click at [635, 162] on div "Start date and time * Duration (in minutes) * Call or chat? * Select..." at bounding box center [603, 211] width 334 height 216
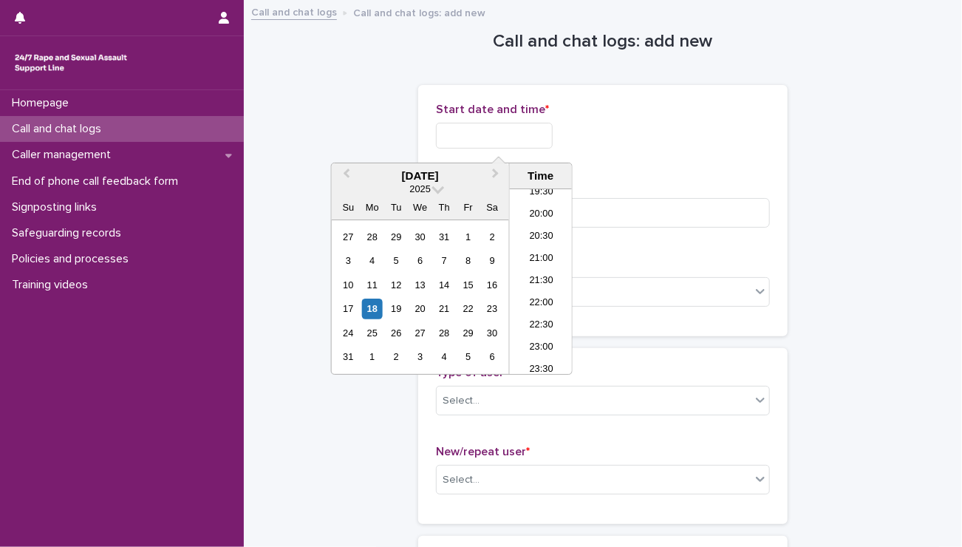
click at [550, 137] on input "text" at bounding box center [494, 136] width 117 height 26
click at [530, 276] on li "21:30" at bounding box center [541, 281] width 63 height 22
click at [526, 135] on input "**********" at bounding box center [494, 136] width 117 height 26
drag, startPoint x: 526, startPoint y: 135, endPoint x: 625, endPoint y: 124, distance: 99.6
click at [625, 124] on div "**********" at bounding box center [603, 136] width 334 height 26
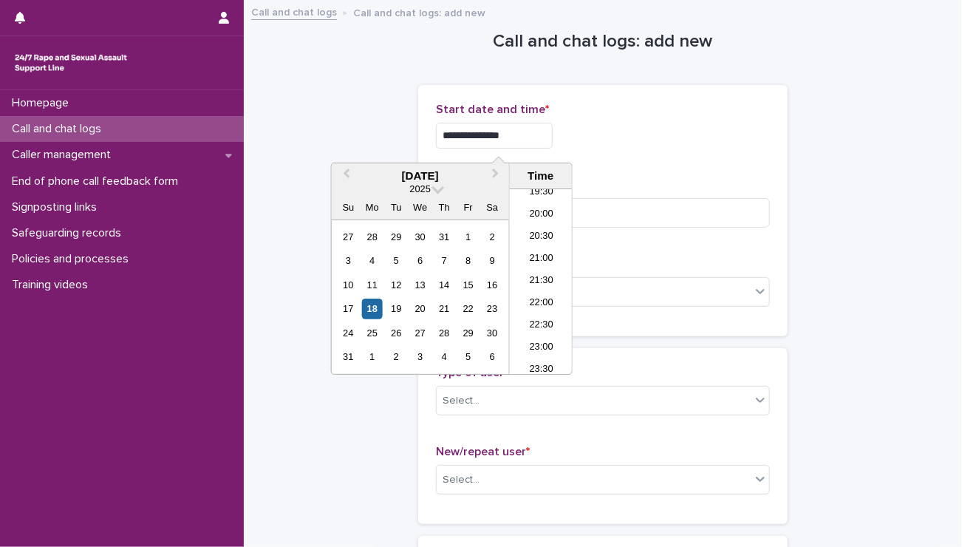
type input "**********"
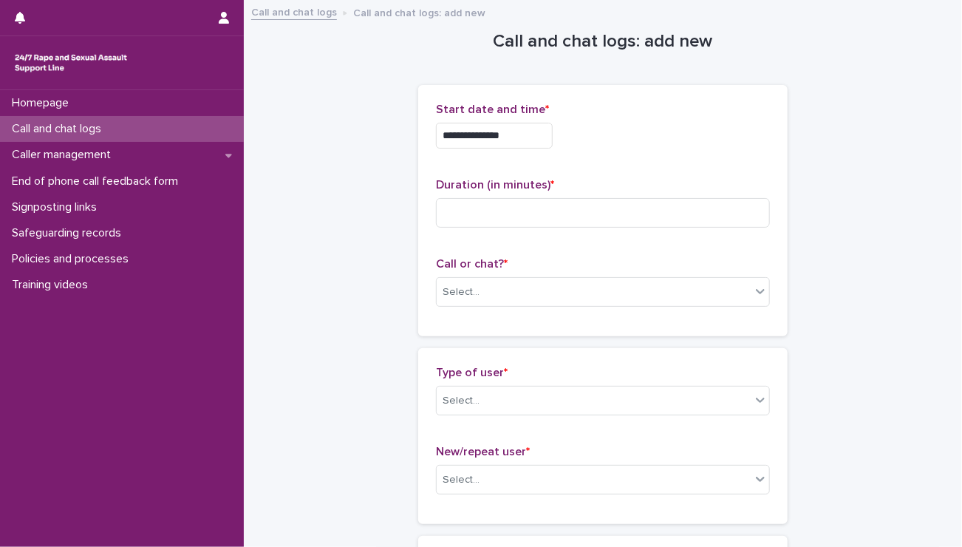
click at [629, 126] on div "**********" at bounding box center [603, 136] width 334 height 26
click at [641, 207] on input at bounding box center [603, 213] width 334 height 30
type input "*"
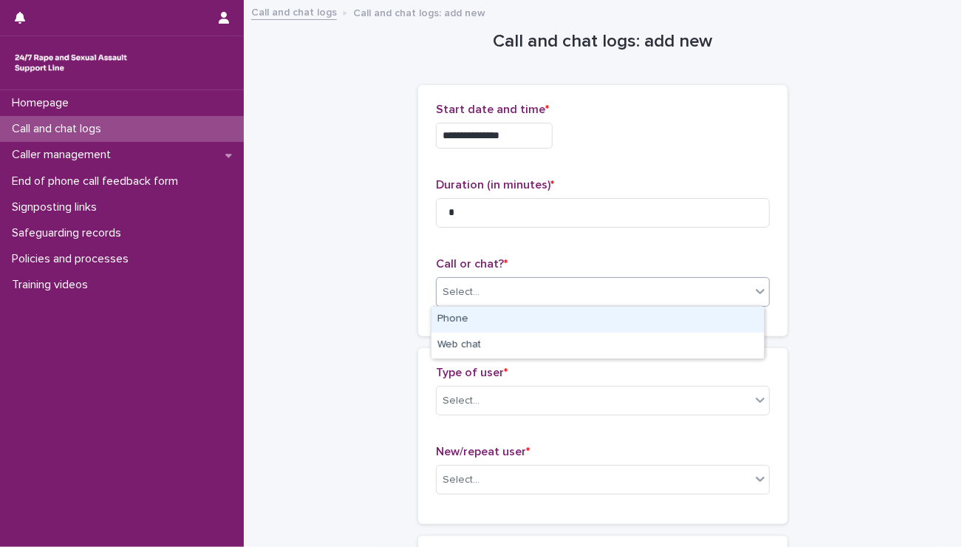
click at [552, 300] on div "Select..." at bounding box center [594, 292] width 314 height 24
click at [538, 318] on div "Phone" at bounding box center [597, 320] width 332 height 26
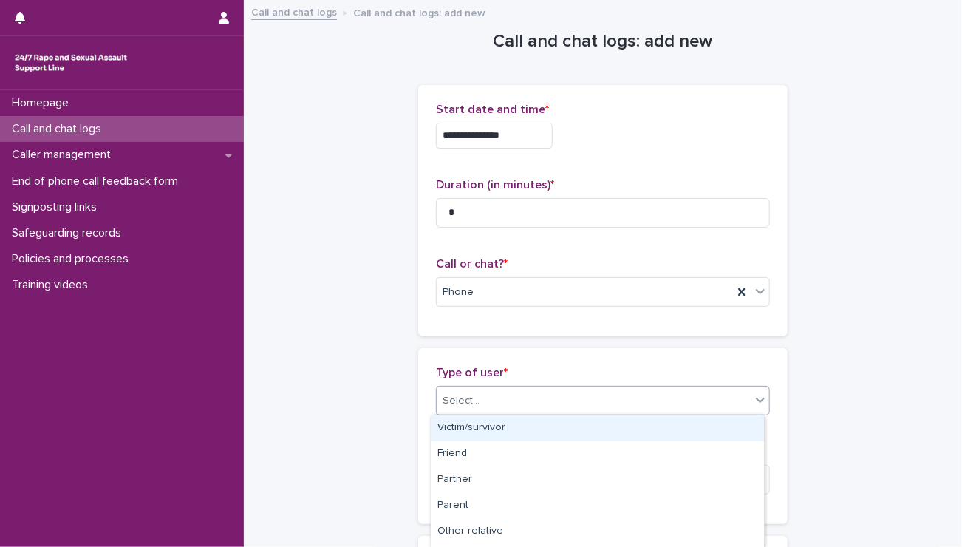
click at [518, 397] on div "Select..." at bounding box center [594, 401] width 314 height 24
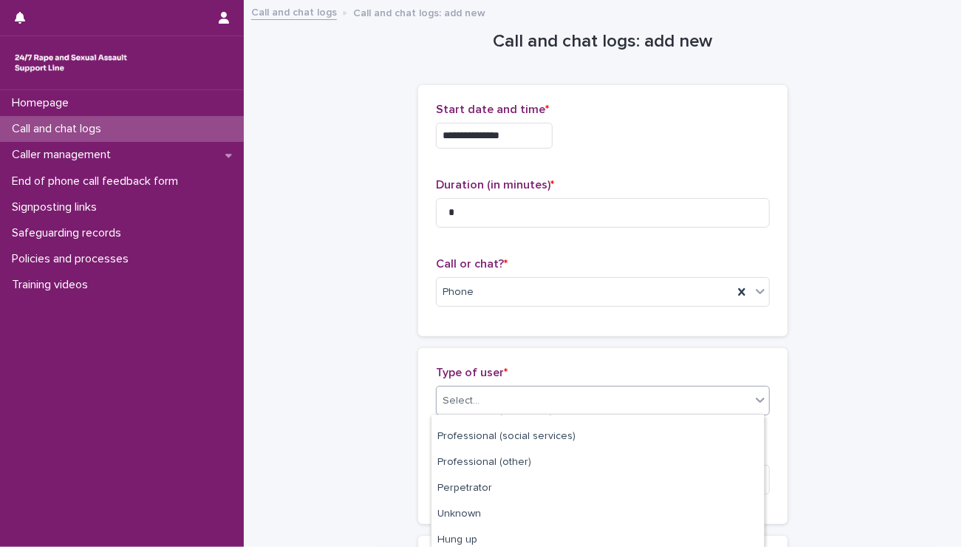
scroll to position [226, 0]
click at [496, 535] on div "Hung up" at bounding box center [597, 538] width 332 height 26
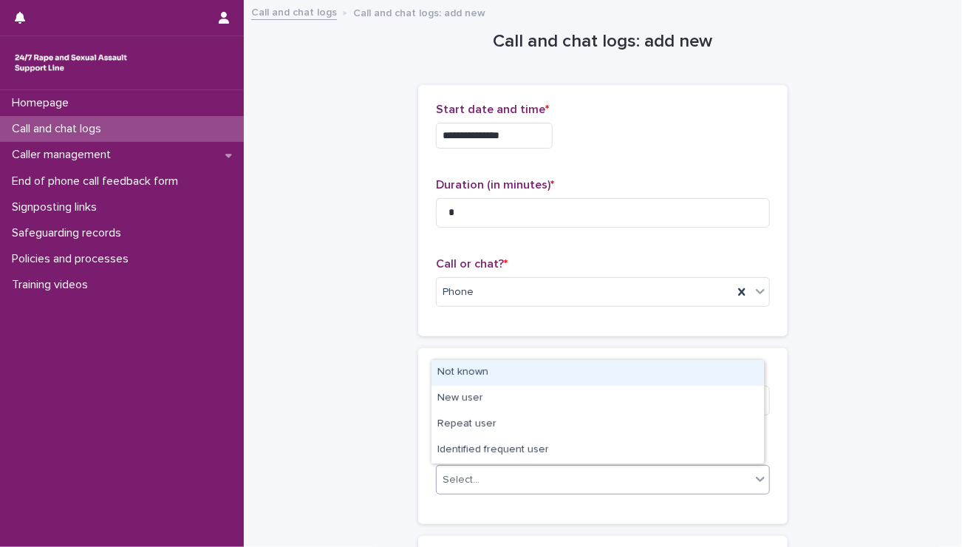
click at [493, 476] on div "Select..." at bounding box center [594, 480] width 314 height 24
click at [473, 381] on div "Not known" at bounding box center [597, 373] width 332 height 26
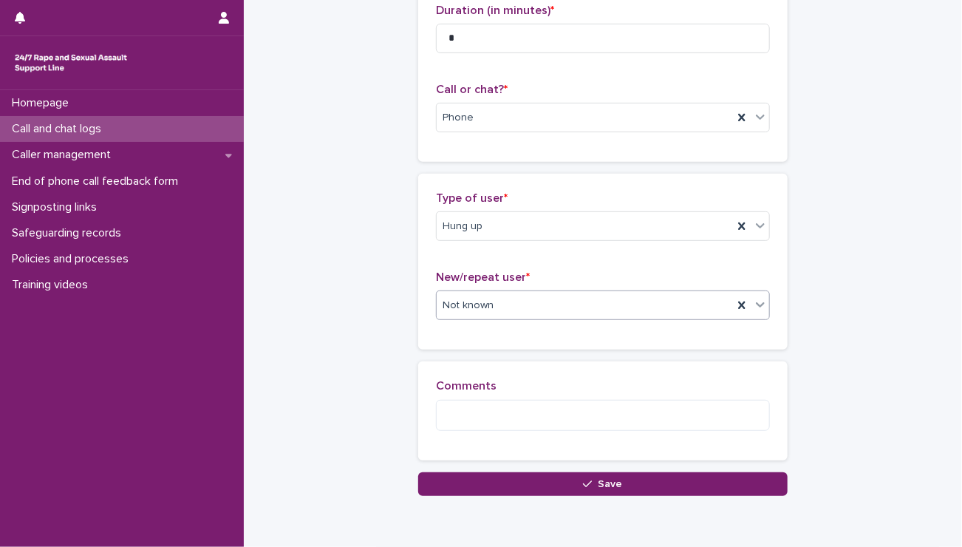
scroll to position [177, 0]
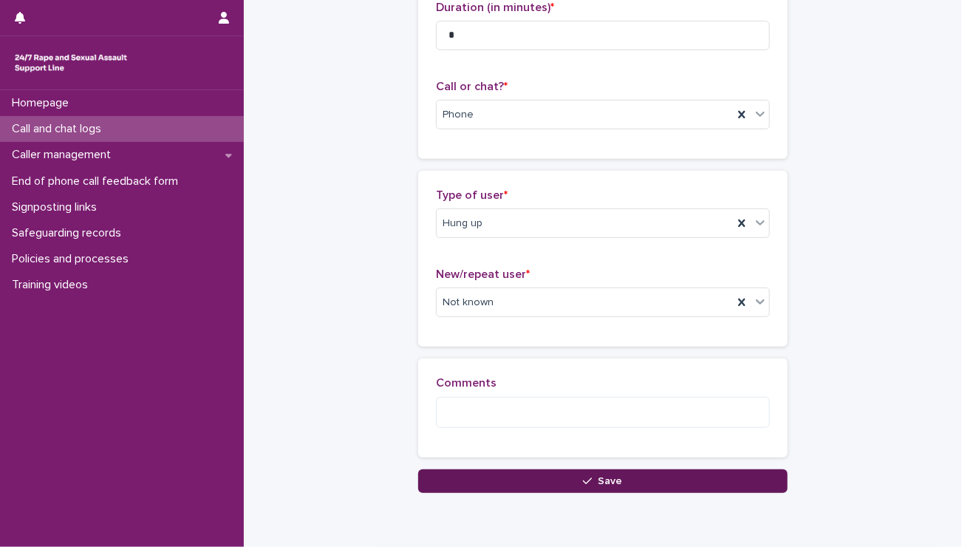
click at [561, 473] on button "Save" at bounding box center [602, 481] width 369 height 24
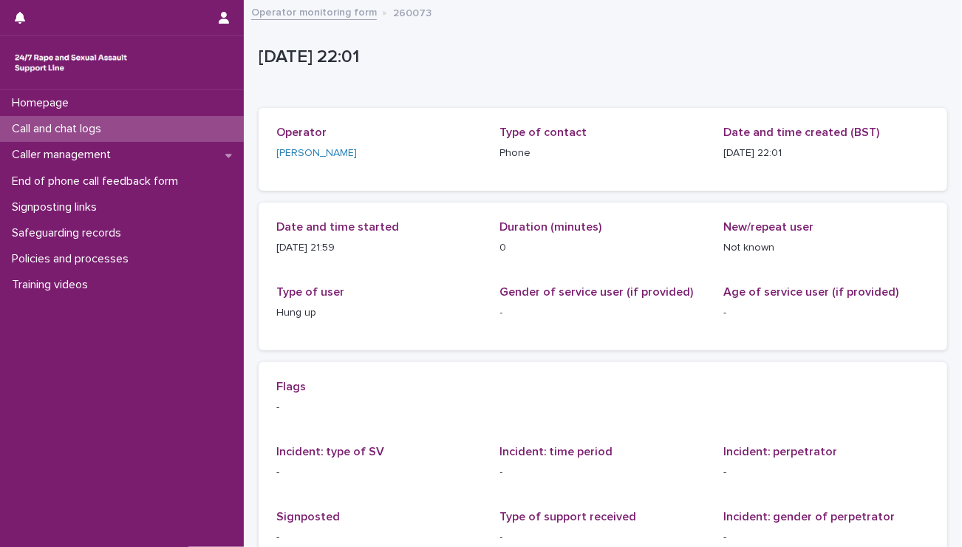
scroll to position [220, 0]
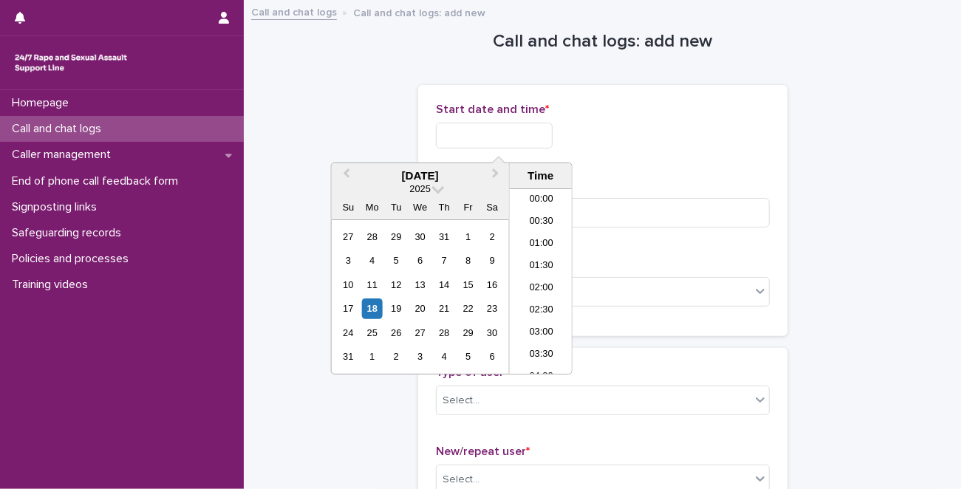
scroll to position [878, 0]
click at [498, 139] on input "text" at bounding box center [494, 136] width 117 height 26
drag, startPoint x: 498, startPoint y: 139, endPoint x: 541, endPoint y: 297, distance: 163.8
click at [541, 297] on body "Homepage Call and chat logs Caller management End of phone call feedback form S…" at bounding box center [481, 244] width 962 height 489
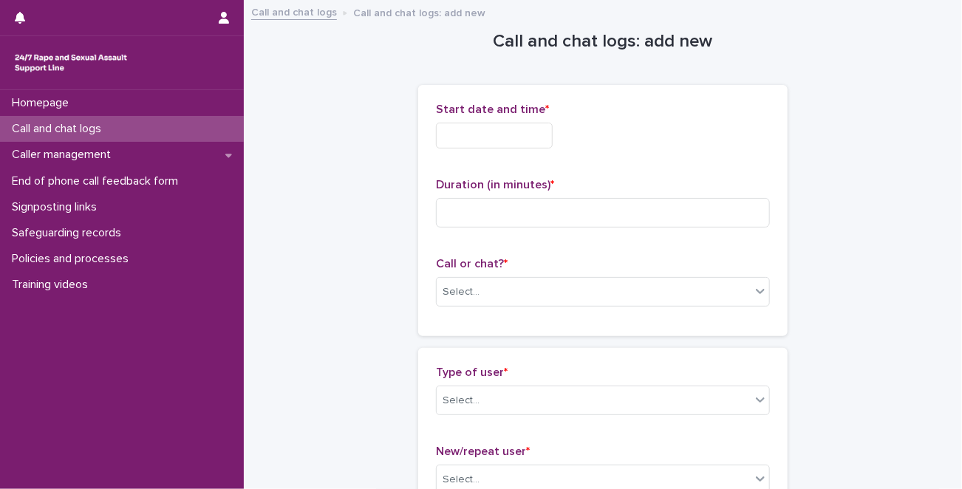
drag, startPoint x: 541, startPoint y: 297, endPoint x: 630, endPoint y: 318, distance: 91.7
click at [630, 318] on div "Start date and time * Duration (in minutes) * Call or chat? * Select..." at bounding box center [602, 210] width 369 height 251
drag, startPoint x: 508, startPoint y: 118, endPoint x: 513, endPoint y: 139, distance: 21.3
click at [513, 139] on div "Start date and time *" at bounding box center [603, 132] width 334 height 58
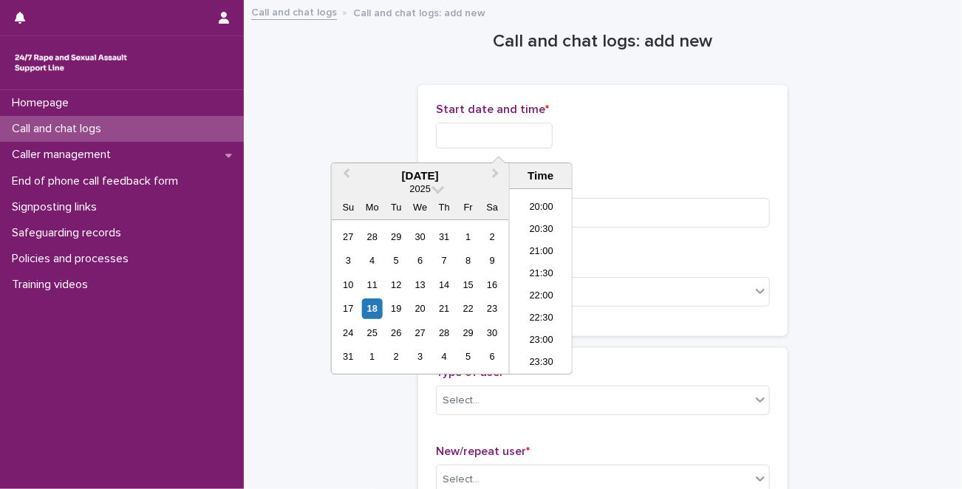
click at [513, 139] on input "text" at bounding box center [494, 136] width 117 height 26
click at [541, 295] on li "22:00" at bounding box center [541, 297] width 63 height 22
click at [544, 139] on input "**********" at bounding box center [494, 136] width 117 height 26
type input "**********"
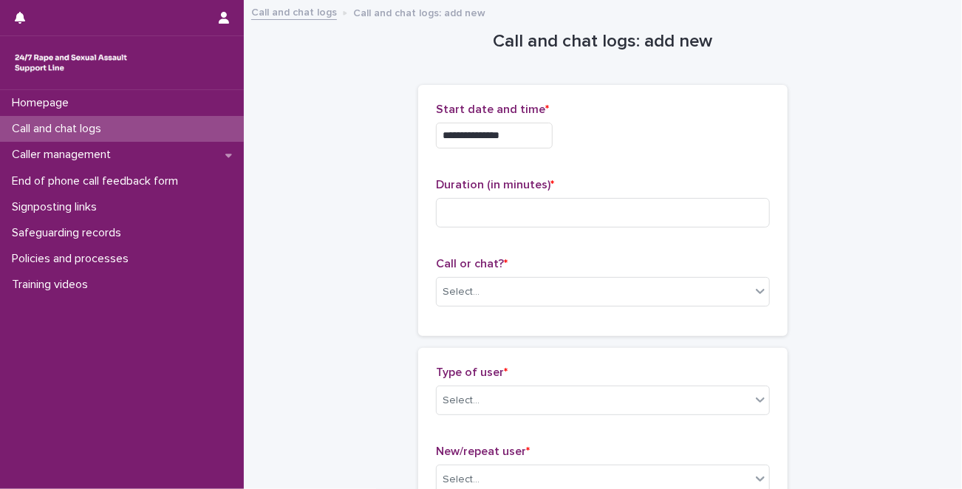
click at [617, 145] on div "**********" at bounding box center [603, 136] width 334 height 26
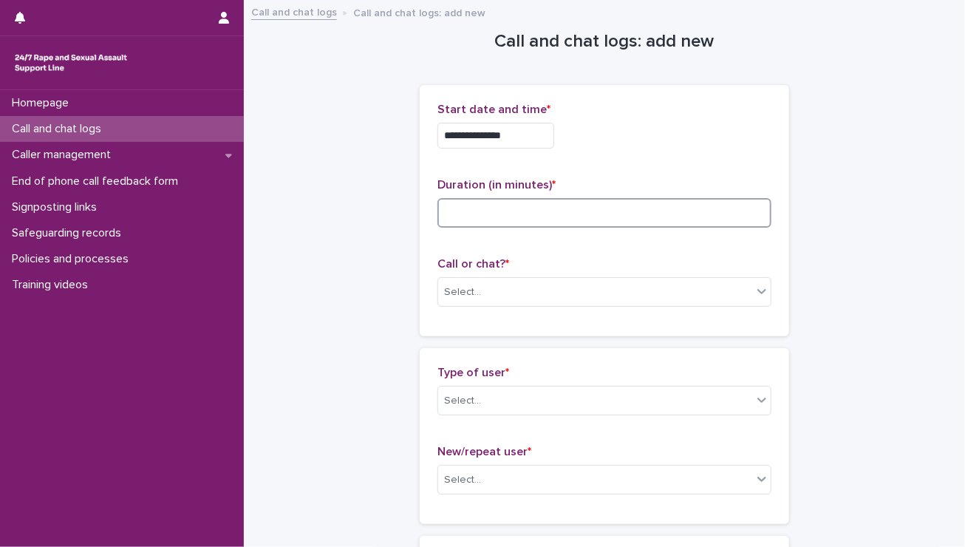
click at [467, 201] on input at bounding box center [604, 213] width 334 height 30
type input "*"
drag, startPoint x: 467, startPoint y: 201, endPoint x: 488, endPoint y: 169, distance: 38.3
click at [488, 169] on div "**********" at bounding box center [604, 211] width 334 height 216
click at [464, 179] on span "Duration (in minutes) *" at bounding box center [496, 185] width 118 height 12
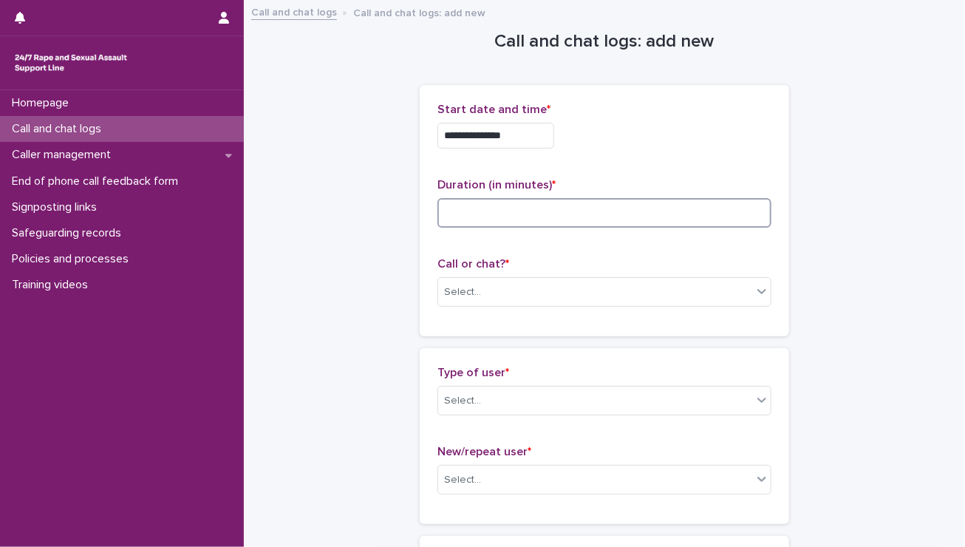
click at [482, 203] on input at bounding box center [604, 213] width 334 height 30
type input "*"
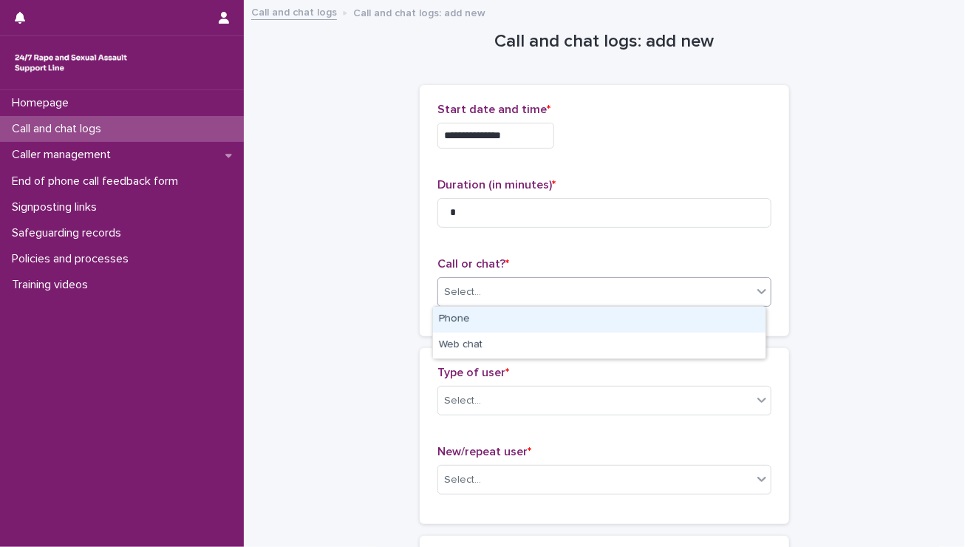
click at [482, 295] on div "Select..." at bounding box center [595, 292] width 314 height 24
click at [479, 322] on div "Phone" at bounding box center [599, 320] width 332 height 26
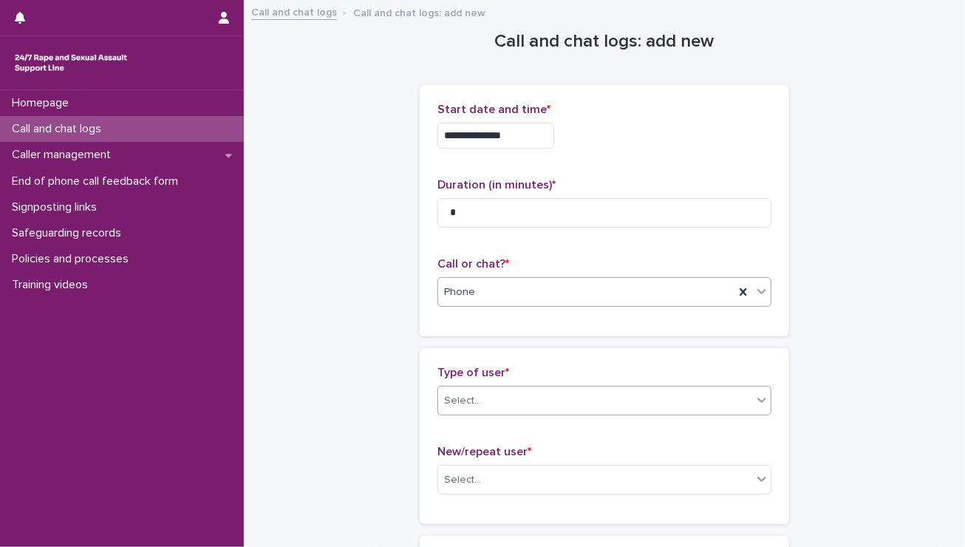
click at [484, 397] on div "Select..." at bounding box center [595, 401] width 314 height 24
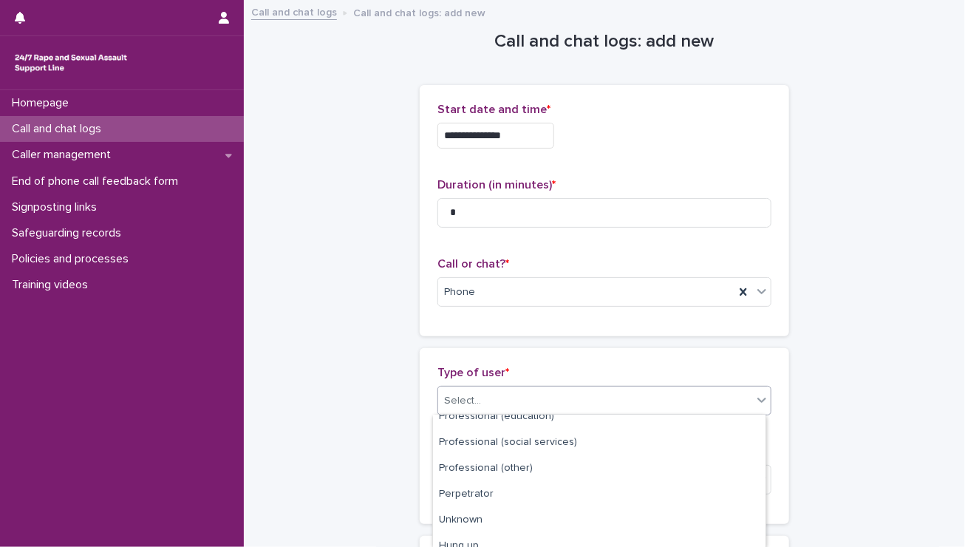
scroll to position [255, 0]
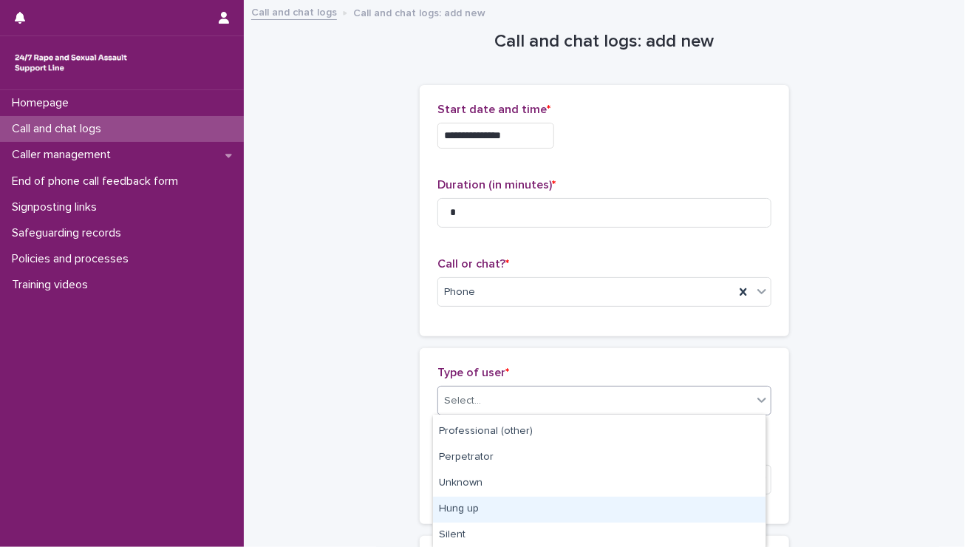
drag, startPoint x: 493, startPoint y: 494, endPoint x: 480, endPoint y: 507, distance: 18.3
click at [480, 507] on div "Hung up" at bounding box center [599, 509] width 332 height 26
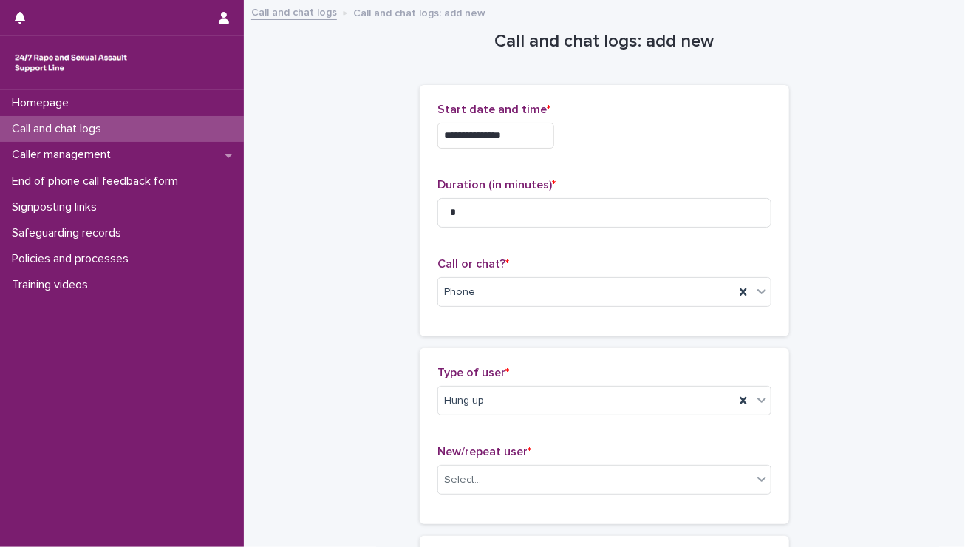
click at [493, 499] on div "New/repeat user * Select..." at bounding box center [604, 475] width 334 height 61
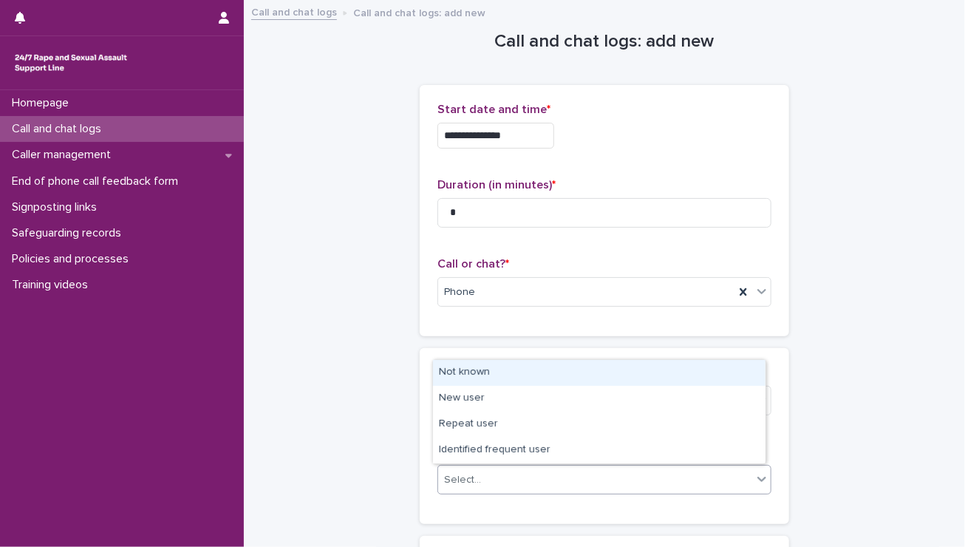
click at [494, 472] on div "Select..." at bounding box center [595, 480] width 314 height 24
click at [479, 366] on div "Not known" at bounding box center [599, 373] width 332 height 26
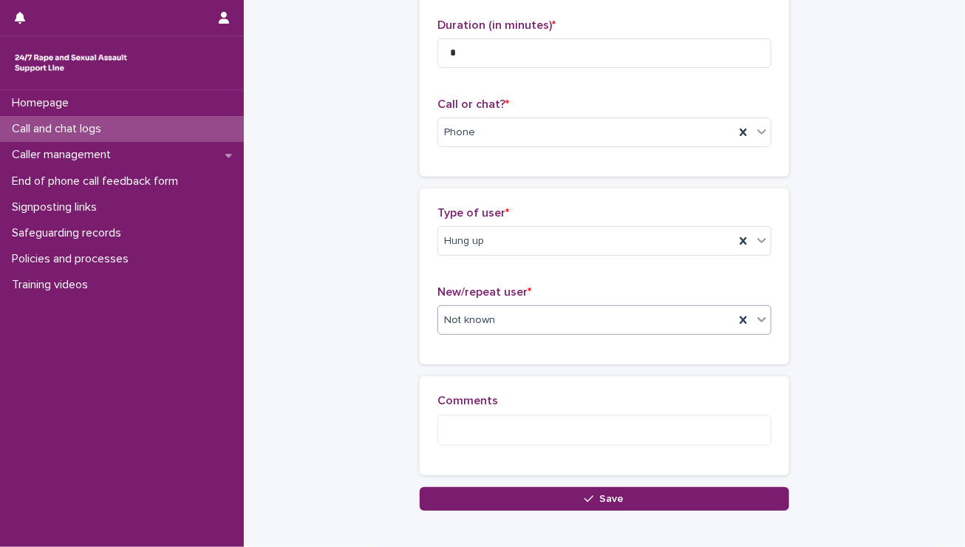
scroll to position [160, 0]
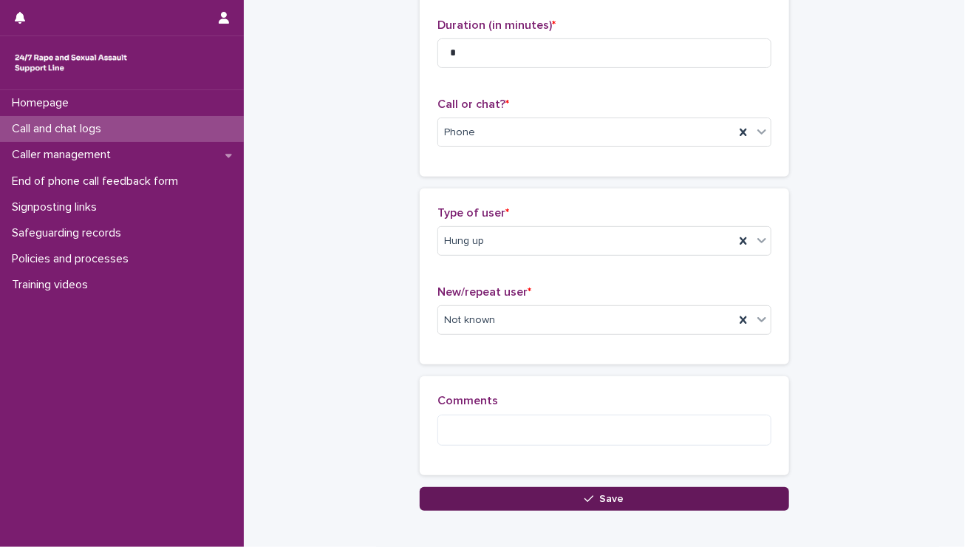
click at [544, 499] on button "Save" at bounding box center [604, 499] width 369 height 24
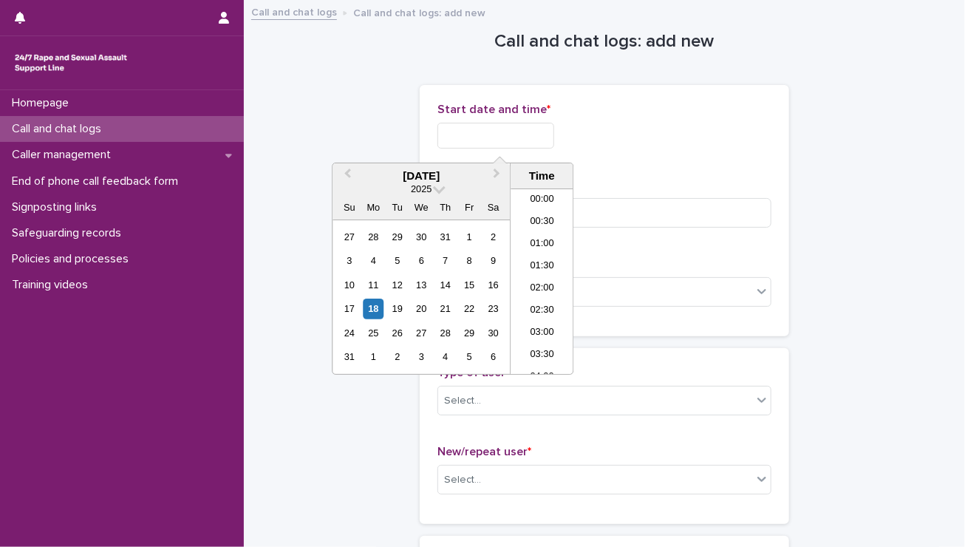
scroll to position [878, 0]
click at [538, 135] on input "text" at bounding box center [495, 136] width 117 height 26
click at [540, 298] on li "22:00" at bounding box center [541, 297] width 63 height 22
click at [535, 129] on input "**********" at bounding box center [495, 136] width 117 height 26
type input "**********"
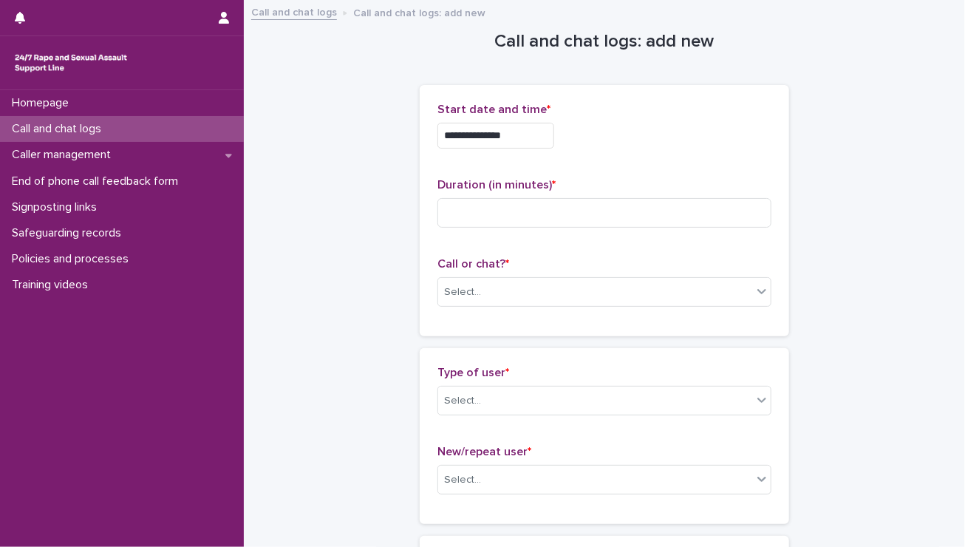
click at [600, 178] on p "Duration (in minutes) *" at bounding box center [604, 185] width 334 height 14
click at [547, 207] on input at bounding box center [604, 213] width 334 height 30
type input "*"
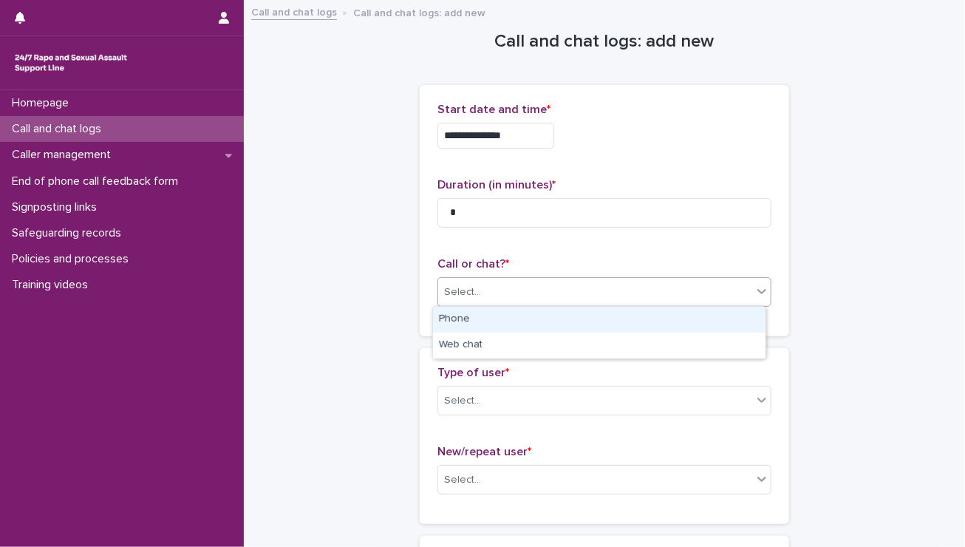
click at [513, 289] on div "Select..." at bounding box center [595, 292] width 314 height 24
drag, startPoint x: 505, startPoint y: 325, endPoint x: 542, endPoint y: 318, distance: 37.5
click at [542, 318] on div "Phone" at bounding box center [599, 320] width 332 height 26
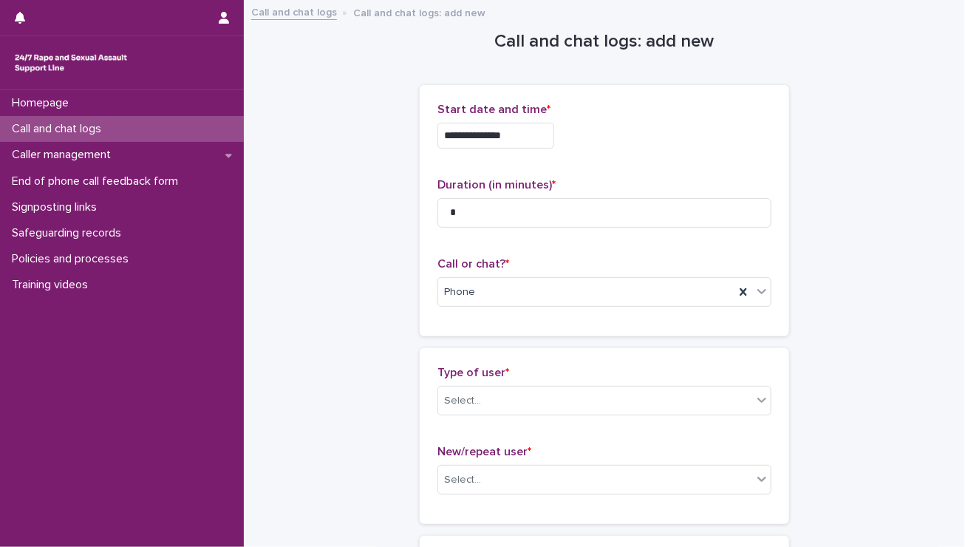
click at [544, 321] on div "**********" at bounding box center [604, 210] width 369 height 251
drag, startPoint x: 544, startPoint y: 321, endPoint x: 564, endPoint y: 394, distance: 75.3
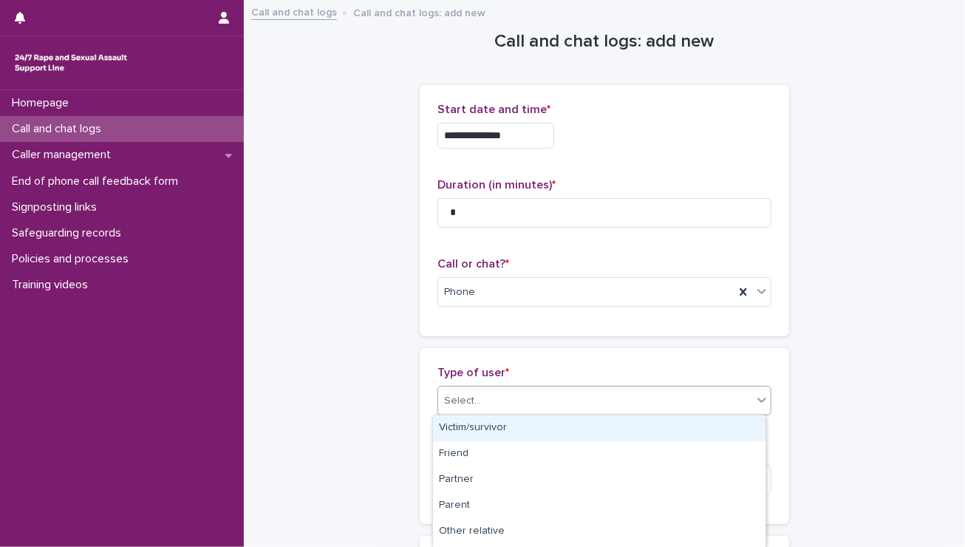
drag, startPoint x: 564, startPoint y: 394, endPoint x: 895, endPoint y: 351, distance: 333.7
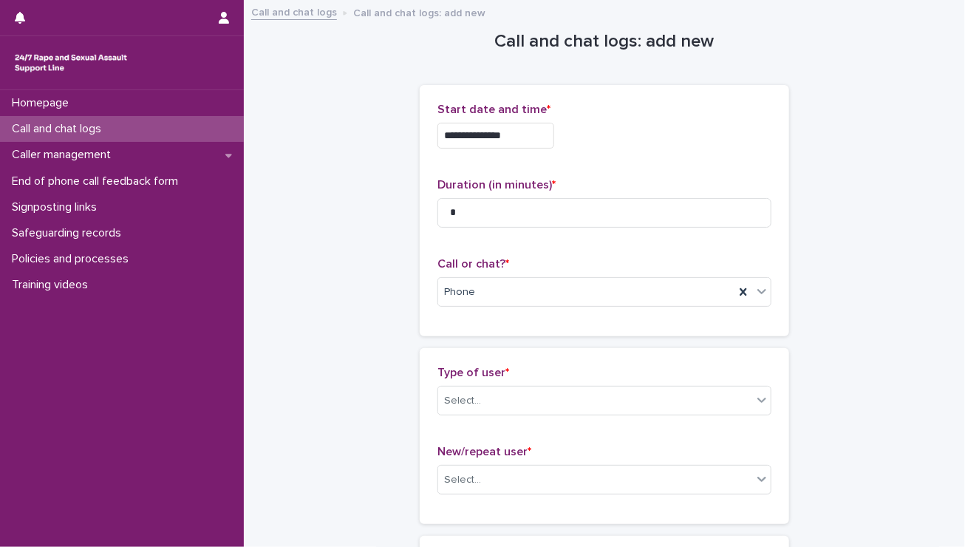
drag, startPoint x: 895, startPoint y: 351, endPoint x: 211, endPoint y: 404, distance: 686.8
drag, startPoint x: 211, startPoint y: 404, endPoint x: 290, endPoint y: 434, distance: 85.3
click at [457, 393] on div "Select..." at bounding box center [462, 401] width 37 height 16
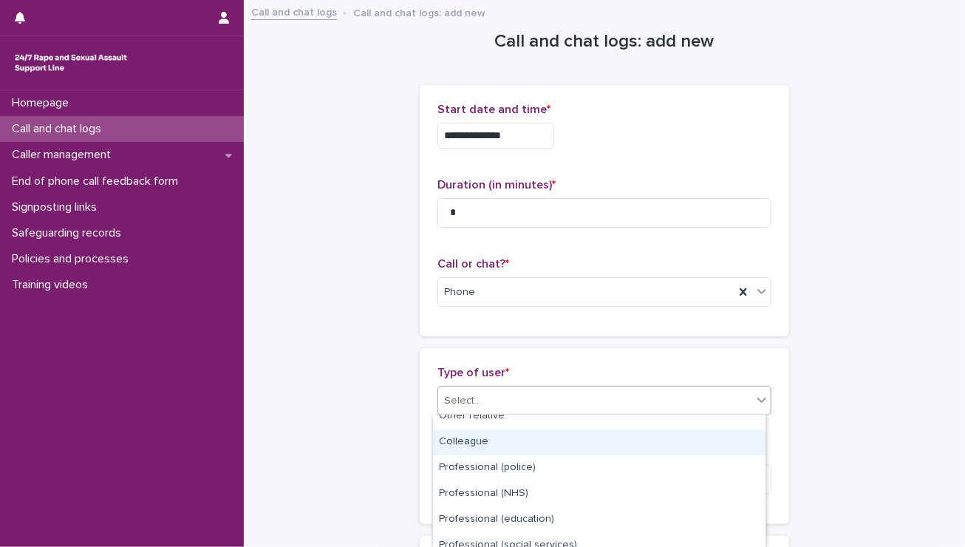
scroll to position [255, 0]
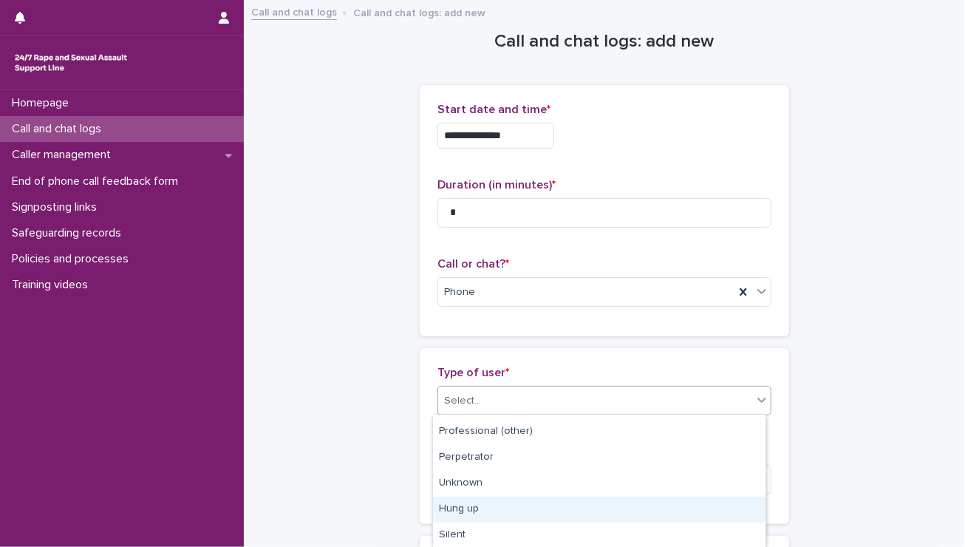
click at [486, 513] on div "Hung up" at bounding box center [599, 509] width 332 height 26
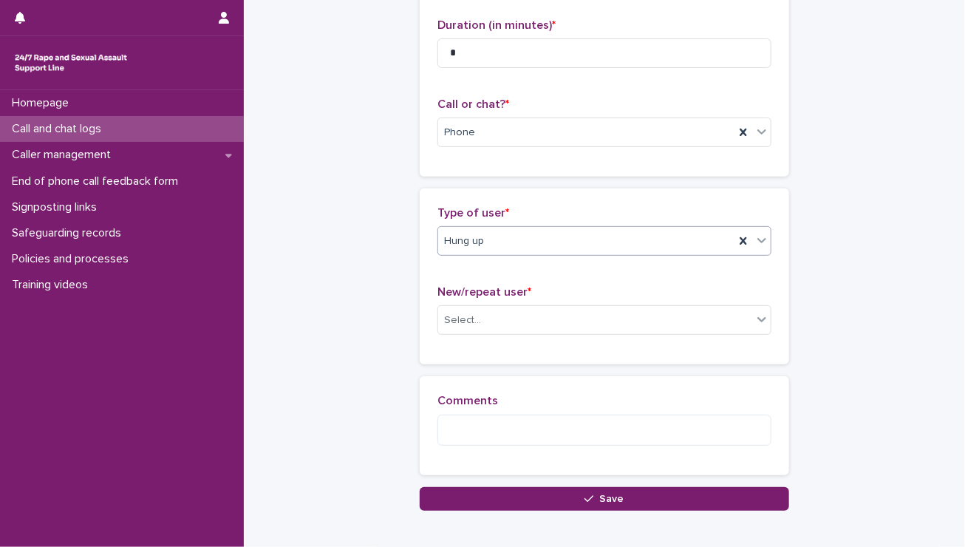
scroll to position [164, 0]
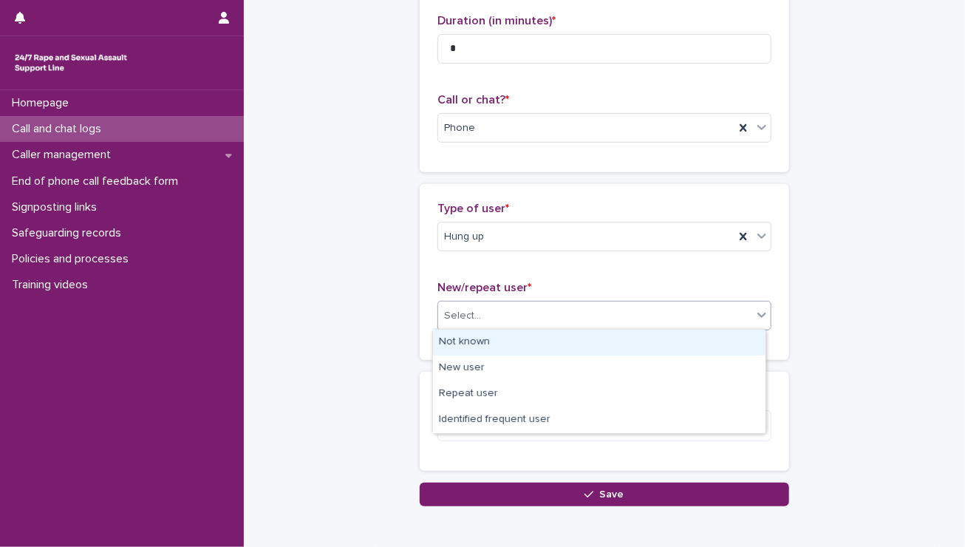
click at [536, 309] on div "Select..." at bounding box center [595, 316] width 314 height 24
click at [511, 343] on div "Not known" at bounding box center [599, 342] width 332 height 26
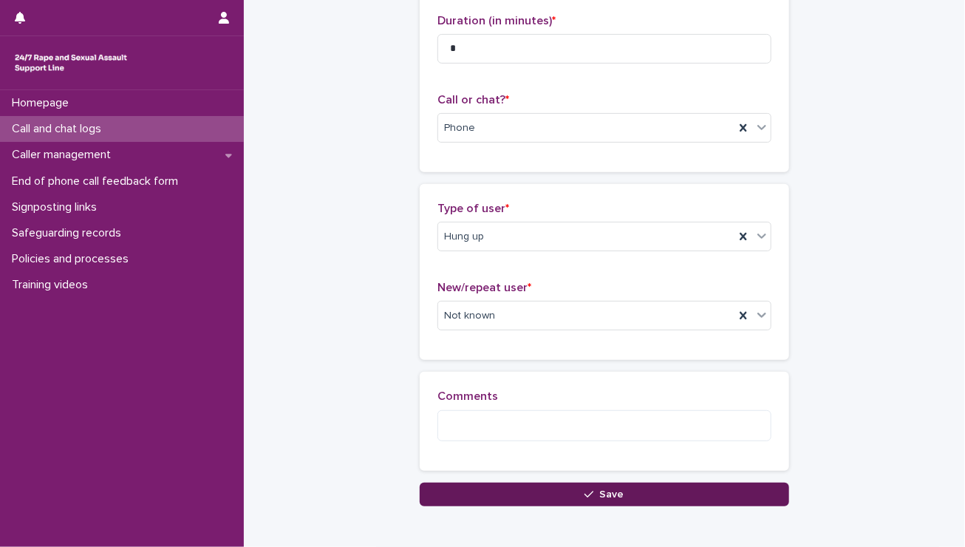
click at [520, 490] on button "Save" at bounding box center [604, 494] width 369 height 24
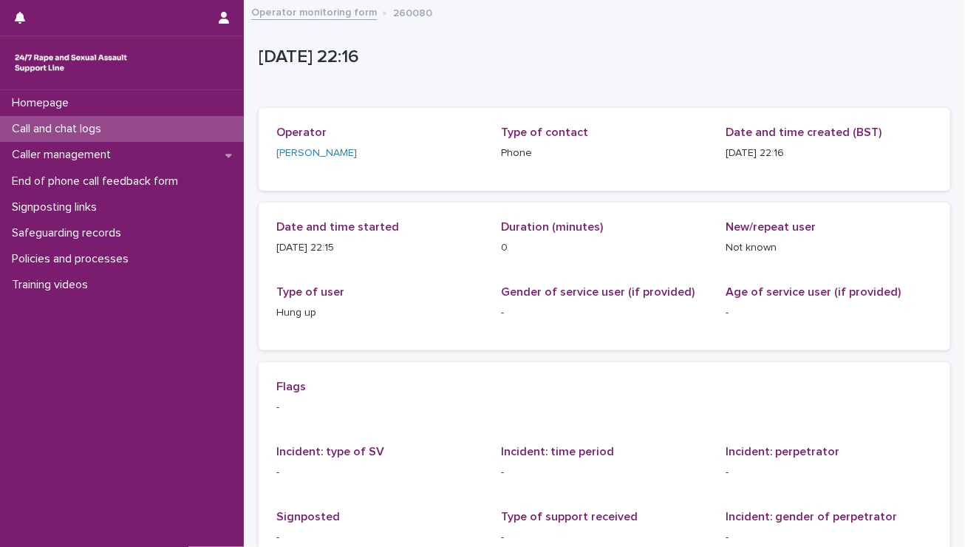
scroll to position [220, 0]
